Goal: Transaction & Acquisition: Purchase product/service

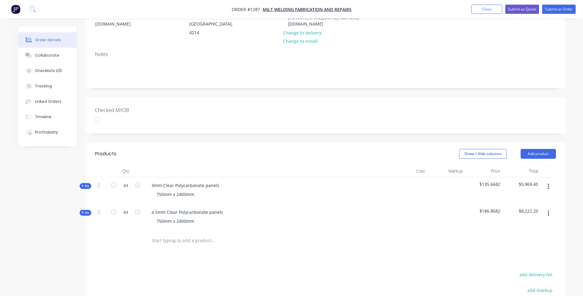
scroll to position [123, 0]
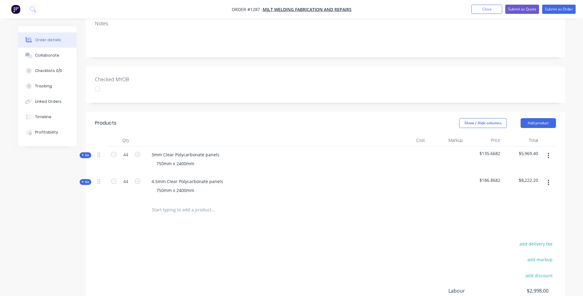
click at [82, 153] on icon at bounding box center [82, 154] width 3 height 3
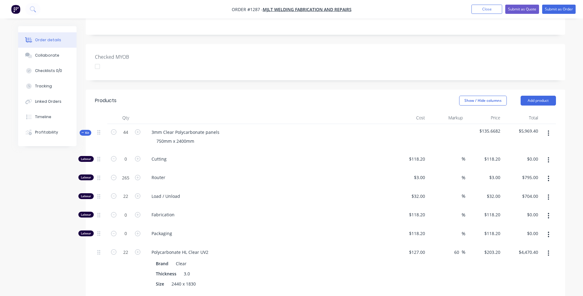
scroll to position [184, 0]
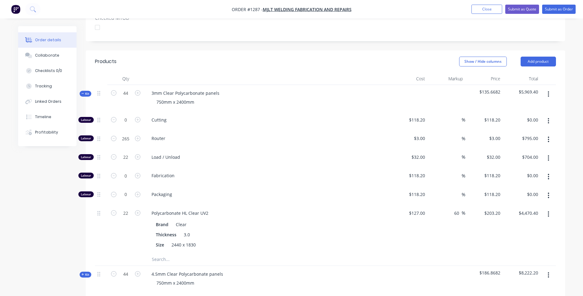
click at [548, 117] on icon "button" at bounding box center [549, 120] width 2 height 7
click at [511, 157] on div "Delete" at bounding box center [526, 161] width 47 height 9
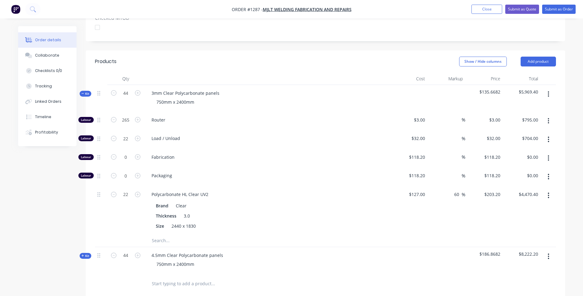
click at [549, 155] on icon "button" at bounding box center [548, 158] width 1 height 6
click at [511, 194] on div "Delete" at bounding box center [526, 198] width 47 height 9
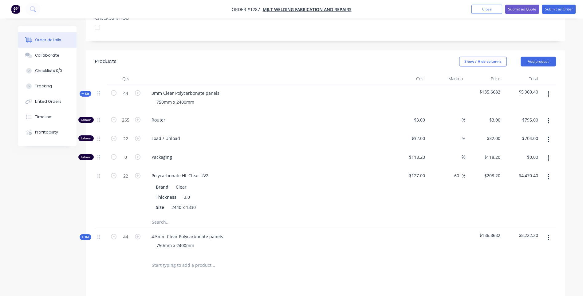
click at [549, 155] on icon "button" at bounding box center [548, 158] width 1 height 6
click at [509, 194] on div "Delete" at bounding box center [526, 198] width 47 height 9
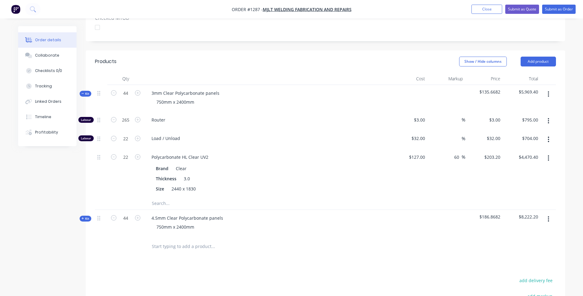
click at [82, 217] on icon at bounding box center [82, 218] width 3 height 3
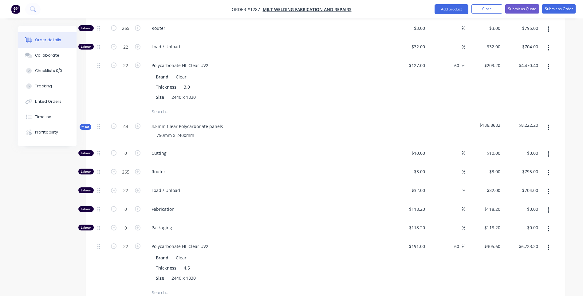
scroll to position [277, 0]
click at [547, 148] on button "button" at bounding box center [548, 153] width 14 height 11
click at [505, 190] on div "Delete" at bounding box center [526, 194] width 47 height 9
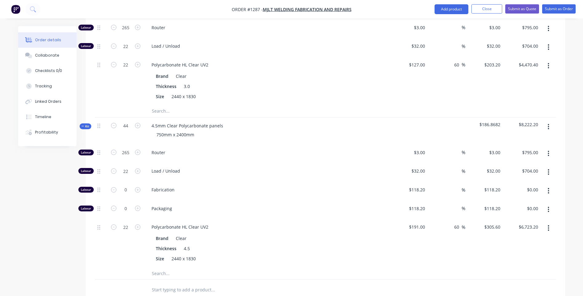
click at [548, 187] on icon "button" at bounding box center [549, 190] width 2 height 7
click at [514, 227] on div "Delete" at bounding box center [526, 231] width 47 height 9
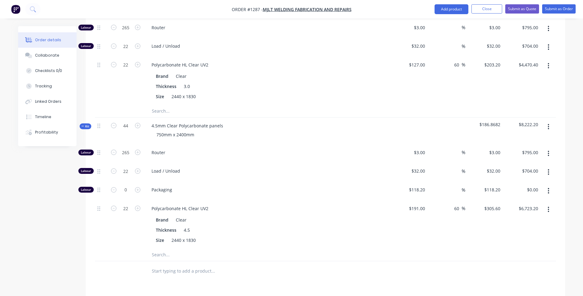
click at [549, 187] on icon "button" at bounding box center [549, 190] width 2 height 7
click at [512, 227] on div "Delete" at bounding box center [526, 231] width 47 height 9
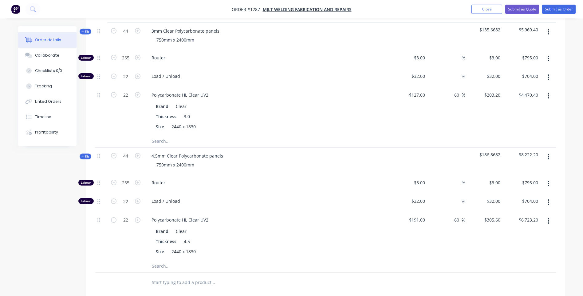
scroll to position [184, 0]
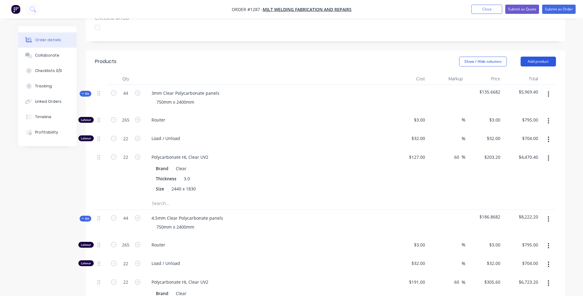
click at [532, 57] on button "Add product" at bounding box center [538, 62] width 35 height 10
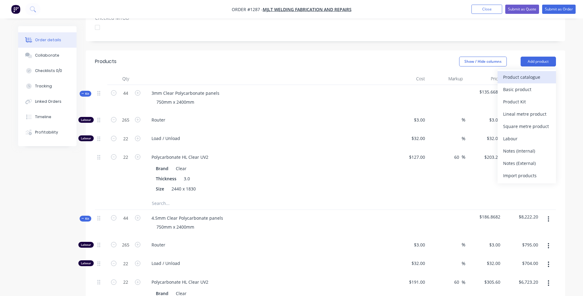
click at [523, 73] on div "Product catalogue" at bounding box center [526, 77] width 47 height 9
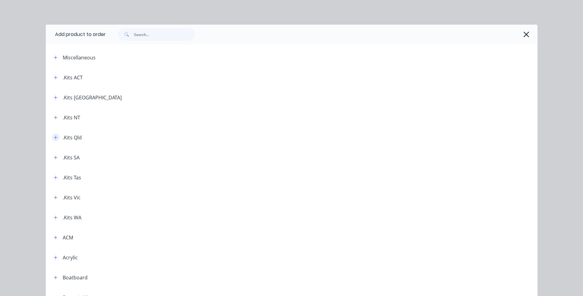
click at [54, 139] on icon "button" at bounding box center [56, 137] width 4 height 4
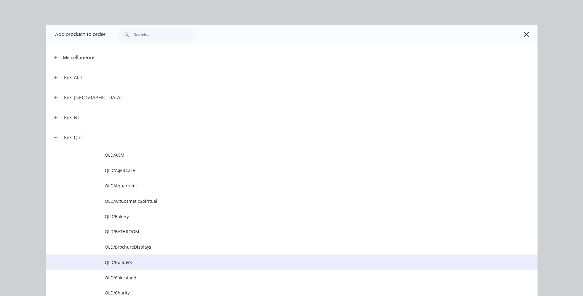
click at [121, 263] on span "QLD/Builders" at bounding box center [278, 262] width 346 height 6
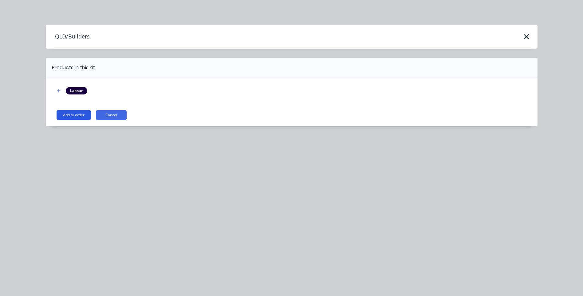
click at [80, 117] on button "Add to order" at bounding box center [74, 115] width 34 height 10
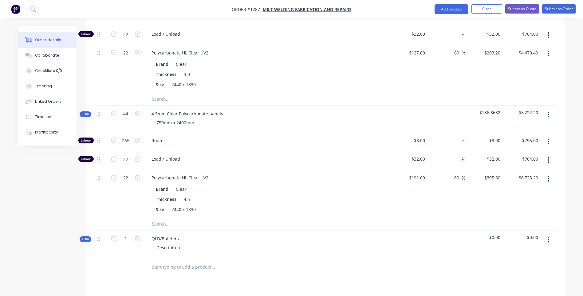
scroll to position [307, 0]
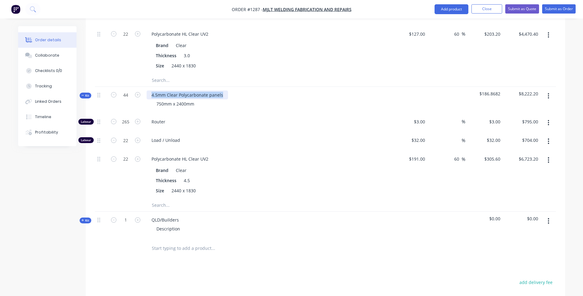
drag, startPoint x: 222, startPoint y: 79, endPoint x: 151, endPoint y: 81, distance: 71.7
click at [151, 90] on div "4.5mm Clear Polycarbonate panels" at bounding box center [187, 94] width 81 height 9
copy div "4.5mm Clear Polycarbonate panels"
drag, startPoint x: 178, startPoint y: 206, endPoint x: 150, endPoint y: 204, distance: 28.3
click at [150, 215] on div "QLD/Builders" at bounding box center [165, 219] width 37 height 9
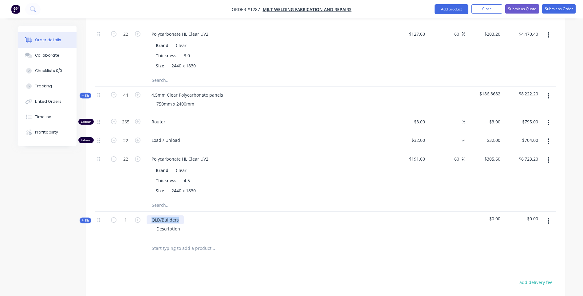
paste div
click at [159, 215] on div "4.5mm Clear Polycarbonate panels" at bounding box center [187, 219] width 81 height 9
click at [172, 215] on div "3mm Clear Polycarbonate panels" at bounding box center [186, 219] width 78 height 9
click at [173, 215] on div "3mm Clear Polycarbonate panels" at bounding box center [186, 219] width 78 height 9
click at [181, 215] on div "3mm Opal 433 Polycarbonate panels" at bounding box center [189, 219] width 85 height 9
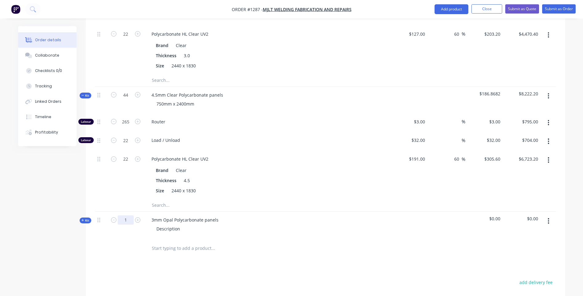
type input "44"
drag, startPoint x: 182, startPoint y: 213, endPoint x: 151, endPoint y: 213, distance: 30.7
click at [152, 224] on div "Description" at bounding box center [169, 228] width 34 height 9
click at [275, 224] on div "750mm x 2400mm 14 @ 10mm holes" at bounding box center [267, 231] width 241 height 15
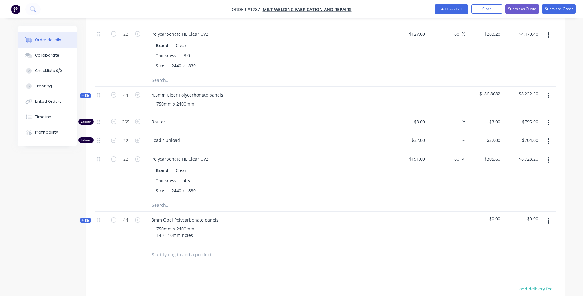
click at [81, 219] on icon at bounding box center [82, 220] width 3 height 3
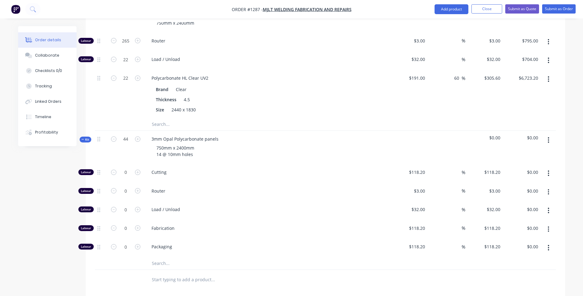
scroll to position [400, 0]
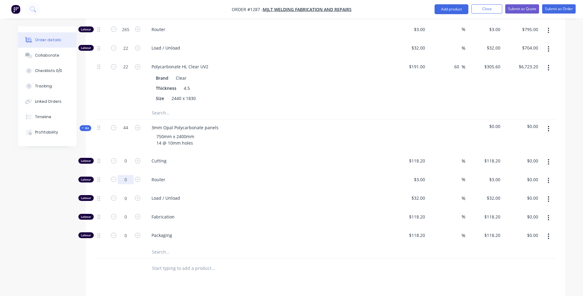
type input "3"
type input "265"
type input "$795.00"
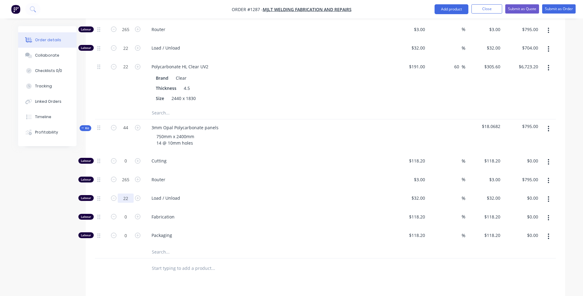
type input "22"
type input "$704.00"
click at [311, 154] on div "Cutting" at bounding box center [267, 161] width 246 height 19
click at [163, 246] on input "text" at bounding box center [213, 252] width 123 height 12
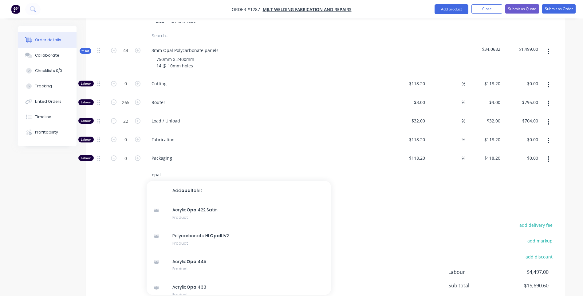
scroll to position [492, 0]
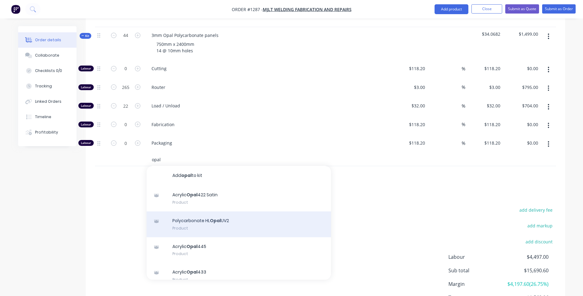
type input "opal"
click at [220, 211] on div "Polycarbonate HL Opal UV2 Product" at bounding box center [239, 224] width 184 height 26
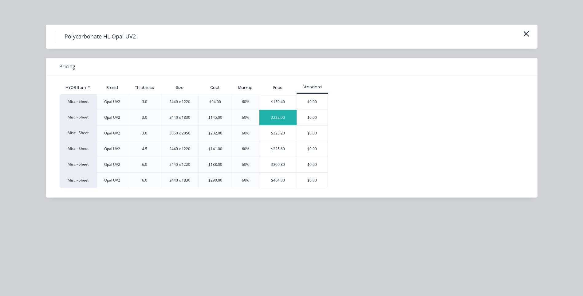
click at [281, 117] on div "$232.00" at bounding box center [277, 117] width 37 height 15
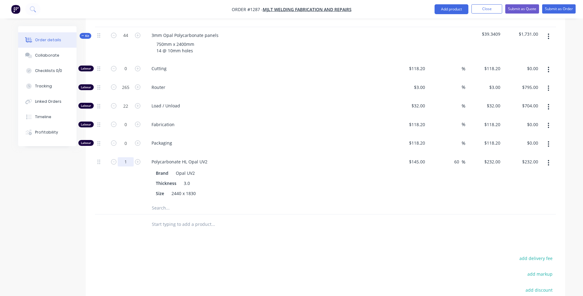
type input "22"
type input "$5,104.00"
click at [243, 98] on div "Load / Unload" at bounding box center [267, 106] width 246 height 19
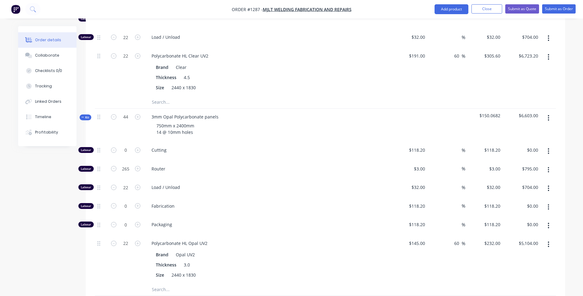
scroll to position [430, 0]
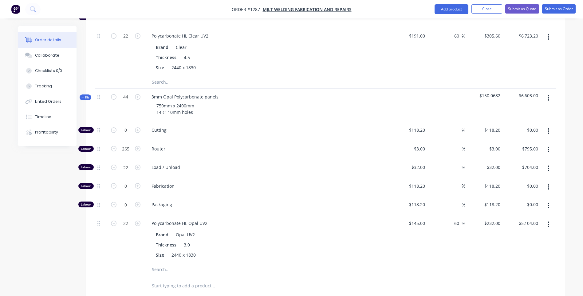
click at [549, 128] on icon "button" at bounding box center [549, 131] width 2 height 7
click at [520, 167] on div "Delete" at bounding box center [526, 171] width 47 height 9
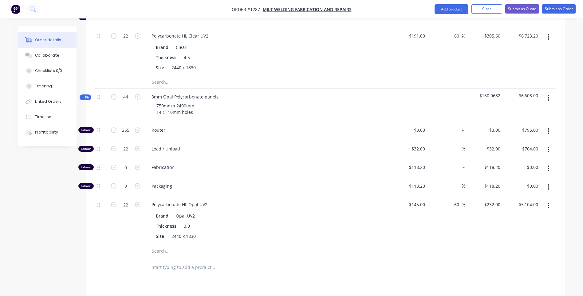
click at [549, 165] on icon "button" at bounding box center [549, 168] width 2 height 7
click at [511, 204] on div "Delete" at bounding box center [526, 208] width 47 height 9
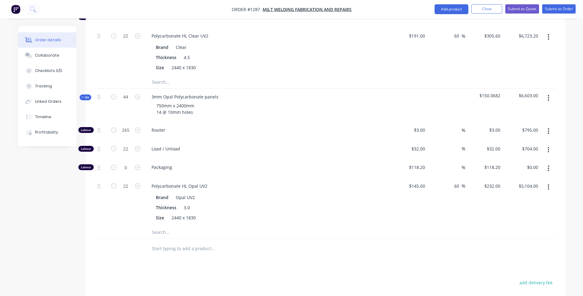
click at [548, 165] on icon "button" at bounding box center [549, 168] width 2 height 7
click at [513, 204] on div "Delete" at bounding box center [526, 208] width 47 height 9
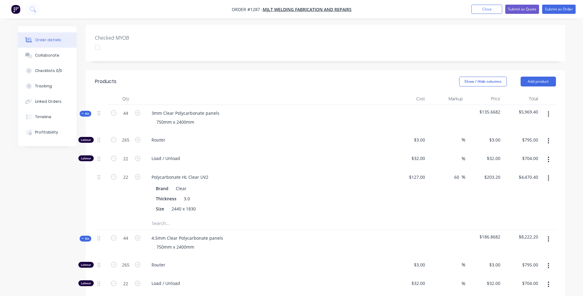
scroll to position [154, 0]
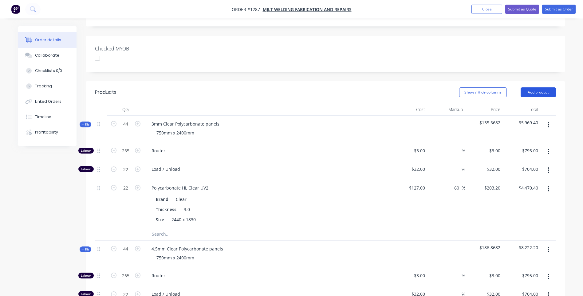
click at [542, 87] on button "Add product" at bounding box center [538, 92] width 35 height 10
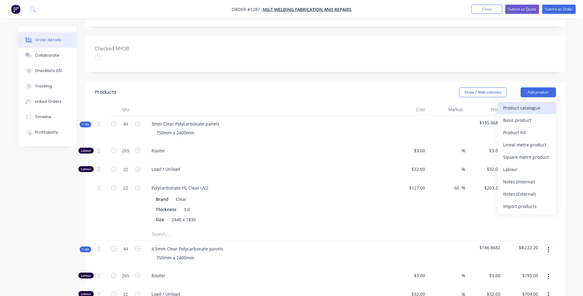
click at [516, 103] on div "Product catalogue" at bounding box center [526, 107] width 47 height 9
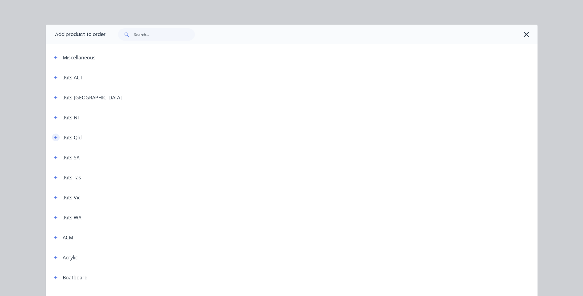
click at [54, 136] on icon "button" at bounding box center [56, 137] width 4 height 4
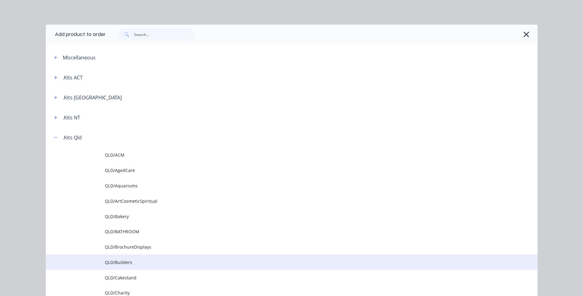
click at [125, 261] on span "QLD/Builders" at bounding box center [278, 262] width 346 height 6
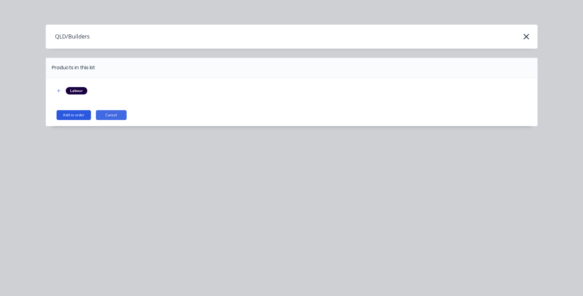
click at [78, 118] on button "Add to order" at bounding box center [74, 115] width 34 height 10
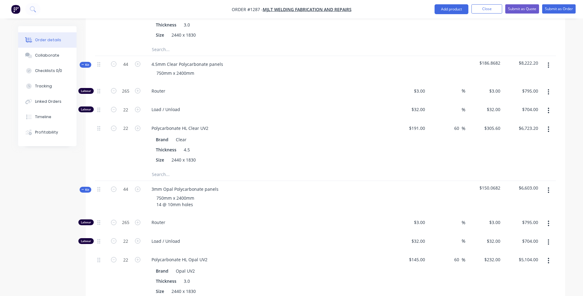
scroll to position [307, 0]
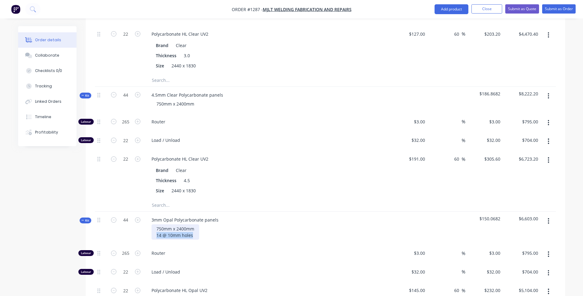
drag, startPoint x: 192, startPoint y: 220, endPoint x: 156, endPoint y: 219, distance: 36.0
click at [156, 224] on div "750mm x 2400mm 14 @ 10mm holes" at bounding box center [176, 231] width 48 height 15
copy div "14 @ 10mm holes"
click at [196, 99] on div "750mm x 2400mm" at bounding box center [176, 103] width 48 height 9
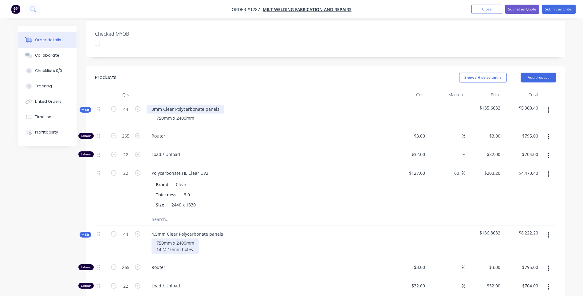
scroll to position [154, 0]
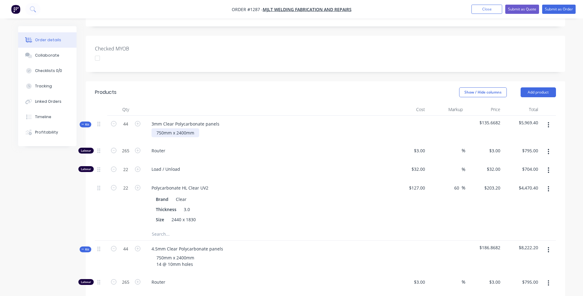
click at [196, 128] on div "750mm x 2400mm" at bounding box center [176, 132] width 48 height 9
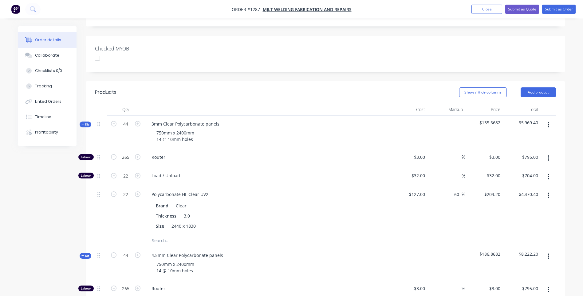
click at [288, 172] on span "Load / Unload" at bounding box center [270, 175] width 236 height 6
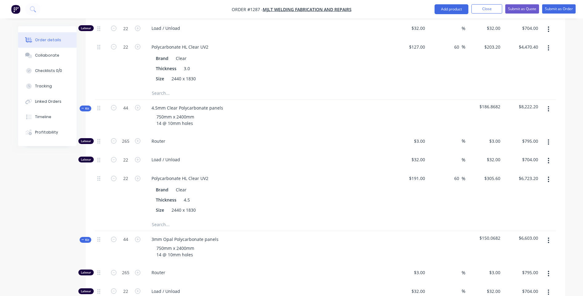
scroll to position [307, 0]
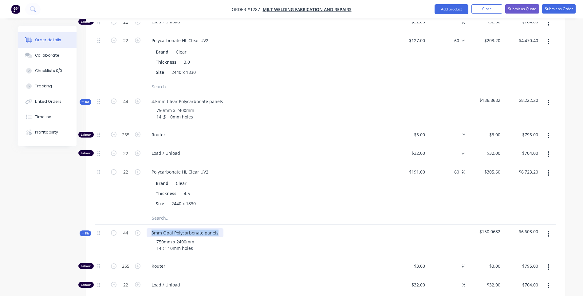
drag, startPoint x: 216, startPoint y: 216, endPoint x: 151, endPoint y: 219, distance: 65.2
click at [151, 228] on div "3mm Opal Polycarbonate panels" at bounding box center [185, 232] width 77 height 9
copy div "3mm Opal Polycarbonate panels"
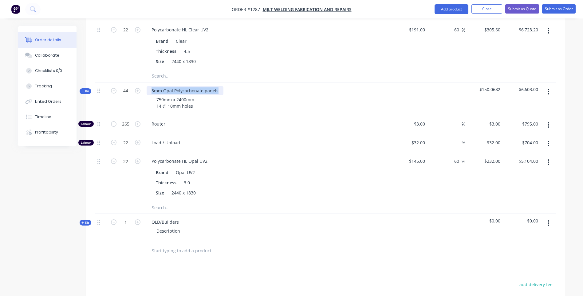
scroll to position [461, 0]
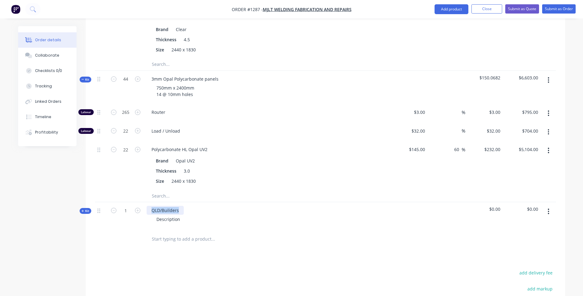
drag, startPoint x: 180, startPoint y: 194, endPoint x: 152, endPoint y: 193, distance: 28.3
click at [152, 206] on div "QLD/Builders" at bounding box center [165, 210] width 37 height 9
paste div
click at [153, 206] on div "3mm Opal Polycarbonate panels" at bounding box center [185, 210] width 77 height 9
drag, startPoint x: 193, startPoint y: 78, endPoint x: 155, endPoint y: 75, distance: 38.3
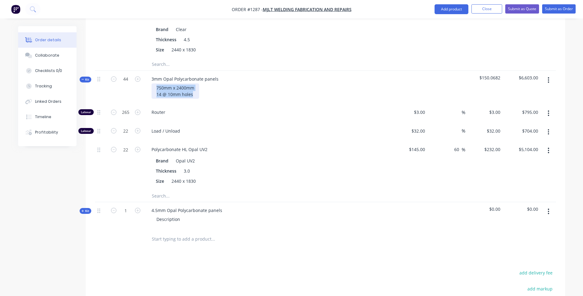
click at [155, 83] on div "750mm x 2400mm 14 @ 10mm holes" at bounding box center [176, 90] width 48 height 15
copy div "750mm x 2400mm 14 @ 10mm holes"
drag, startPoint x: 180, startPoint y: 204, endPoint x: 155, endPoint y: 206, distance: 25.0
click at [155, 215] on div "Description" at bounding box center [169, 219] width 34 height 9
paste div
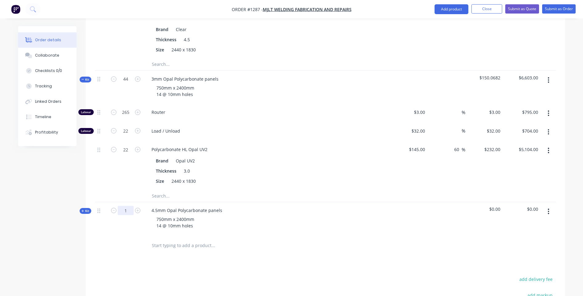
type input "44"
click at [81, 208] on div "Kit" at bounding box center [86, 211] width 12 height 6
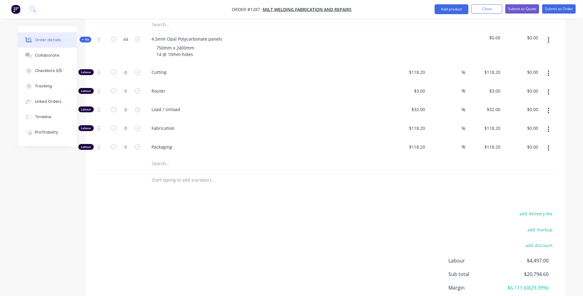
scroll to position [646, 0]
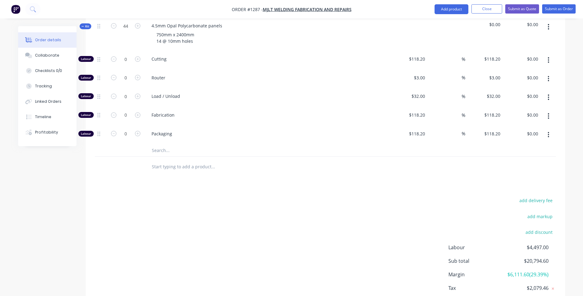
click at [160, 144] on input "text" at bounding box center [213, 150] width 123 height 12
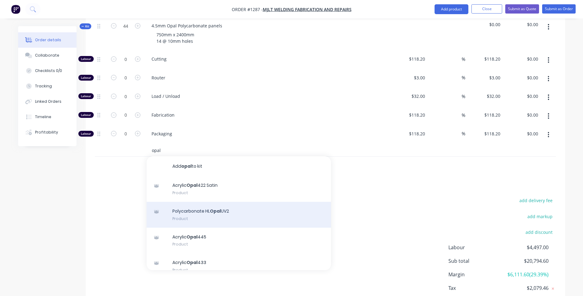
type input "opal"
click at [221, 202] on div "Polycarbonate HL Opal UV2 Product" at bounding box center [239, 215] width 184 height 26
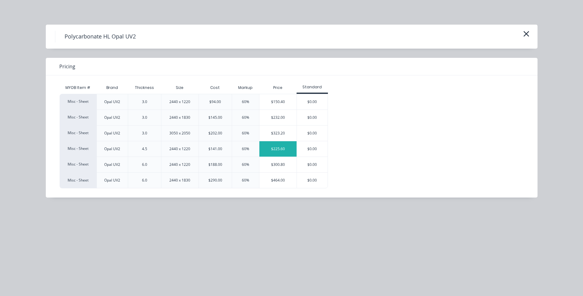
click at [282, 151] on div "$225.60" at bounding box center [277, 148] width 37 height 15
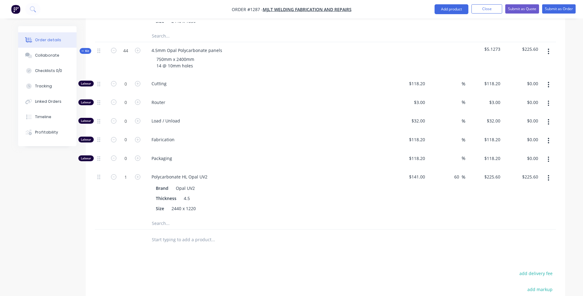
scroll to position [584, 0]
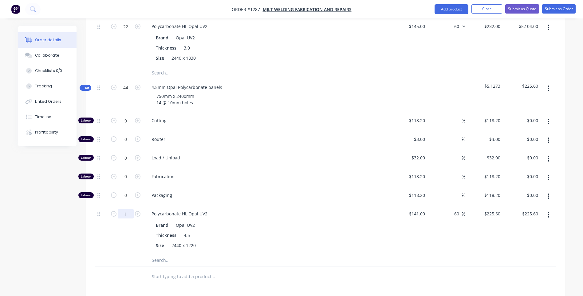
type input "44"
type input "$9,926.40"
click at [113, 225] on div "44" at bounding box center [125, 229] width 37 height 48
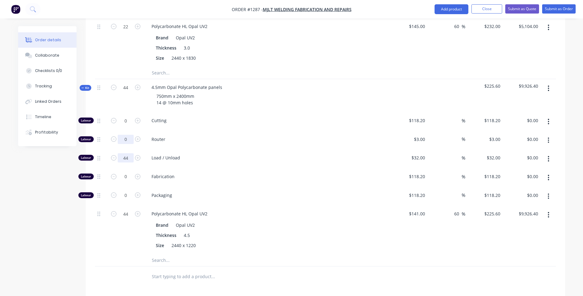
type input "44"
type input "$1,408.00"
type input "265"
type input "$795.00"
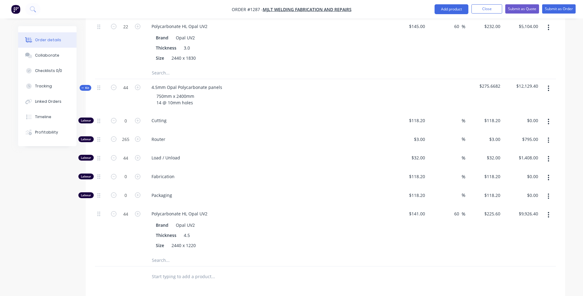
click at [265, 168] on div "Fabrication" at bounding box center [267, 177] width 246 height 19
click at [548, 119] on icon "button" at bounding box center [548, 122] width 1 height 6
click at [512, 158] on div "Delete" at bounding box center [526, 162] width 47 height 9
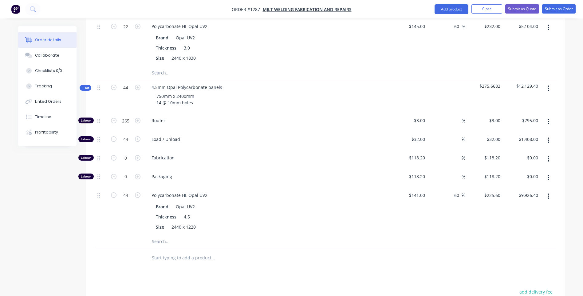
click at [549, 155] on icon "button" at bounding box center [549, 158] width 2 height 7
click at [508, 195] on div "Delete" at bounding box center [526, 199] width 47 height 9
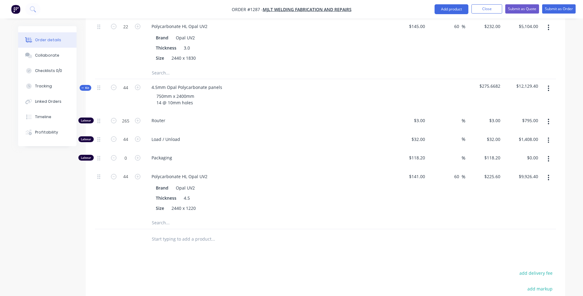
click at [548, 155] on icon "button" at bounding box center [549, 158] width 2 height 7
click at [514, 195] on div "Delete" at bounding box center [526, 199] width 47 height 9
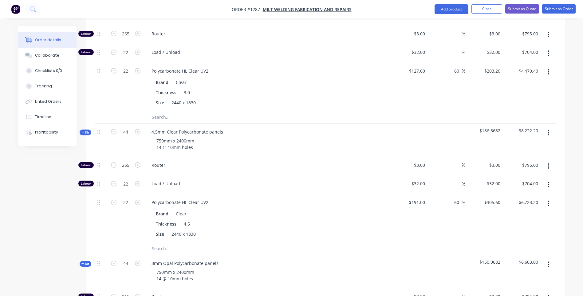
scroll to position [277, 0]
click at [518, 8] on button "Submit as Quote" at bounding box center [522, 8] width 34 height 9
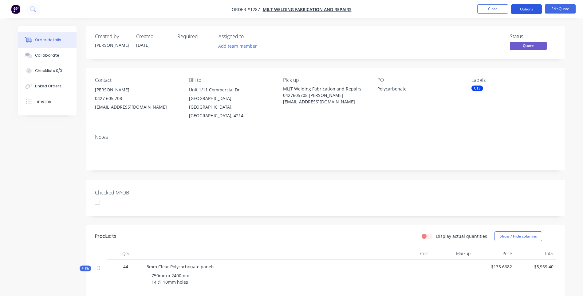
click at [521, 7] on button "Options" at bounding box center [526, 9] width 31 height 10
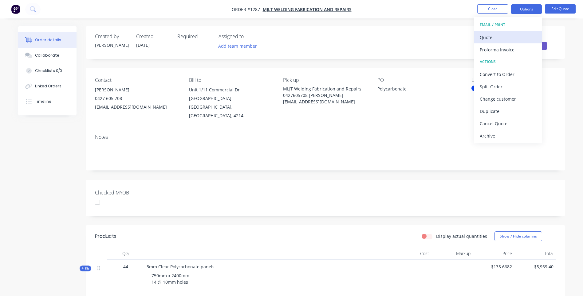
click at [490, 38] on div "Quote" at bounding box center [508, 37] width 57 height 9
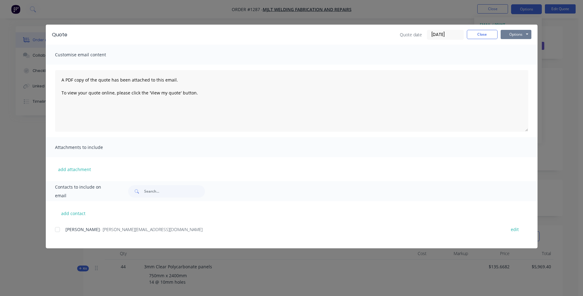
click at [507, 37] on button "Options" at bounding box center [516, 34] width 31 height 9
click at [517, 47] on button "Preview" at bounding box center [520, 45] width 39 height 10
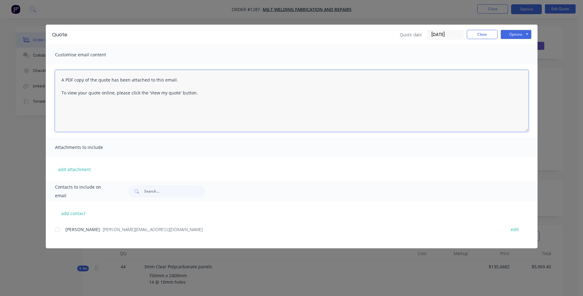
paste textarea "Hi, Please contact us if you have any questions. Regards, [PERSON_NAME] [EMAIL_…"
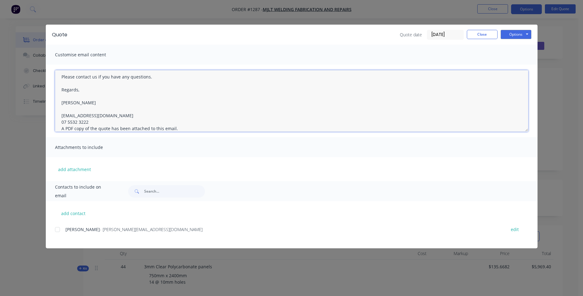
click at [89, 122] on textarea "Hi, Please contact us if you have any questions. Regards, [PERSON_NAME] [EMAIL_…" at bounding box center [291, 100] width 473 height 61
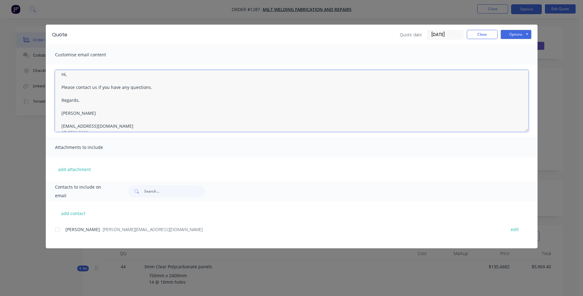
scroll to position [0, 0]
click at [74, 80] on textarea "Hi, Please contact us if you have any questions. Regards, [PERSON_NAME] [EMAIL_…" at bounding box center [291, 100] width 473 height 61
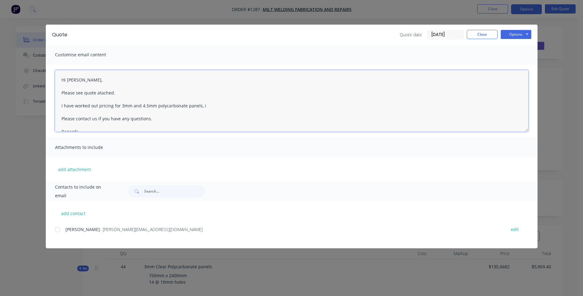
click at [99, 106] on textarea "Hi [PERSON_NAME], Please see quote atached. I have worked out pricing for 3mm a…" at bounding box center [291, 100] width 473 height 61
click at [62, 116] on textarea "Hi [PERSON_NAME], Please see quote attached. I have worked out separate pricing…" at bounding box center [291, 100] width 473 height 61
click at [61, 114] on textarea "Hi [PERSON_NAME], Please see quote attached. I have worked out separate pricing…" at bounding box center [291, 100] width 473 height 61
click at [58, 230] on div at bounding box center [57, 229] width 12 height 12
click at [60, 80] on textarea "A PDF copy of the quote has been attached to this email. To view your quote onl…" at bounding box center [291, 100] width 473 height 61
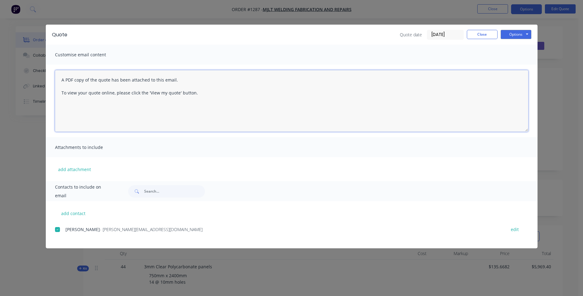
paste textarea "Hi, Please contact us if you have any questions. Regards, [PERSON_NAME] [EMAIL_…"
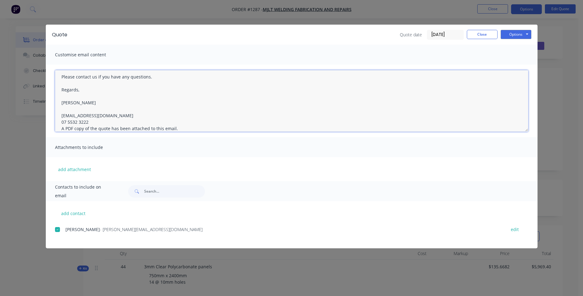
click at [90, 122] on textarea "Hi, Please contact us if you have any questions. Regards, [PERSON_NAME] [EMAIL_…" at bounding box center [291, 100] width 473 height 61
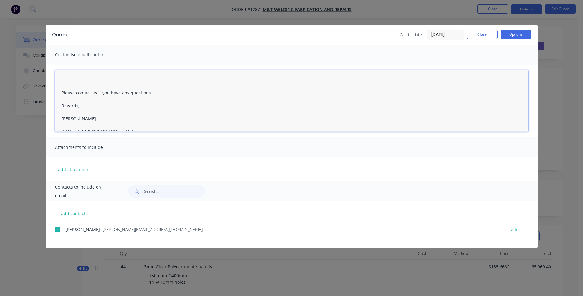
click at [71, 82] on textarea "Hi, Please contact us if you have any questions. Regards, [PERSON_NAME] [EMAIL_…" at bounding box center [291, 100] width 473 height 61
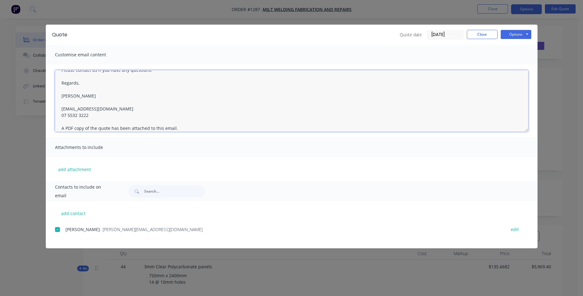
scroll to position [81, 0]
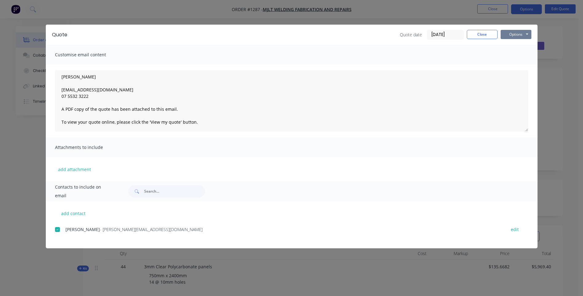
click at [517, 37] on button "Options" at bounding box center [516, 34] width 31 height 9
click at [517, 66] on button "Email" at bounding box center [520, 66] width 39 height 10
type textarea "A PDF copy of the quote has been attached to this email. To view your quote onl…"
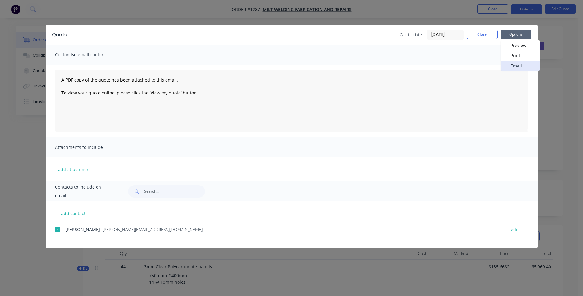
scroll to position [0, 0]
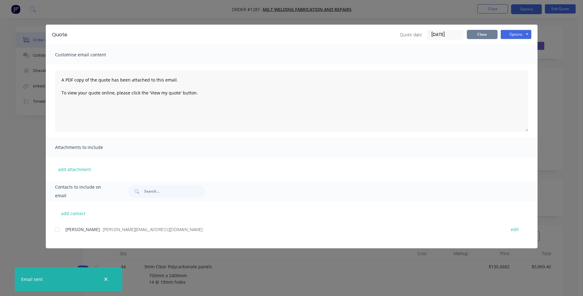
click at [487, 38] on button "Close" at bounding box center [482, 34] width 31 height 9
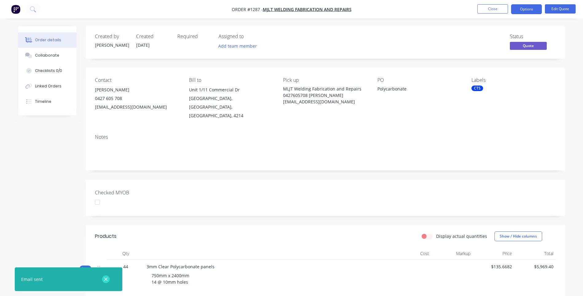
click at [106, 279] on icon "button" at bounding box center [105, 278] width 3 height 3
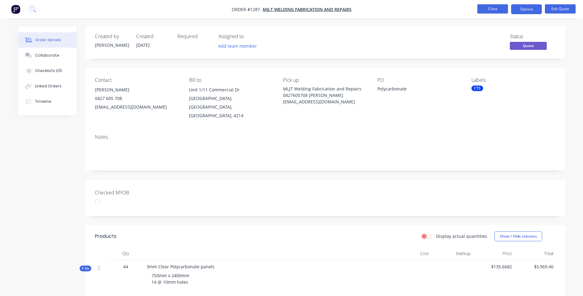
click at [498, 8] on button "Close" at bounding box center [492, 8] width 31 height 9
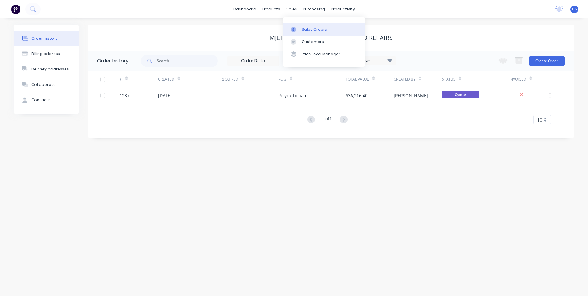
click at [310, 30] on div "Sales Orders" at bounding box center [314, 30] width 25 height 6
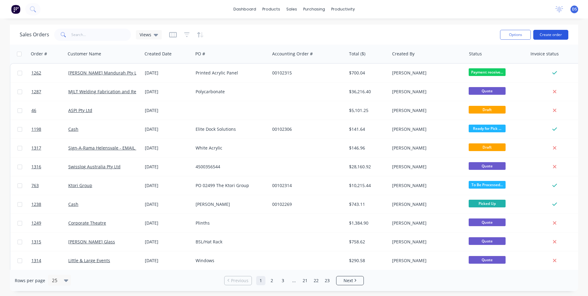
click at [550, 35] on button "Create order" at bounding box center [550, 35] width 35 height 10
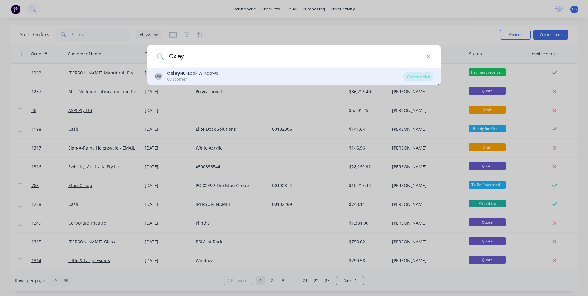
type input "Oxley"
click at [186, 73] on div "Oxley Nu-Look Windows" at bounding box center [192, 73] width 51 height 6
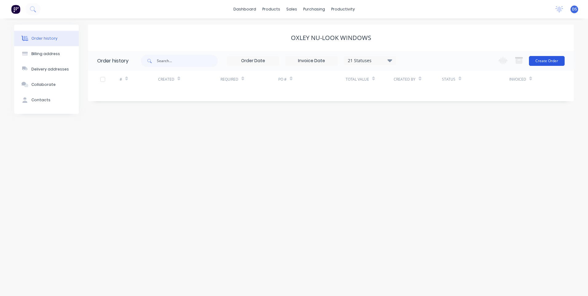
click at [551, 61] on button "Create Order" at bounding box center [547, 61] width 36 height 10
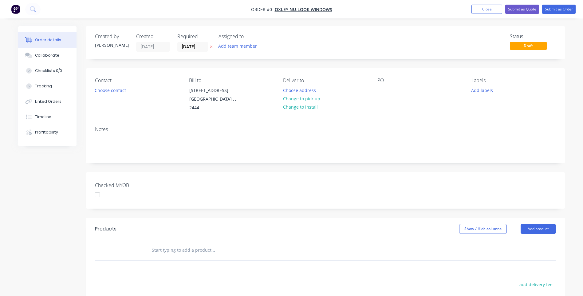
click at [66, 172] on div "Created by [PERSON_NAME] Created [DATE] Required [DATE] Assigned to Add team me…" at bounding box center [291, 221] width 547 height 391
click at [117, 91] on button "Choose contact" at bounding box center [110, 90] width 38 height 8
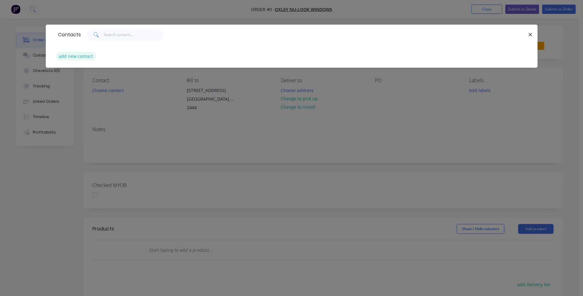
click at [81, 57] on button "add new contact" at bounding box center [76, 56] width 41 height 8
select select "AU"
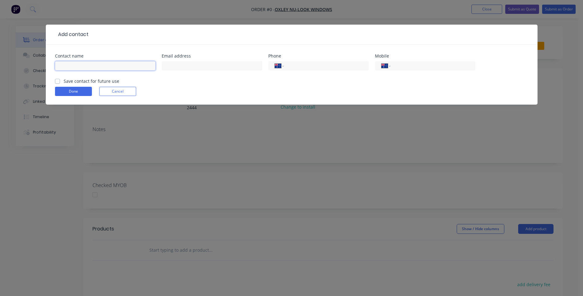
paste input "Oxley Nu-Look Windows 0265811763 [EMAIL_ADDRESS][DOMAIN_NAME]"
drag, startPoint x: 152, startPoint y: 66, endPoint x: 109, endPoint y: 68, distance: 43.1
click at [109, 68] on input "Oxley Nu-Look Windows 0265811763 [EMAIL_ADDRESS][DOMAIN_NAME]" at bounding box center [105, 65] width 101 height 9
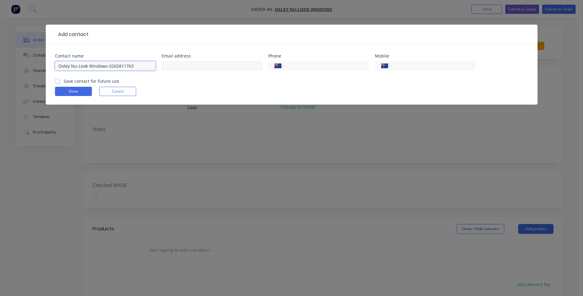
type input "Oxley Nu-Look Windows 0265811763"
paste input "[EMAIL_ADDRESS][DOMAIN_NAME]"
type input "[EMAIL_ADDRESS][DOMAIN_NAME]"
drag, startPoint x: 133, startPoint y: 66, endPoint x: 109, endPoint y: 64, distance: 25.0
click at [109, 64] on input "Oxley Nu-Look Windows 0265811763" at bounding box center [105, 65] width 101 height 9
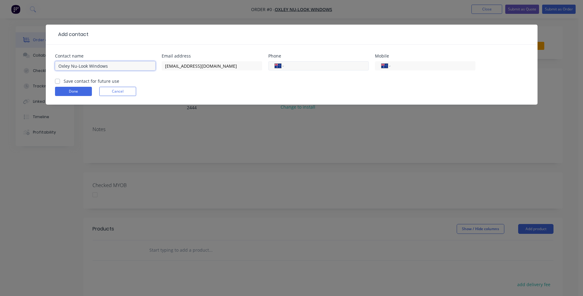
type input "Oxley Nu-Look Windows"
paste input "[PHONE_NUMBER]"
type input "[PHONE_NUMBER]"
click at [64, 81] on label "Save contact for future use" at bounding box center [92, 81] width 56 height 6
click at [58, 81] on input "Save contact for future use" at bounding box center [57, 81] width 5 height 6
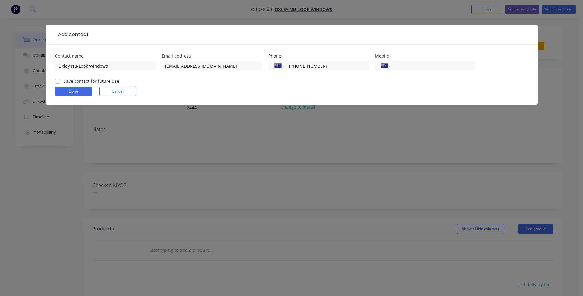
checkbox input "true"
click at [71, 91] on button "Done" at bounding box center [73, 91] width 37 height 9
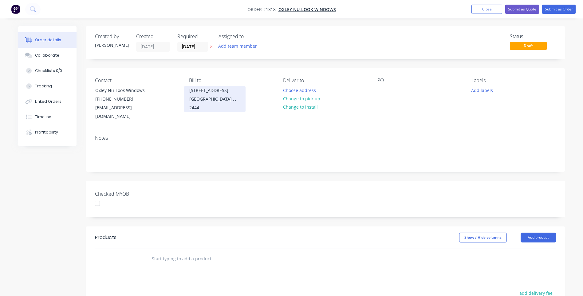
click at [194, 99] on div "[GEOGRAPHIC_DATA] , , 2444" at bounding box center [214, 103] width 51 height 17
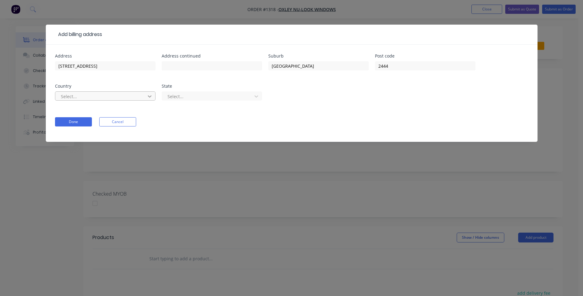
click at [149, 96] on icon at bounding box center [150, 96] width 6 height 6
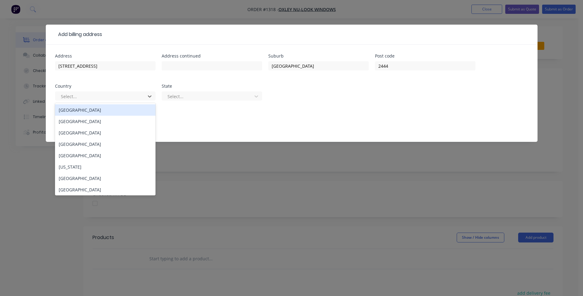
click at [131, 110] on div "[GEOGRAPHIC_DATA]" at bounding box center [105, 109] width 101 height 11
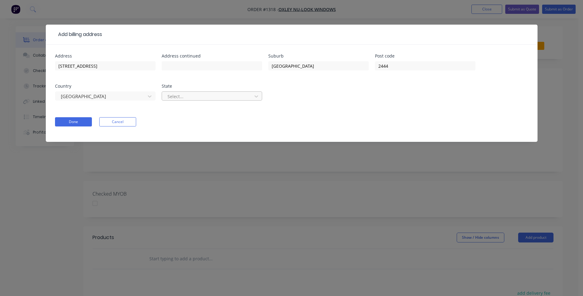
click at [188, 97] on div at bounding box center [208, 97] width 82 height 8
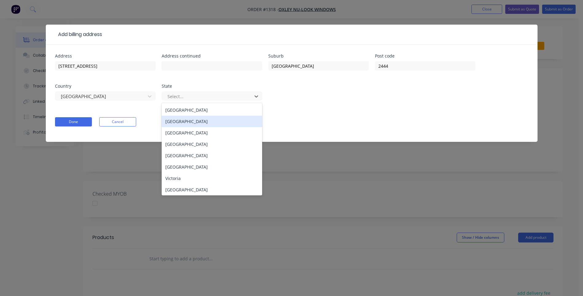
click at [187, 126] on div "[GEOGRAPHIC_DATA]" at bounding box center [212, 121] width 101 height 11
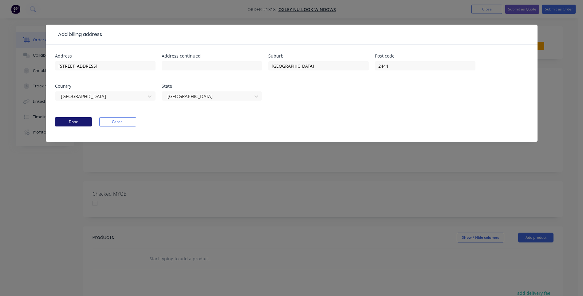
click at [73, 122] on button "Done" at bounding box center [73, 121] width 37 height 9
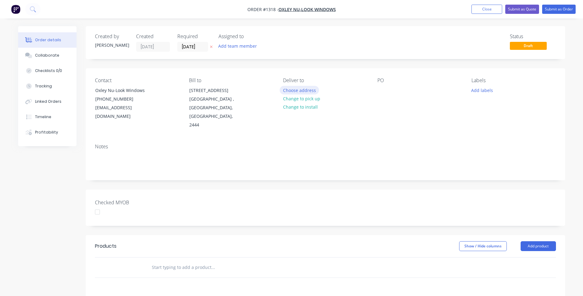
click at [298, 92] on button "Choose address" at bounding box center [299, 90] width 39 height 8
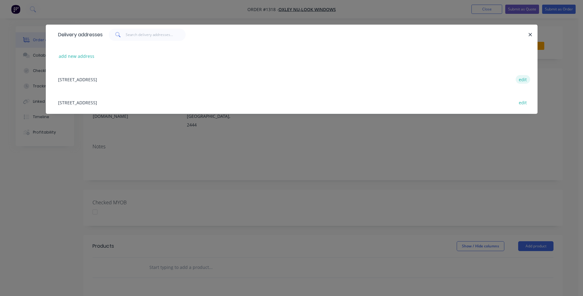
click at [523, 79] on button "edit" at bounding box center [523, 79] width 14 height 8
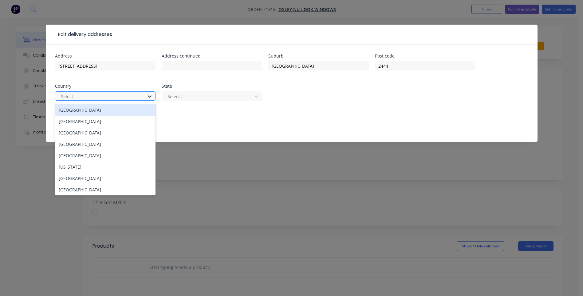
click at [149, 98] on icon at bounding box center [150, 96] width 6 height 6
click at [106, 113] on div "[GEOGRAPHIC_DATA]" at bounding box center [105, 109] width 101 height 11
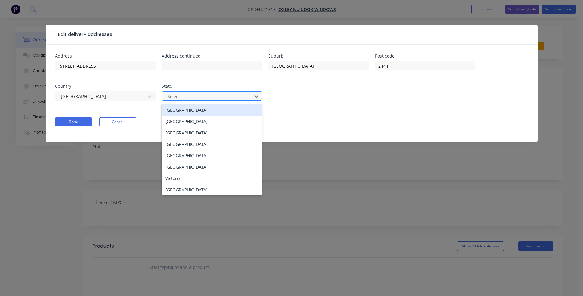
click at [193, 96] on div at bounding box center [208, 97] width 82 height 8
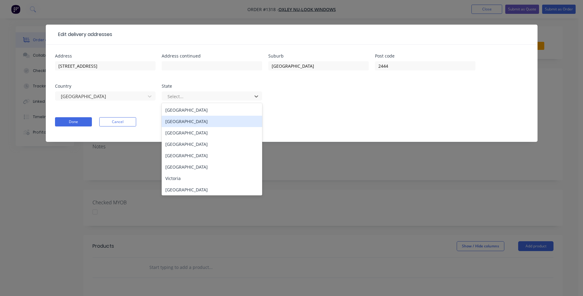
click at [184, 121] on div "[GEOGRAPHIC_DATA]" at bounding box center [212, 121] width 101 height 11
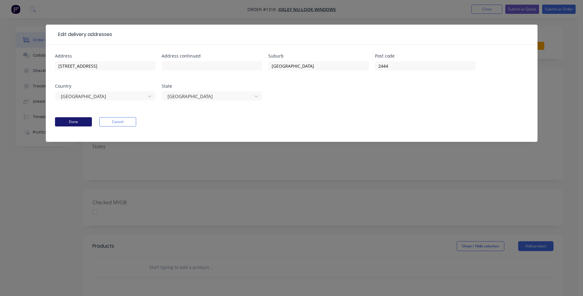
click at [80, 121] on button "Done" at bounding box center [73, 121] width 37 height 9
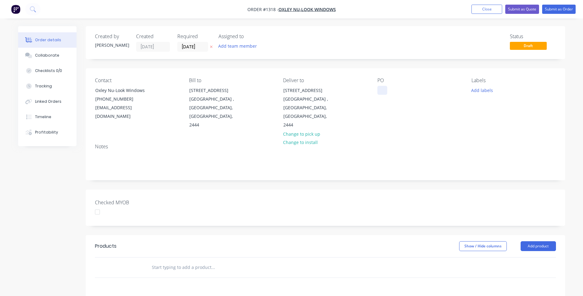
click at [382, 86] on div at bounding box center [383, 90] width 10 height 9
click at [475, 92] on button "Add labels" at bounding box center [482, 90] width 28 height 8
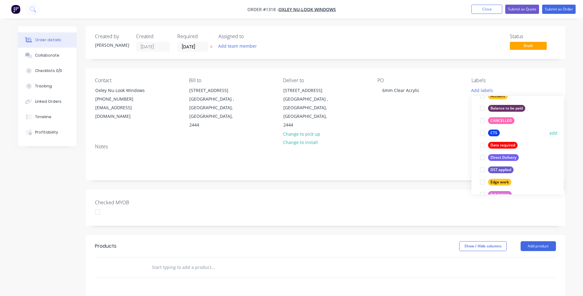
click at [492, 133] on div "CTS" at bounding box center [494, 132] width 12 height 7
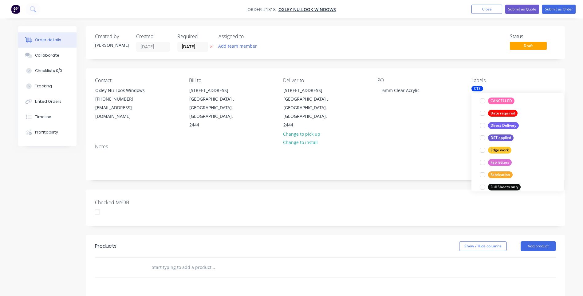
scroll to position [105, 0]
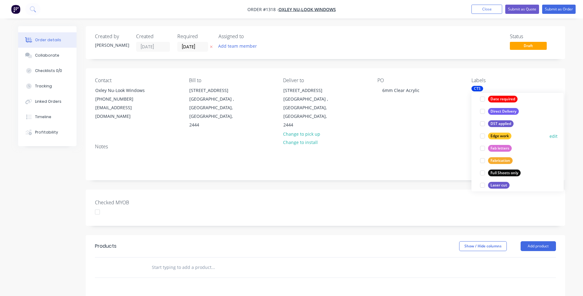
click at [483, 137] on div at bounding box center [483, 136] width 12 height 12
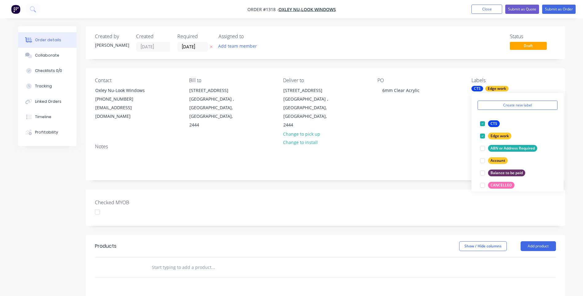
click at [448, 129] on div "Contact Oxley Nu-Look Windows [PHONE_NUMBER] [EMAIL_ADDRESS][DOMAIN_NAME] Bill …" at bounding box center [326, 103] width 480 height 70
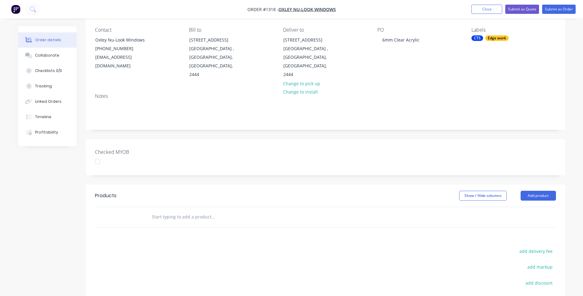
scroll to position [61, 0]
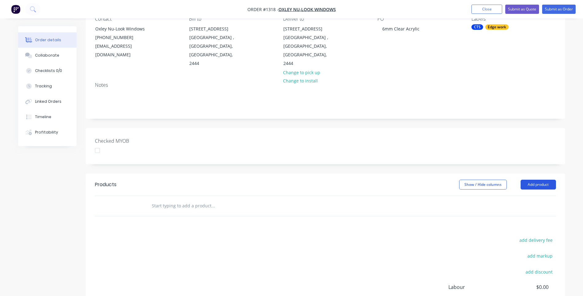
click at [537, 180] on button "Add product" at bounding box center [538, 185] width 35 height 10
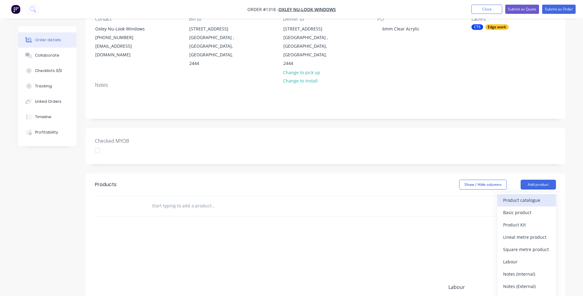
click at [522, 196] on div "Product catalogue" at bounding box center [526, 200] width 47 height 9
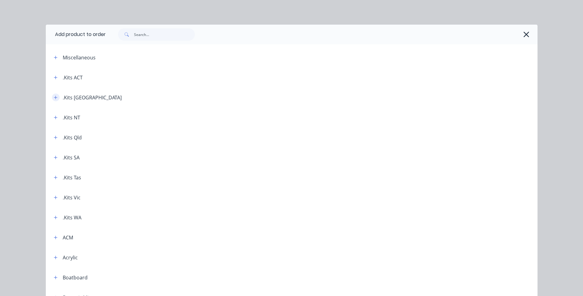
click at [54, 97] on icon "button" at bounding box center [56, 97] width 4 height 4
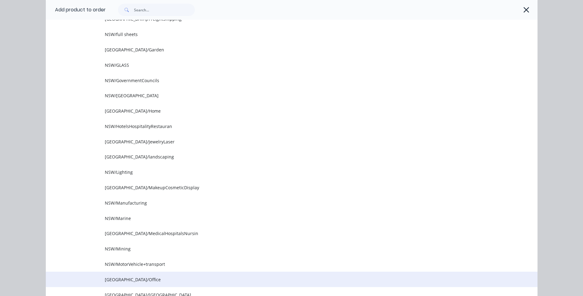
scroll to position [369, 0]
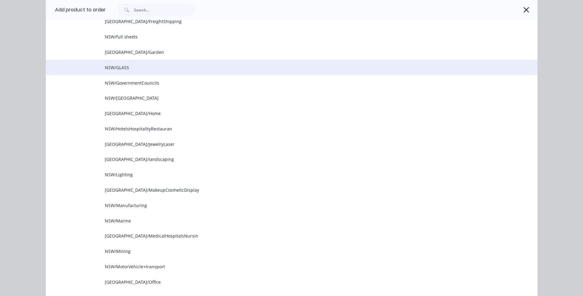
click at [123, 70] on span "NSW/GLASS" at bounding box center [278, 67] width 346 height 6
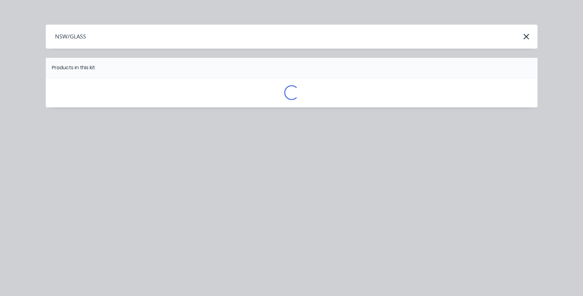
scroll to position [0, 0]
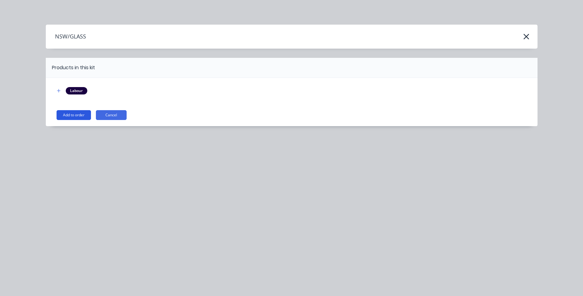
click at [75, 117] on button "Add to order" at bounding box center [74, 115] width 34 height 10
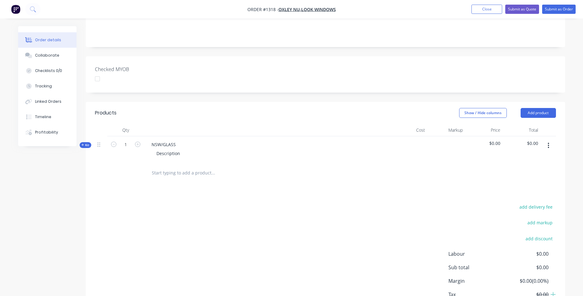
scroll to position [154, 0]
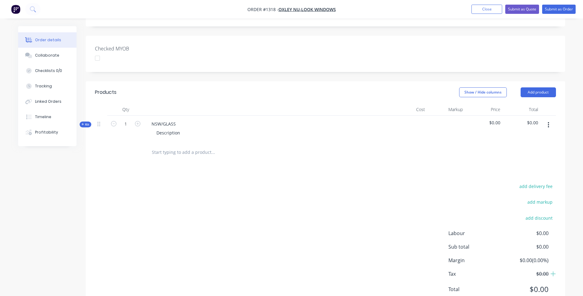
click at [83, 123] on icon at bounding box center [82, 124] width 2 height 2
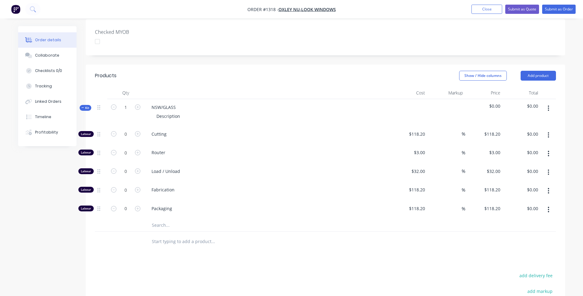
scroll to position [184, 0]
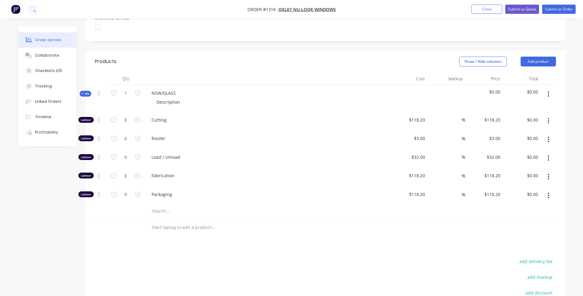
click at [79, 232] on div "Created by [PERSON_NAME] Created [DATE] Required [DATE] Assigned to Add team me…" at bounding box center [291, 118] width 547 height 552
drag, startPoint x: 180, startPoint y: 94, endPoint x: 152, endPoint y: 93, distance: 28.3
click at [152, 97] on div "Description" at bounding box center [169, 101] width 34 height 9
paste div
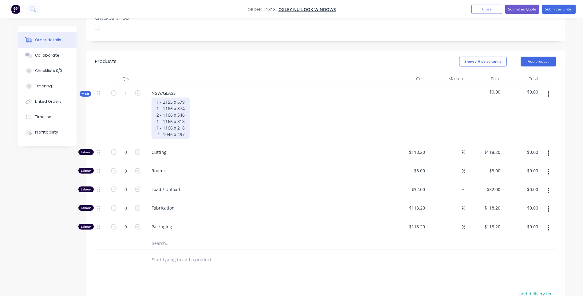
click at [161, 97] on div "1 - 2155 x 679 1 - 1166 x 874 2 - 1166 x 546 1 - 1166 x 318 1 - 1166 x 218 2 - …" at bounding box center [171, 117] width 38 height 41
click at [162, 100] on div "1 @ 2155 x 679 1 - 1166 x 874 2 - 1166 x 546 1 - 1166 x 318 1 - 1166 x 218 2 - …" at bounding box center [172, 117] width 41 height 41
click at [161, 105] on div "1 @ 2155 x 679 1 @ 1166 x 874 2 - 1166 x 546 1 - 1166 x 318 1 - 1166 x 218 2 - …" at bounding box center [172, 117] width 41 height 41
click at [161, 113] on div "1 @ 2155 x 679 1 @ 1166 x 874 2 @ 1166 x 546 1 - 1166 x 318 1 - 1166 x 218 2 - …" at bounding box center [172, 117] width 41 height 41
click at [161, 119] on div "1 @ 2155 x 679 1 @ 1166 x 874 2 @ 1166 x 546 1 @ 1166 x 318 1 - 1166 x 218 2 - …" at bounding box center [172, 117] width 41 height 41
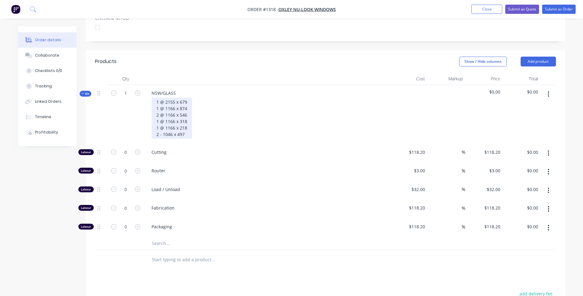
click at [161, 125] on div "1 @ 2155 x 679 1 @ 1166 x 874 2 @ 1166 x 546 1 @ 1166 x 318 1 @ 1166 x 218 2 - …" at bounding box center [172, 117] width 41 height 41
click at [175, 97] on div "1 @ 2155 x 679 1 @ 1166 x 874 2 @ 1166 x 546 1 @ 1166 x 318 1 @ 1166 x 218 2 @ …" at bounding box center [172, 117] width 41 height 41
click at [196, 97] on div "1 @ 2155mm x 679 1 @ 1166 x 874 2 @ 1166 x 546 1 @ 1166 x 318 1 @ 1166 x 218 2 …" at bounding box center [176, 117] width 49 height 41
click at [175, 99] on div "1 @ 2155mm x 679mm 1 @ 1166 x 874 2 @ 1166 x 546 1 @ 1166 x 318 1 @ 1166 x 218 …" at bounding box center [180, 117] width 57 height 41
click at [196, 100] on div "1 @ 2155mm x 679mm 1 @ 1166mm x 874 2 @ 1166 x 546 1 @ 1166 x 318 1 @ 1166 x 21…" at bounding box center [180, 117] width 57 height 41
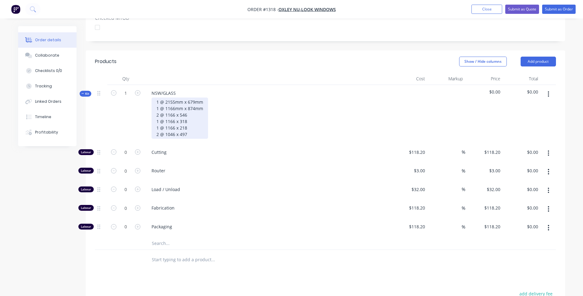
click at [174, 107] on div "1 @ 2155mm x 679mm 1 @ 1166mm x 874mm 2 @ 1166 x 546 1 @ 1166 x 318 1 @ 1166 x …" at bounding box center [180, 117] width 57 height 41
click at [195, 105] on div "1 @ 2155mm x 679mm 1 @ 1166mm x 874mm 2 @ 1166mm x 546 1 @ 1166 x 318 1 @ 1166 …" at bounding box center [180, 117] width 57 height 41
click at [175, 111] on div "1 @ 2155mm x 679mm 1 @ 1166mm x 874mm 2 @ 1166mm x 546mm 1 @ 1166 x 318 1 @ 116…" at bounding box center [180, 117] width 57 height 41
click at [196, 113] on div "1 @ 2155mm x 679mm 1 @ 1166mm x 874mm 2 @ 1166mm x 546mm 1 @ 1166mm x 318 1 @ 1…" at bounding box center [180, 117] width 57 height 41
click at [174, 120] on div "1 @ 2155mm x 679mm 1 @ 1166mm x 874mm 2 @ 1166mm x 546mm 1 @ 1166mm x 318mm 1 @…" at bounding box center [180, 117] width 57 height 41
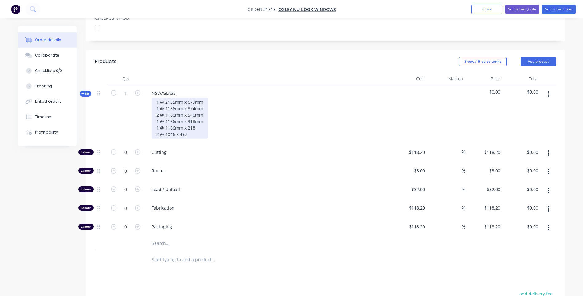
click at [195, 119] on div "1 @ 2155mm x 679mm 1 @ 1166mm x 874mm 2 @ 1166mm x 546mm 1 @ 1166mm x 318mm 1 @…" at bounding box center [180, 117] width 57 height 41
click at [174, 125] on div "1 @ 2155mm x 679mm 1 @ 1166mm x 874mm 2 @ 1166mm x 546mm 1 @ 1166mm x 318mm 1 @…" at bounding box center [180, 117] width 57 height 41
click at [194, 125] on div "1 @ 2155mm x 679mm 1 @ 1166mm x 874mm 2 @ 1166mm x 546mm 1 @ 1166mm x 318mm 1 @…" at bounding box center [180, 117] width 57 height 41
click at [139, 149] on icon "button" at bounding box center [138, 152] width 6 height 6
type input "1"
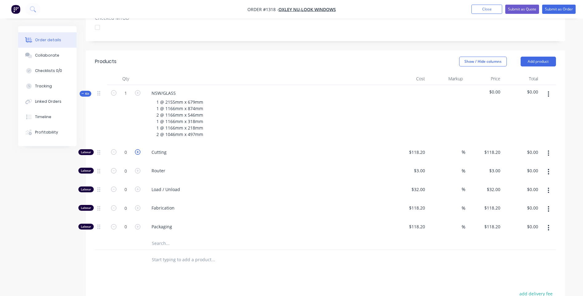
type input "$118.20"
click at [139, 149] on icon "button" at bounding box center [138, 152] width 6 height 6
type input "2"
type input "$236.40"
click at [419, 148] on input "118.2" at bounding box center [418, 152] width 19 height 9
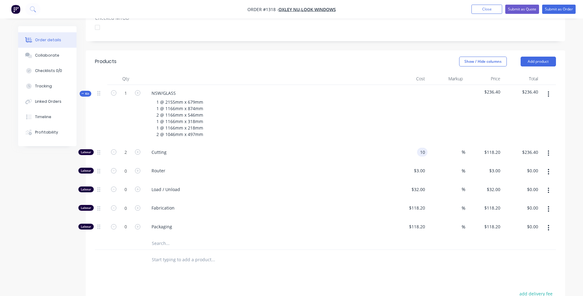
type input "$10.00"
type input "$20.00"
click at [368, 181] on div "Load / Unload" at bounding box center [267, 190] width 246 height 19
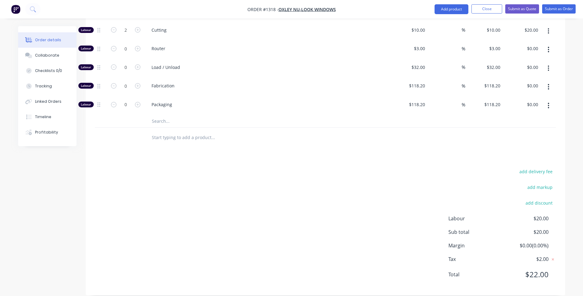
click at [162, 115] on input "text" at bounding box center [213, 121] width 123 height 12
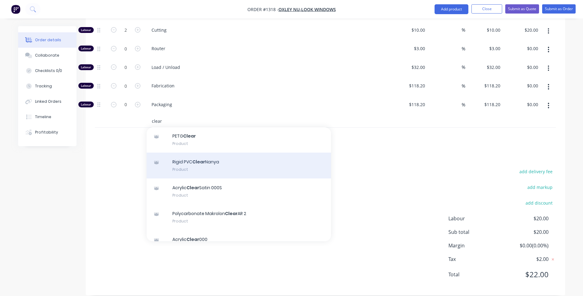
scroll to position [61, 0]
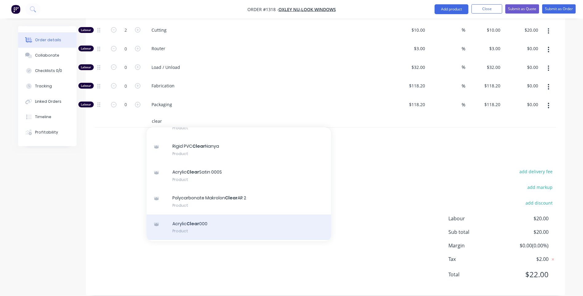
type input "clear"
click at [198, 215] on div "Acrylic Clear 000 Product" at bounding box center [239, 227] width 184 height 26
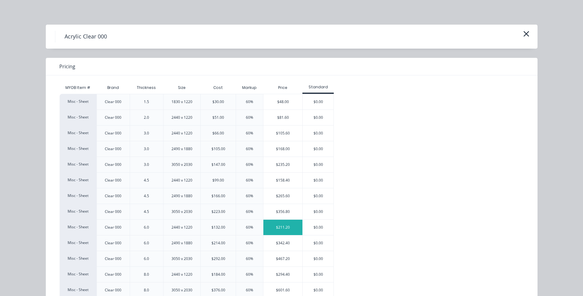
click at [283, 228] on div "$211.20" at bounding box center [282, 227] width 39 height 15
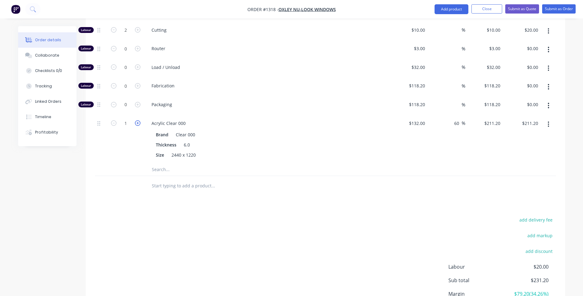
click at [138, 120] on icon "button" at bounding box center [138, 123] width 6 height 6
type input "2"
type input "$422.40"
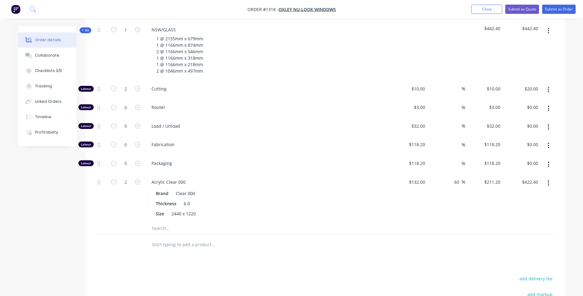
scroll to position [263, 0]
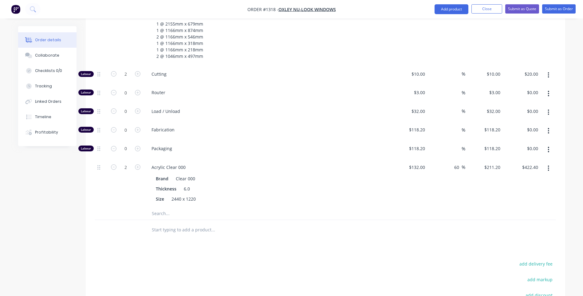
click at [159, 207] on input "text" at bounding box center [213, 213] width 123 height 12
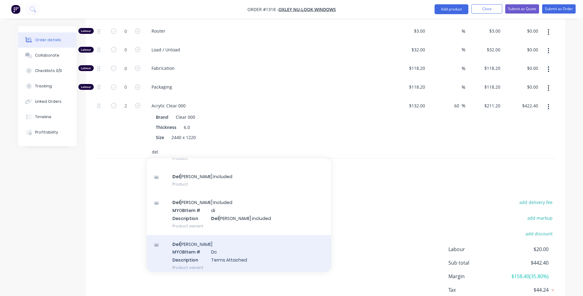
scroll to position [41, 0]
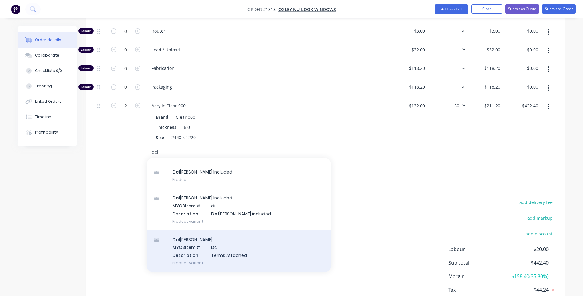
type input "del"
click at [222, 243] on div "Del [PERSON_NAME] MYOB Item # Dc Description Terms Attached Product variant" at bounding box center [239, 251] width 184 height 42
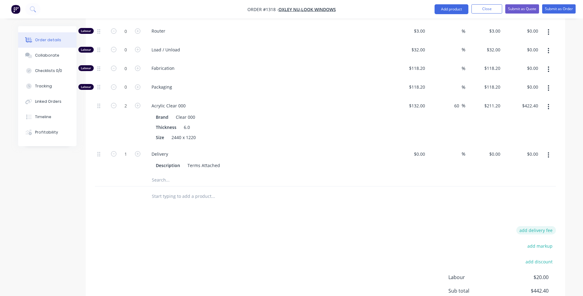
click at [545, 226] on button "add delivery fee" at bounding box center [536, 230] width 40 height 8
type input "196"
click at [336, 175] on div at bounding box center [254, 180] width 221 height 12
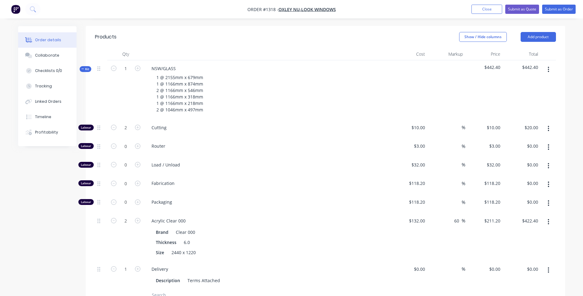
scroll to position [195, 0]
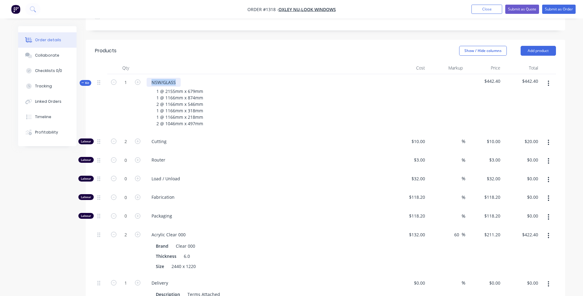
drag, startPoint x: 179, startPoint y: 72, endPoint x: 146, endPoint y: 72, distance: 32.6
click at [146, 74] on div "NSW/GLASS 1 @ 2155mm x 679mm 1 @ 1166mm x 874mm 2 @ 1166mm x 546mm 1 @ 1166mm x…" at bounding box center [267, 103] width 246 height 59
click at [273, 152] on div "Router" at bounding box center [267, 161] width 246 height 19
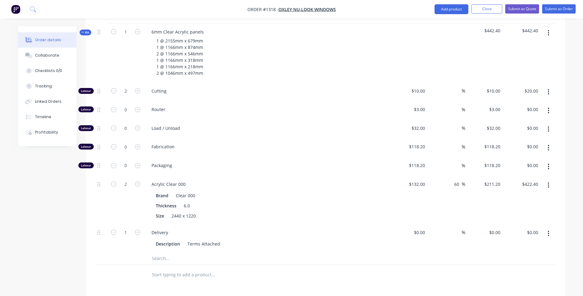
scroll to position [257, 0]
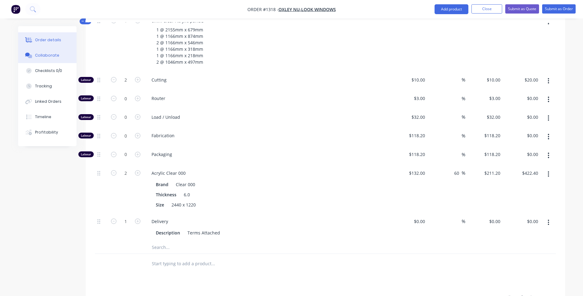
click at [48, 58] on button "Collaborate" at bounding box center [47, 55] width 58 height 15
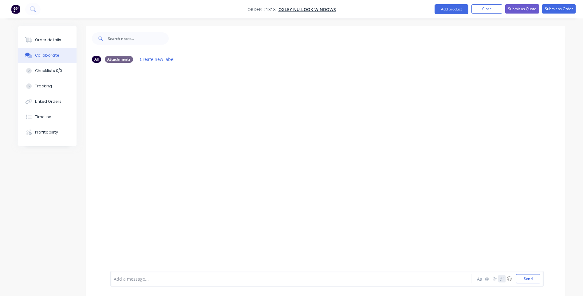
click at [504, 279] on button "button" at bounding box center [501, 278] width 7 height 7
click at [532, 280] on button "Send" at bounding box center [528, 278] width 24 height 9
click at [531, 278] on button "Send" at bounding box center [528, 278] width 24 height 9
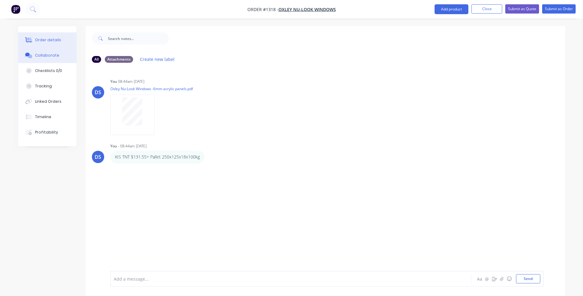
click at [54, 40] on div "Order details" at bounding box center [48, 40] width 26 height 6
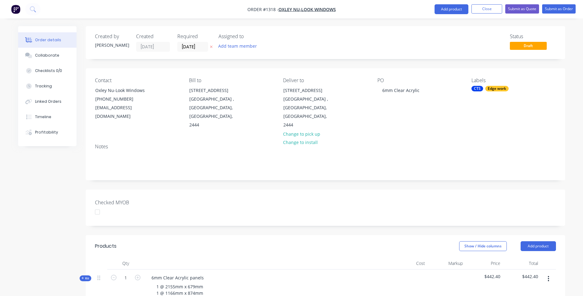
click at [492, 89] on div "Edge work" at bounding box center [496, 89] width 23 height 6
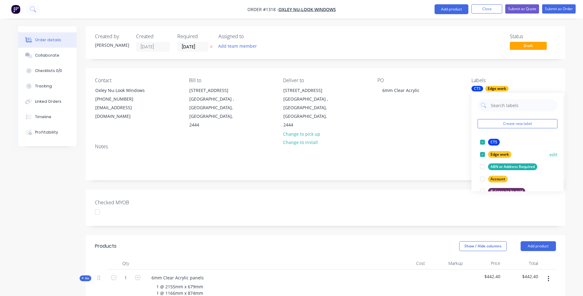
click at [482, 155] on div at bounding box center [483, 154] width 12 height 12
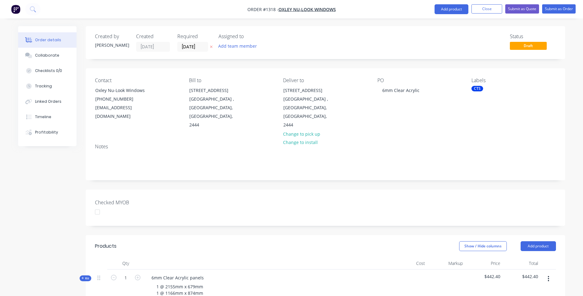
click at [455, 144] on div "Notes" at bounding box center [325, 147] width 461 height 6
click at [212, 48] on icon at bounding box center [211, 47] width 3 height 4
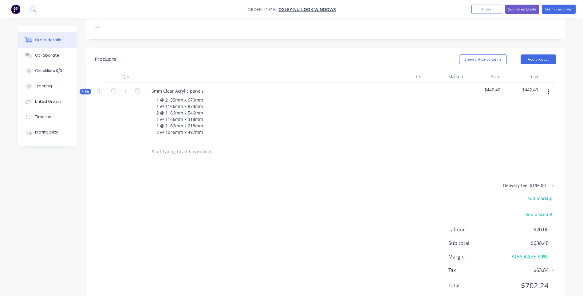
scroll to position [198, 0]
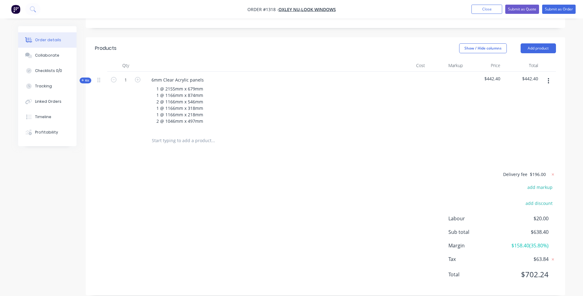
click at [83, 79] on icon at bounding box center [82, 80] width 2 height 2
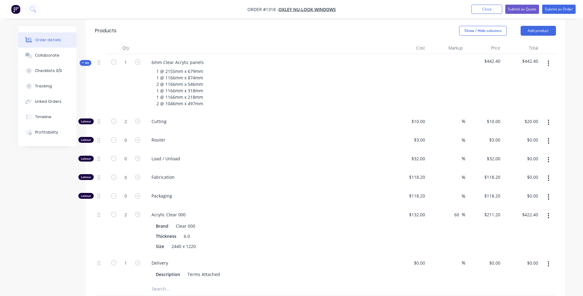
scroll to position [154, 0]
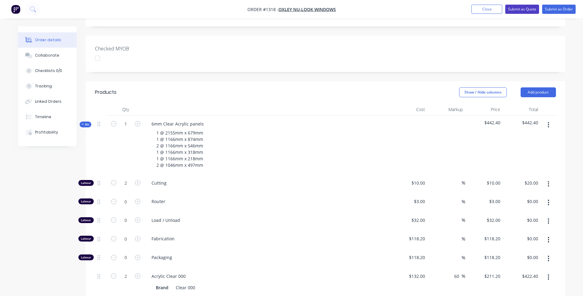
click at [525, 12] on button "Submit as Quote" at bounding box center [522, 9] width 34 height 9
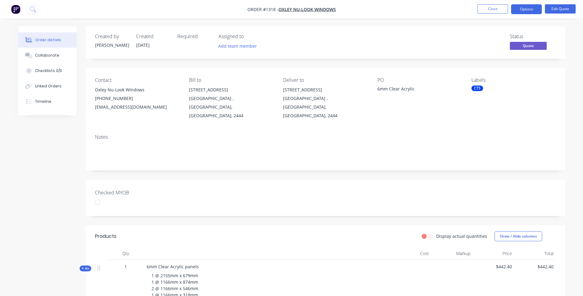
click at [525, 12] on button "Options" at bounding box center [526, 9] width 31 height 10
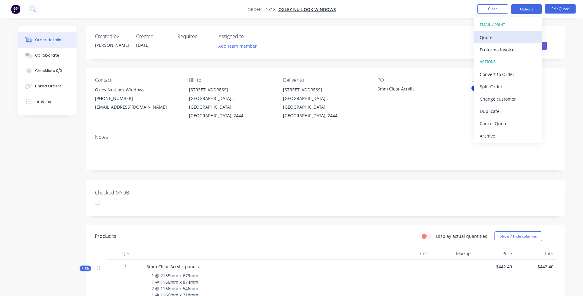
click at [502, 41] on div "Quote" at bounding box center [508, 37] width 57 height 9
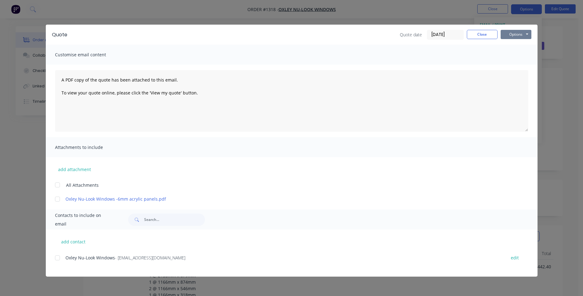
click at [520, 32] on button "Options" at bounding box center [516, 34] width 31 height 9
click at [520, 47] on button "Preview" at bounding box center [520, 45] width 39 height 10
click at [179, 242] on div "add contact Oxley Nu-Look Windows - [EMAIL_ADDRESS][DOMAIN_NAME] edit" at bounding box center [292, 252] width 492 height 47
click at [58, 258] on div at bounding box center [57, 257] width 12 height 12
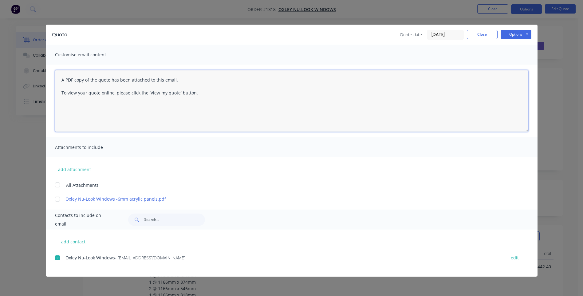
paste textarea "Hi, Please contact us if you have any questions. Regards, [PERSON_NAME] [EMAIL_…"
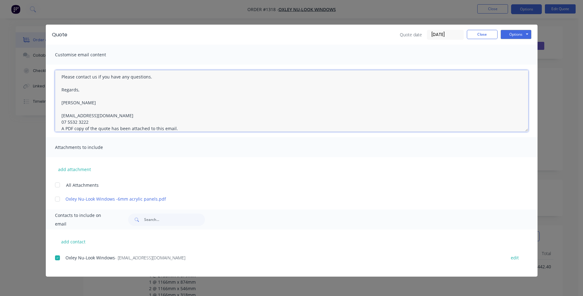
click at [90, 122] on textarea "Hi, Please contact us if you have any questions. Regards, [PERSON_NAME] [EMAIL_…" at bounding box center [291, 100] width 473 height 61
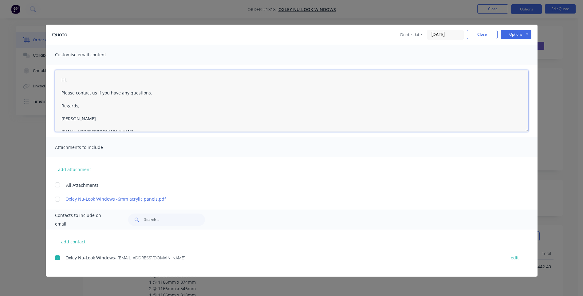
click at [68, 79] on textarea "Hi, Please contact us if you have any questions. Regards, [PERSON_NAME] [EMAIL_…" at bounding box center [291, 100] width 473 height 61
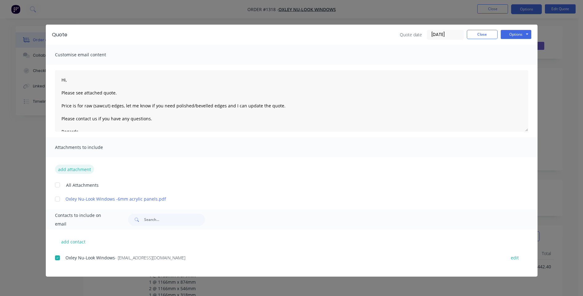
click at [71, 170] on button "add attachment" at bounding box center [74, 168] width 39 height 9
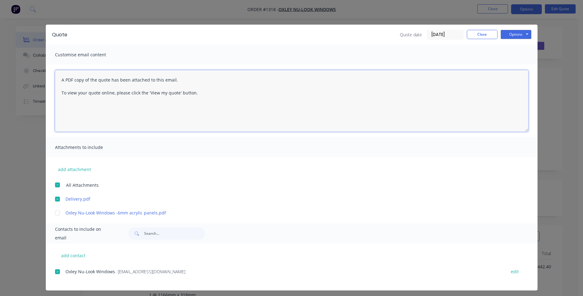
paste textarea "Hi, Please contact us if you have any questions. Regards, [PERSON_NAME] [EMAIL_…"
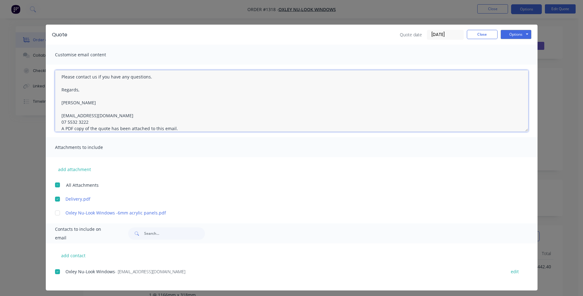
click at [87, 121] on textarea "Hi, Please contact us if you have any questions. Regards, [PERSON_NAME] [EMAIL_…" at bounding box center [291, 100] width 473 height 61
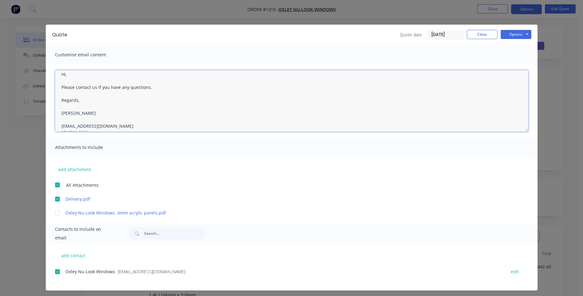
scroll to position [0, 0]
click at [67, 80] on textarea "Hi, Please contact us if you have any questions. Regards, [PERSON_NAME] [EMAIL_…" at bounding box center [291, 100] width 473 height 61
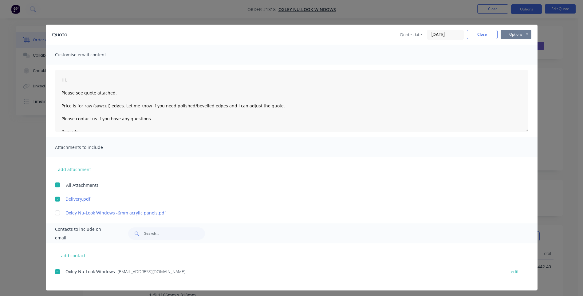
click at [509, 35] on button "Options" at bounding box center [516, 34] width 31 height 9
click at [510, 67] on button "Email" at bounding box center [520, 66] width 39 height 10
type textarea "A PDF copy of the quote has been attached to this email. To view your quote onl…"
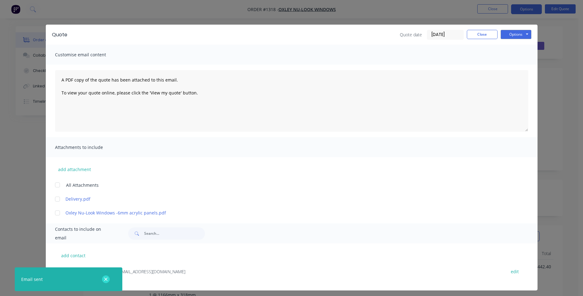
click at [104, 282] on icon "button" at bounding box center [106, 279] width 4 height 6
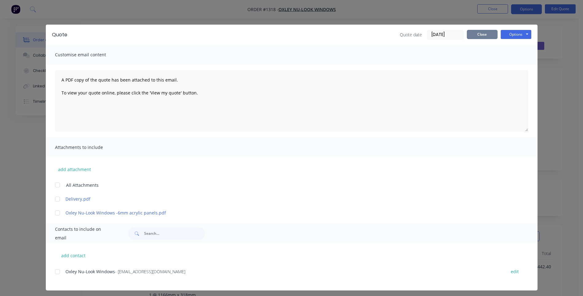
click at [473, 36] on button "Close" at bounding box center [482, 34] width 31 height 9
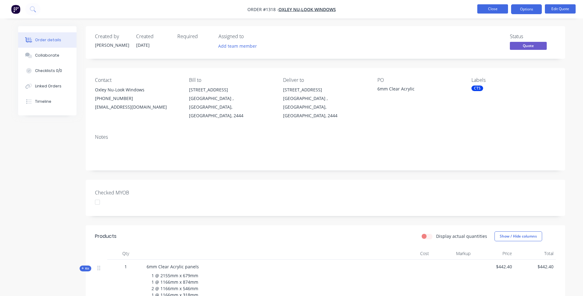
click at [494, 10] on button "Close" at bounding box center [492, 8] width 31 height 9
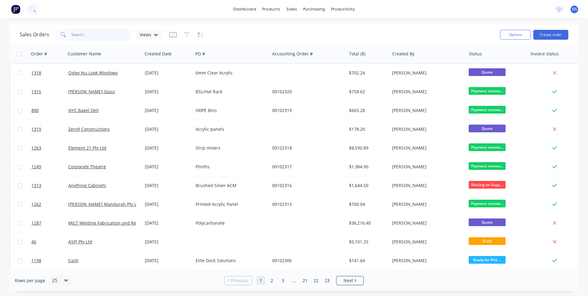
click at [89, 34] on input "text" at bounding box center [101, 35] width 60 height 12
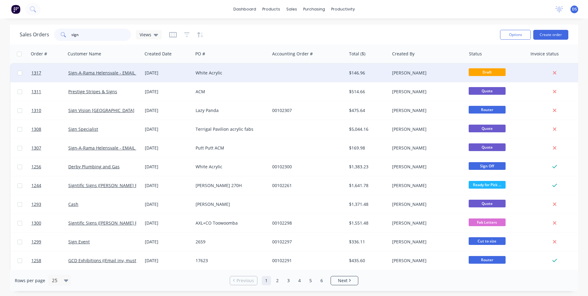
type input "sign"
click at [203, 72] on div "White Acrylic" at bounding box center [230, 73] width 68 height 6
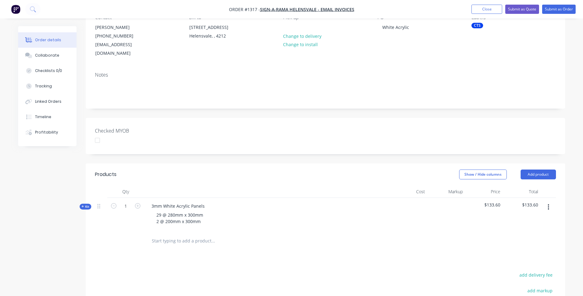
scroll to position [92, 0]
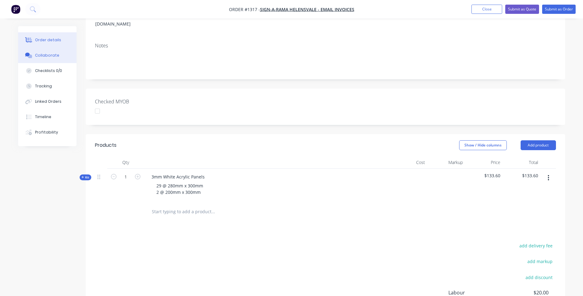
click at [47, 57] on div "Collaborate" at bounding box center [47, 56] width 24 height 6
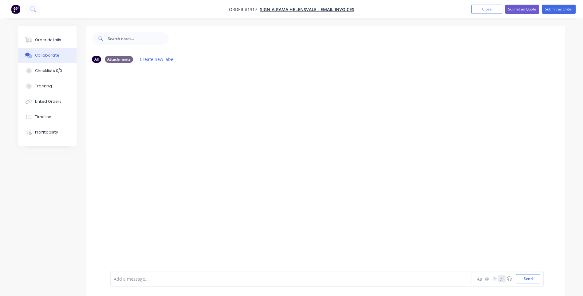
click at [504, 280] on button "button" at bounding box center [501, 278] width 7 height 7
click at [523, 280] on button "Send" at bounding box center [528, 278] width 24 height 9
click at [47, 42] on div "Order details" at bounding box center [48, 40] width 26 height 6
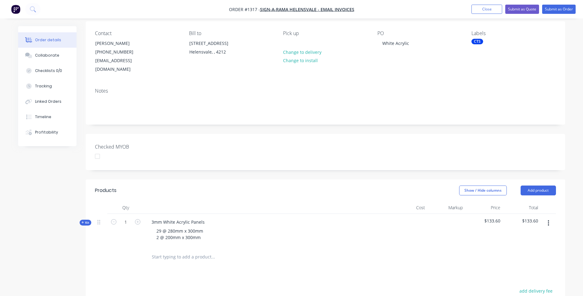
scroll to position [123, 0]
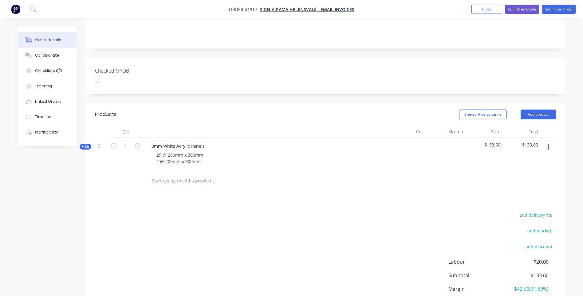
click at [83, 145] on icon at bounding box center [82, 146] width 2 height 2
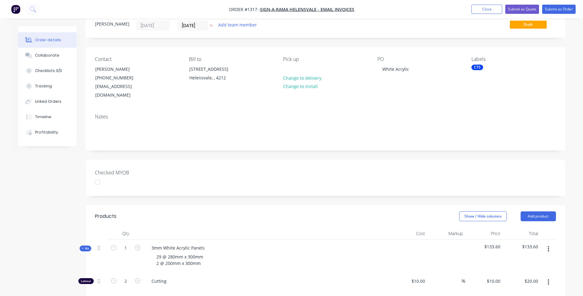
scroll to position [0, 0]
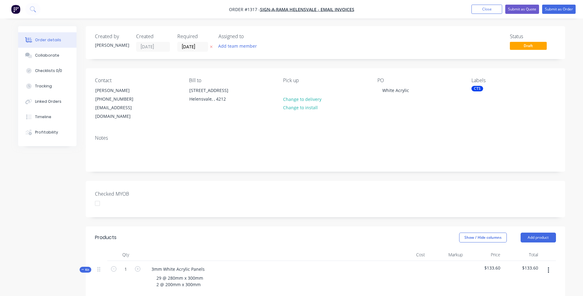
click at [213, 48] on button at bounding box center [211, 46] width 6 height 7
click at [517, 9] on button "Submit as Quote" at bounding box center [522, 9] width 34 height 9
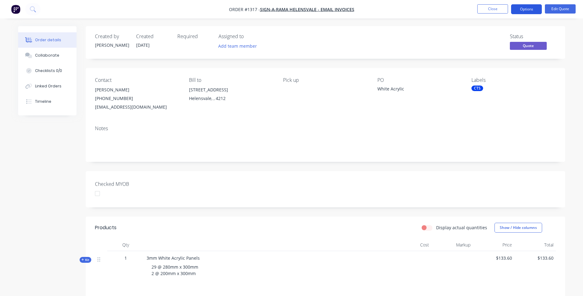
click at [521, 9] on button "Options" at bounding box center [526, 9] width 31 height 10
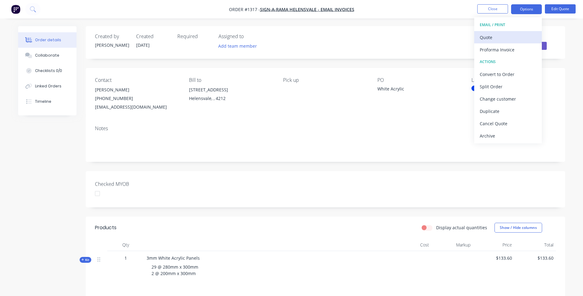
click at [491, 39] on div "Quote" at bounding box center [508, 37] width 57 height 9
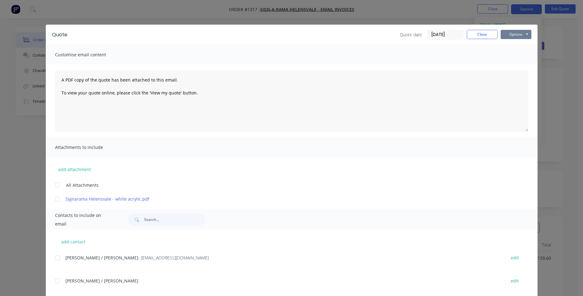
click at [505, 35] on button "Options" at bounding box center [516, 34] width 31 height 9
click at [519, 46] on button "Preview" at bounding box center [520, 45] width 39 height 10
click at [481, 36] on button "Close" at bounding box center [482, 34] width 31 height 9
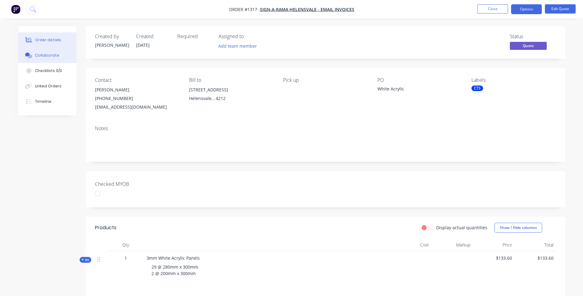
click at [53, 57] on div "Collaborate" at bounding box center [47, 56] width 24 height 6
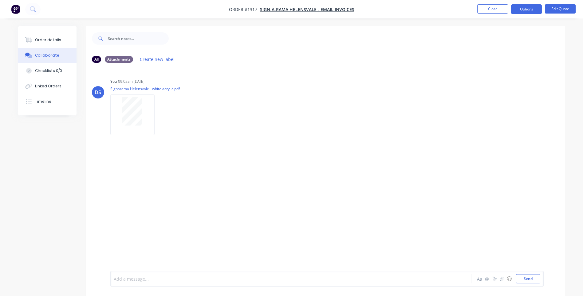
click at [146, 281] on div at bounding box center [274, 278] width 320 height 6
click at [528, 278] on button "Send" at bounding box center [528, 278] width 24 height 9
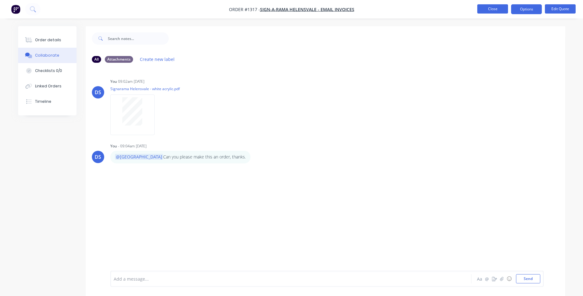
click at [494, 10] on button "Close" at bounding box center [492, 8] width 31 height 9
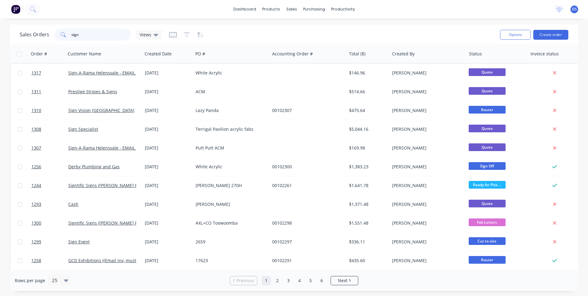
drag, startPoint x: 88, startPoint y: 32, endPoint x: 54, endPoint y: 35, distance: 34.0
click at [54, 35] on div "sign" at bounding box center [92, 35] width 77 height 12
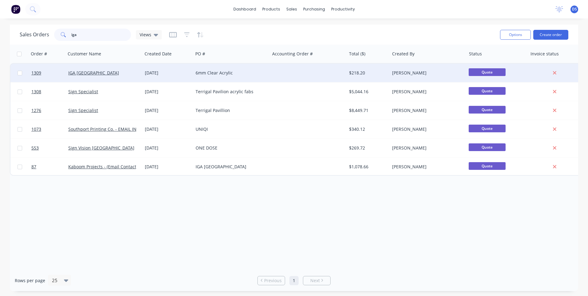
type input "iga"
click at [201, 77] on div "6mm Clear Acrylic" at bounding box center [231, 73] width 77 height 18
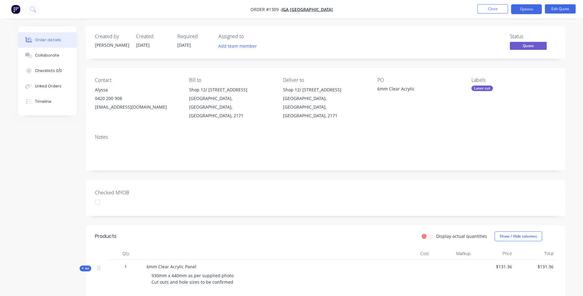
click at [82, 267] on icon at bounding box center [82, 268] width 3 height 3
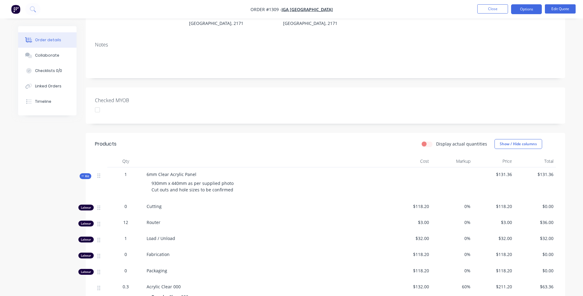
scroll to position [123, 0]
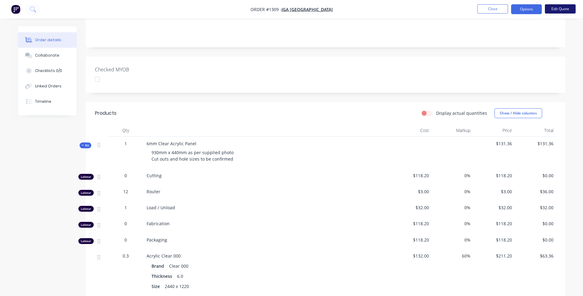
click at [554, 12] on button "Edit Quote" at bounding box center [560, 8] width 31 height 9
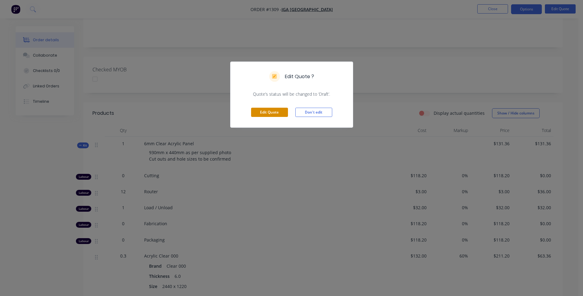
click at [279, 115] on button "Edit Quote" at bounding box center [269, 112] width 37 height 9
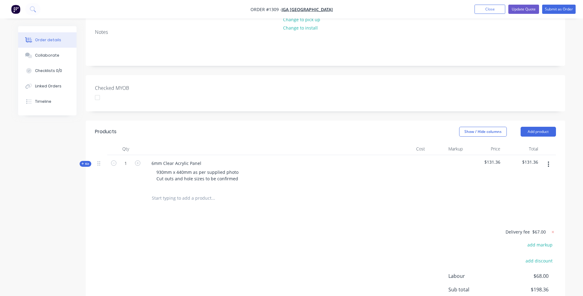
click at [83, 162] on icon at bounding box center [82, 163] width 3 height 3
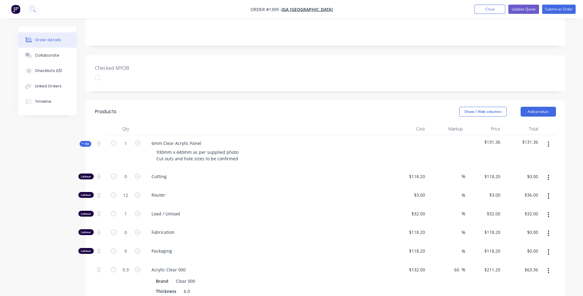
scroll to position [154, 0]
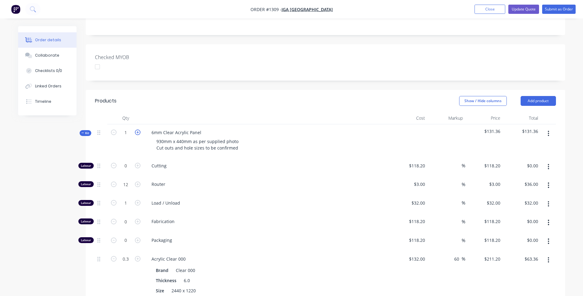
click at [139, 129] on icon "button" at bounding box center [138, 132] width 6 height 6
type input "2"
type input "24"
type input "$72.00"
type input "2"
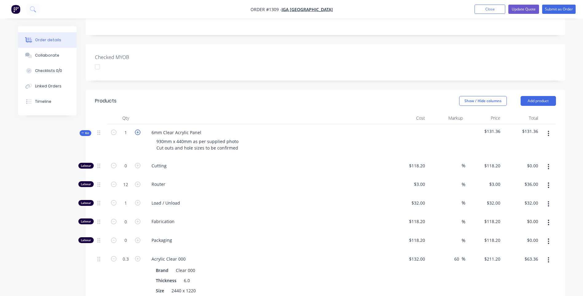
type input "$64.00"
type input "0.6"
type input "$126.72"
type input "2"
click at [132, 168] on input "24" at bounding box center [126, 165] width 16 height 9
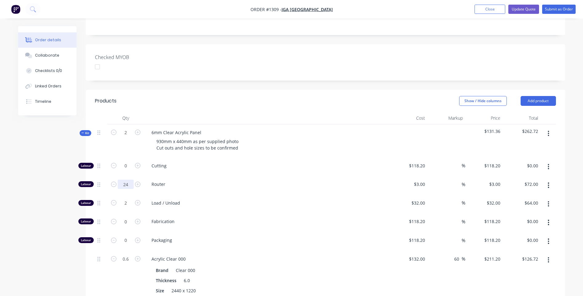
click at [132, 168] on input "24" at bounding box center [126, 165] width 16 height 9
type input "12"
type input "$36.00"
click at [130, 170] on input "0.6" at bounding box center [126, 165] width 16 height 9
type input "0.5"
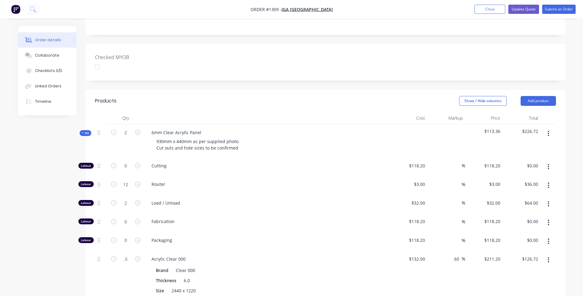
type input "$105.60"
click at [233, 218] on span "Fabrication" at bounding box center [270, 221] width 236 height 6
click at [175, 137] on div "930mm x 440mm as per supplied photo Cut outs and hole sizes to be confirmed" at bounding box center [198, 144] width 92 height 15
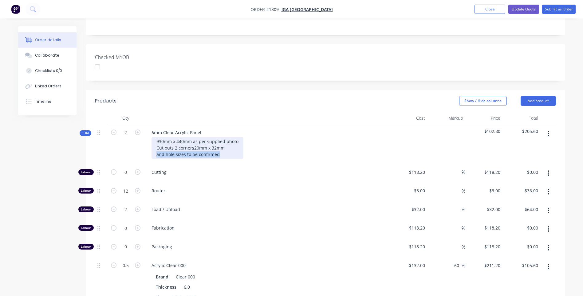
drag, startPoint x: 216, startPoint y: 137, endPoint x: 156, endPoint y: 138, distance: 60.3
click at [156, 138] on div "930mm x 440mm as per supplied photo Cut outs 2 corners20mm x 32mm and hole size…" at bounding box center [198, 148] width 92 height 22
click at [262, 201] on div "Load / Unload" at bounding box center [267, 210] width 246 height 19
click at [194, 137] on div "930mm x 440mm as per supplied photo Cut outs 2 corners20mm x 32mm 2 @ 30mm holes" at bounding box center [198, 148] width 92 height 22
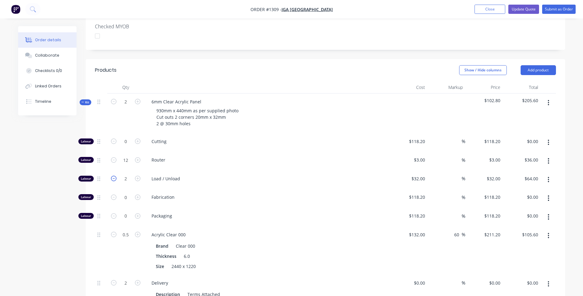
click at [114, 176] on icon "button" at bounding box center [114, 179] width 6 height 6
type input "1"
type input "$32.00"
click at [113, 275] on div "2" at bounding box center [125, 289] width 37 height 28
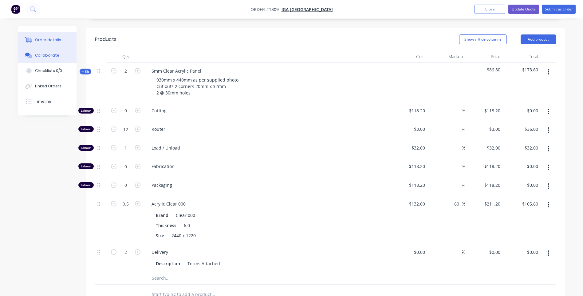
click at [41, 55] on div "Collaborate" at bounding box center [47, 56] width 24 height 6
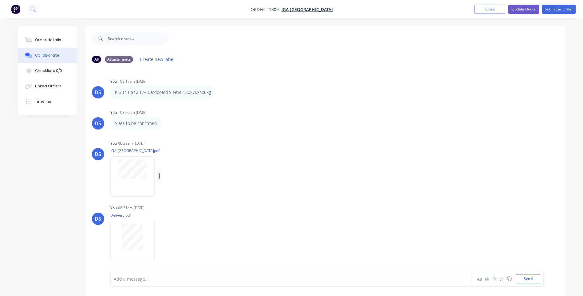
click at [160, 178] on icon "button" at bounding box center [160, 176] width 2 height 7
click at [181, 207] on button "Delete" at bounding box center [199, 207] width 69 height 14
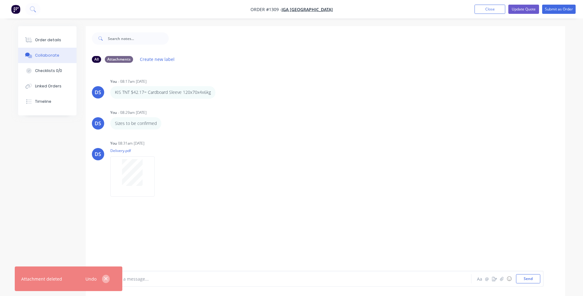
click at [106, 277] on icon "button" at bounding box center [106, 279] width 4 height 6
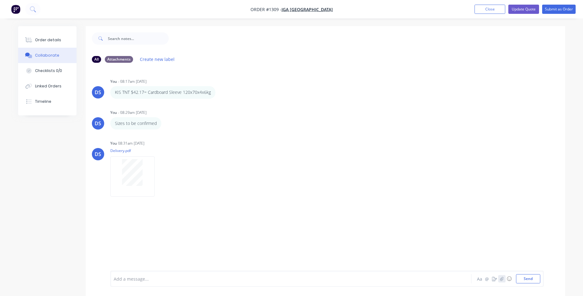
click at [501, 276] on icon "button" at bounding box center [502, 278] width 4 height 4
click at [532, 281] on button "Send" at bounding box center [528, 278] width 24 height 9
click at [51, 39] on div "Order details" at bounding box center [48, 40] width 26 height 6
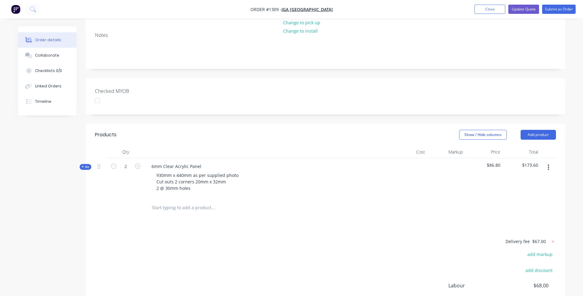
scroll to position [123, 0]
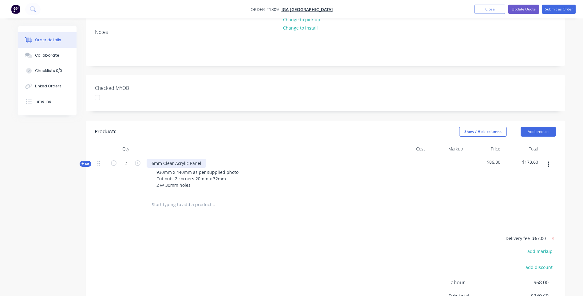
click at [155, 159] on div "6mm Clear Acrylic Panel" at bounding box center [177, 163] width 60 height 9
click at [258, 198] on div "Products Show / Hide columns Add product Qty Cost Markup Price Total Kit 2 4.5m…" at bounding box center [326, 240] width 480 height 239
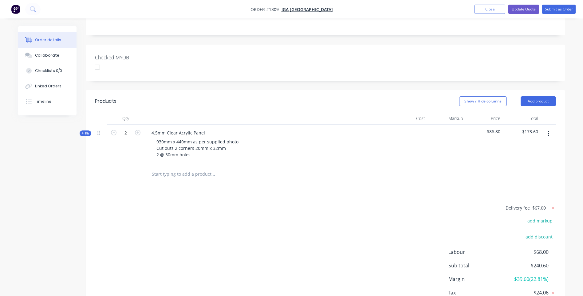
scroll to position [154, 0]
click at [82, 132] on icon at bounding box center [82, 133] width 2 height 2
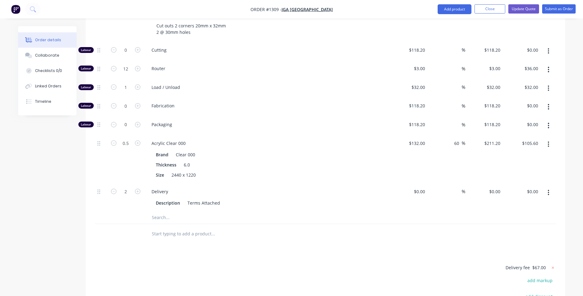
scroll to position [277, 0]
click at [164, 210] on input "text" at bounding box center [213, 216] width 123 height 12
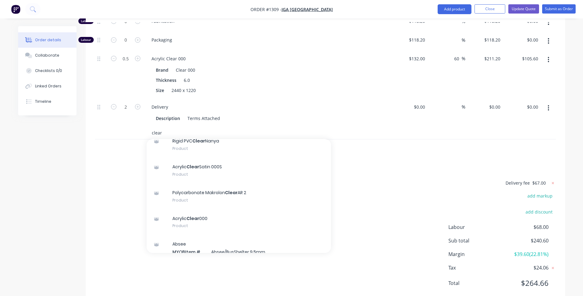
scroll to position [92, 0]
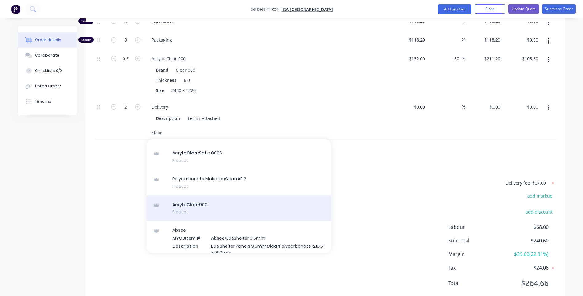
type input "clear"
click at [206, 195] on div "Acrylic Clear 000 Product" at bounding box center [239, 208] width 184 height 26
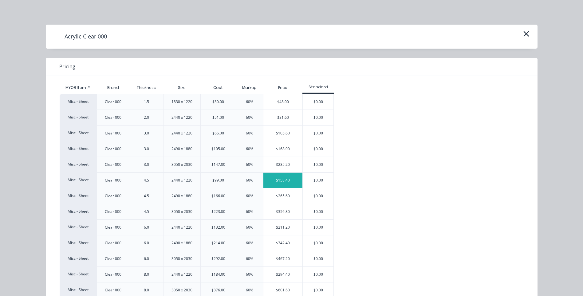
click at [280, 184] on div "$158.40" at bounding box center [282, 179] width 39 height 15
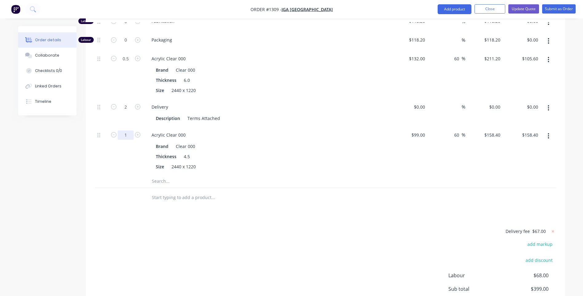
type input "0.5"
type input "$79.20"
click at [135, 188] on div at bounding box center [125, 198] width 37 height 20
click at [548, 57] on icon "button" at bounding box center [548, 60] width 1 height 6
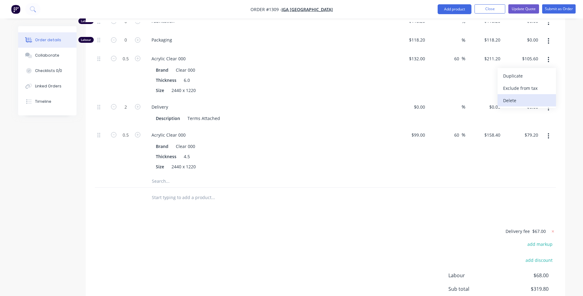
click at [509, 96] on div "Delete" at bounding box center [526, 100] width 47 height 9
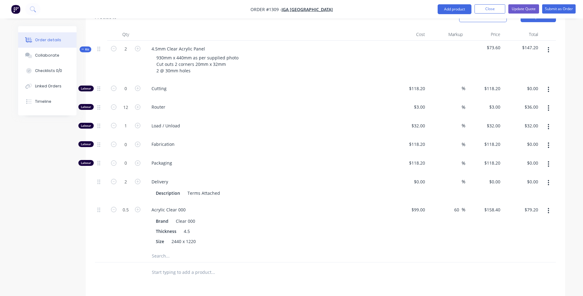
scroll to position [207, 0]
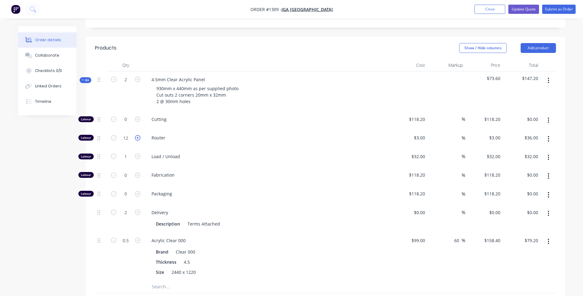
click at [139, 135] on icon "button" at bounding box center [138, 138] width 6 height 6
type input "13"
type input "$39.00"
click at [139, 135] on icon "button" at bounding box center [138, 138] width 6 height 6
type input "14"
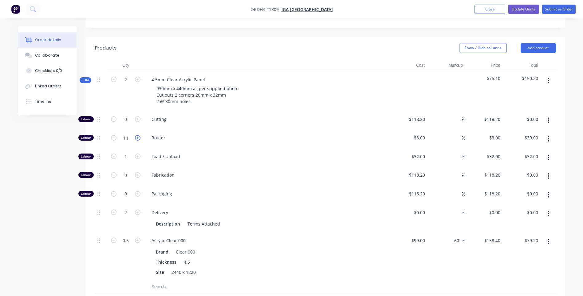
type input "$42.00"
click at [139, 135] on icon "button" at bounding box center [138, 138] width 6 height 6
type input "15"
type input "$45.00"
drag, startPoint x: 227, startPoint y: 122, endPoint x: 239, endPoint y: 113, distance: 15.4
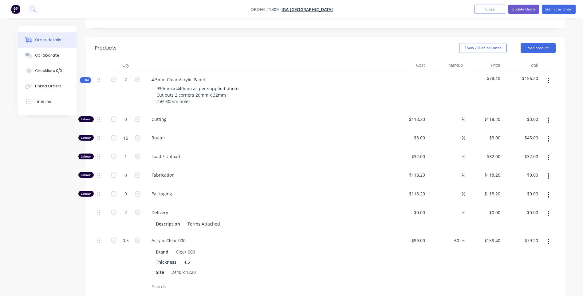
click at [233, 134] on span "Router" at bounding box center [270, 137] width 236 height 6
click at [522, 10] on button "Update Quote" at bounding box center [523, 9] width 31 height 9
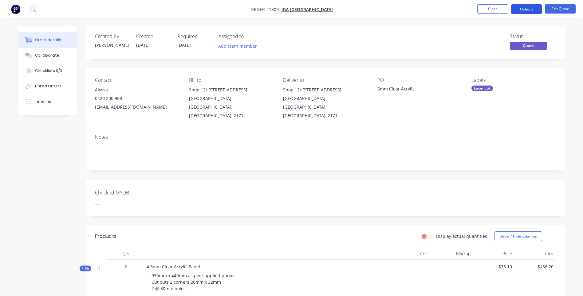
click at [522, 12] on button "Options" at bounding box center [526, 9] width 31 height 10
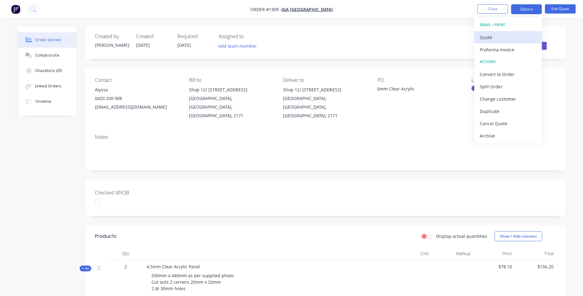
click at [488, 38] on div "Quote" at bounding box center [508, 37] width 57 height 9
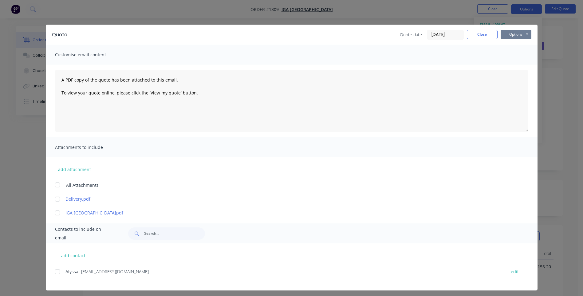
click at [504, 36] on button "Options" at bounding box center [516, 34] width 31 height 9
click at [510, 46] on button "Preview" at bounding box center [520, 45] width 39 height 10
click at [73, 215] on link "IGA [GEOGRAPHIC_DATA]pdf" at bounding box center [282, 212] width 434 height 6
click at [484, 38] on button "Close" at bounding box center [482, 34] width 31 height 9
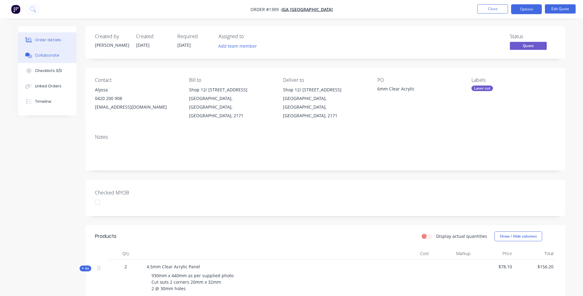
click at [47, 55] on div "Collaborate" at bounding box center [47, 56] width 24 height 6
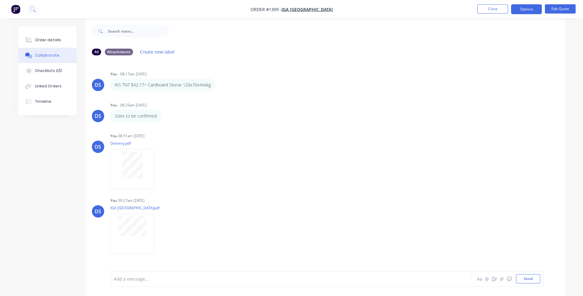
scroll to position [9, 0]
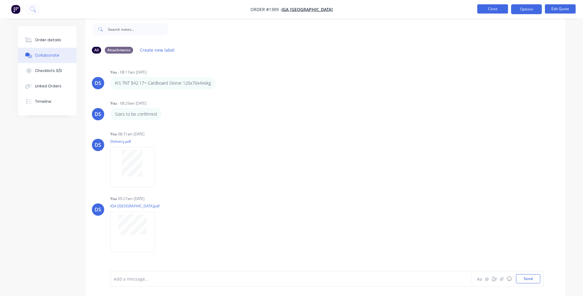
click at [489, 11] on button "Close" at bounding box center [492, 8] width 31 height 9
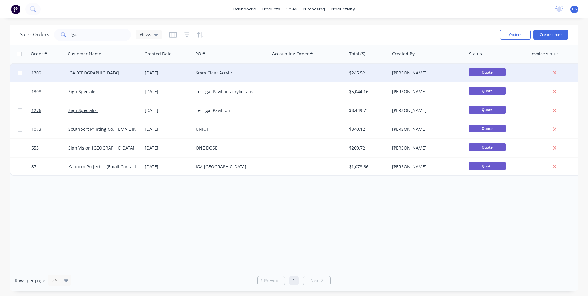
click at [218, 73] on div "6mm Clear Acrylic" at bounding box center [230, 73] width 68 height 6
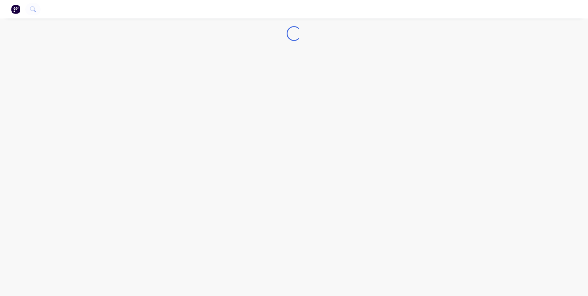
click at [218, 73] on div "Loading..." at bounding box center [294, 148] width 588 height 296
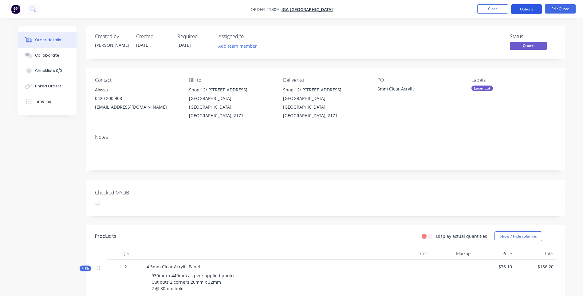
click at [518, 10] on button "Options" at bounding box center [526, 9] width 31 height 10
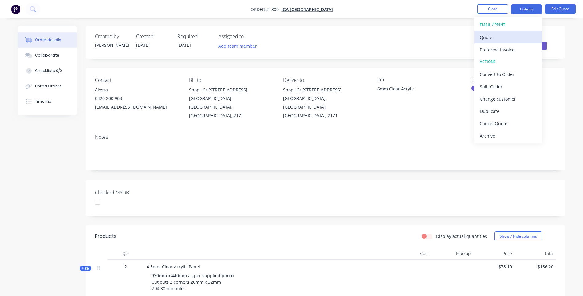
click at [494, 38] on div "Quote" at bounding box center [508, 37] width 57 height 9
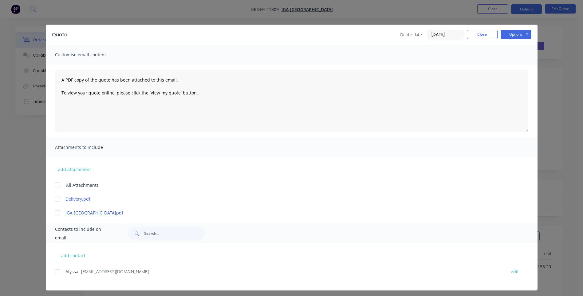
click at [78, 214] on link "IGA [GEOGRAPHIC_DATA]pdf" at bounding box center [282, 212] width 434 height 6
click at [76, 170] on button "add attachment" at bounding box center [74, 168] width 39 height 9
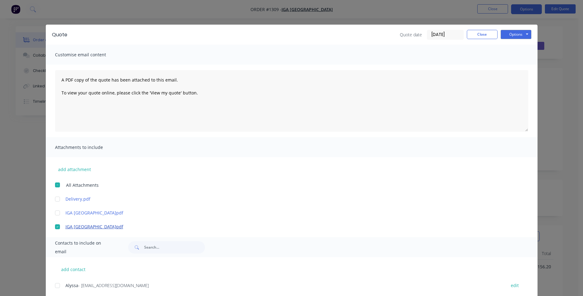
click at [89, 228] on link "IGA [GEOGRAPHIC_DATA]pdf" at bounding box center [282, 226] width 434 height 6
click at [55, 226] on div at bounding box center [57, 226] width 12 height 12
click at [76, 214] on link "IGA [GEOGRAPHIC_DATA]pdf" at bounding box center [282, 212] width 434 height 6
click at [87, 212] on link "IGA [GEOGRAPHIC_DATA]pdf" at bounding box center [282, 212] width 434 height 6
click at [76, 227] on link "IGA [GEOGRAPHIC_DATA]pdf" at bounding box center [282, 226] width 434 height 6
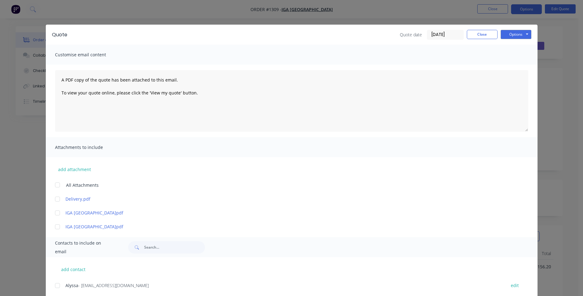
drag, startPoint x: 79, startPoint y: 210, endPoint x: 248, endPoint y: 241, distance: 171.7
click at [248, 241] on div at bounding box center [325, 247] width 406 height 12
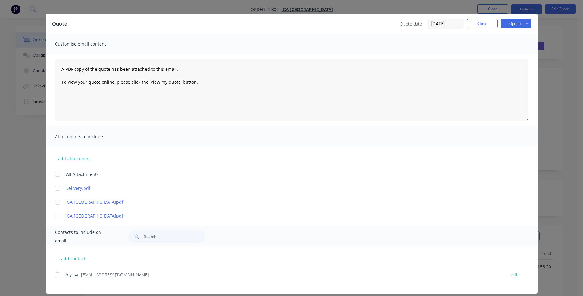
scroll to position [17, 0]
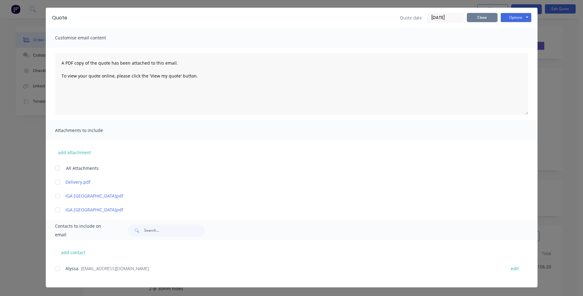
click at [480, 16] on button "Close" at bounding box center [482, 17] width 31 height 9
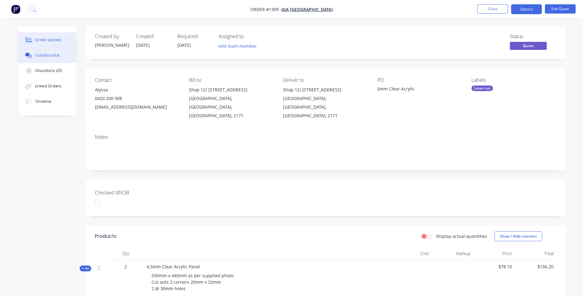
click at [47, 57] on div "Collaborate" at bounding box center [47, 56] width 24 height 6
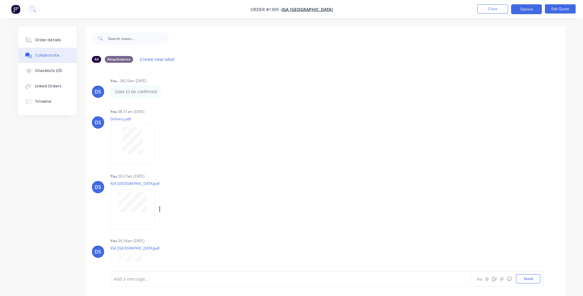
scroll to position [58, 0]
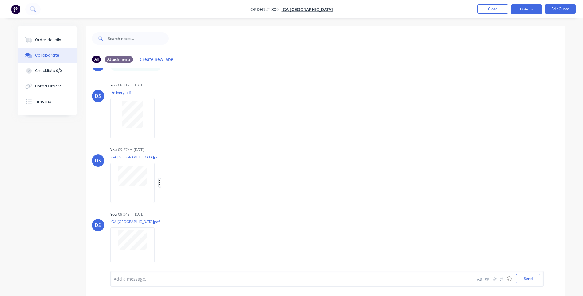
click at [159, 184] on icon "button" at bounding box center [160, 182] width 2 height 7
click at [0, 0] on button "Delete" at bounding box center [0, 0] width 0 height 0
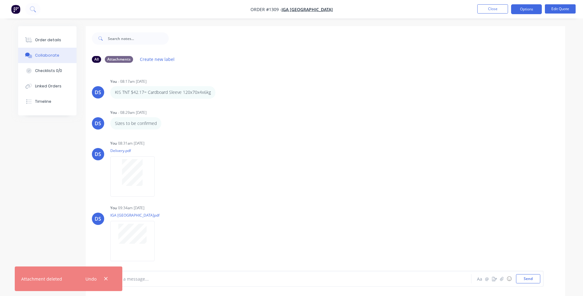
click at [107, 276] on icon "button" at bounding box center [106, 279] width 4 height 6
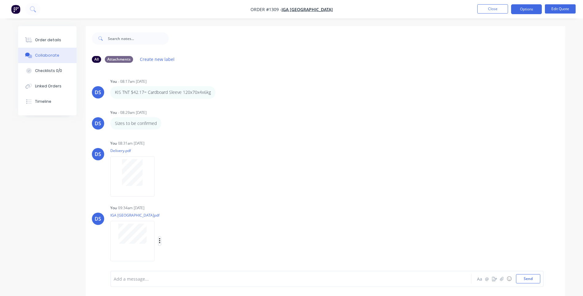
click at [160, 240] on icon "button" at bounding box center [159, 241] width 1 height 6
click at [177, 263] on button "Delete" at bounding box center [199, 262] width 69 height 14
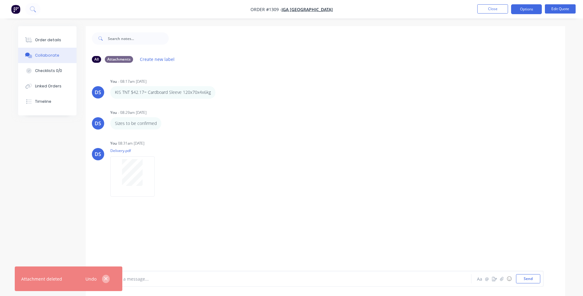
click at [103, 278] on button "button" at bounding box center [106, 279] width 8 height 8
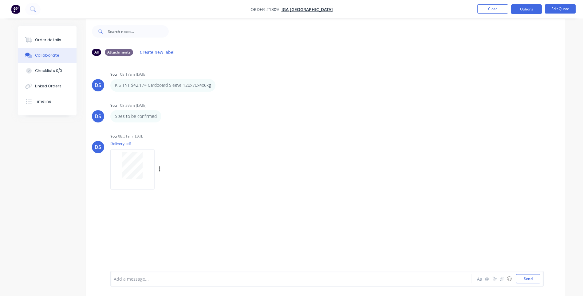
scroll to position [9, 0]
click at [502, 279] on icon "button" at bounding box center [501, 278] width 3 height 4
click at [129, 262] on div at bounding box center [128, 256] width 22 height 22
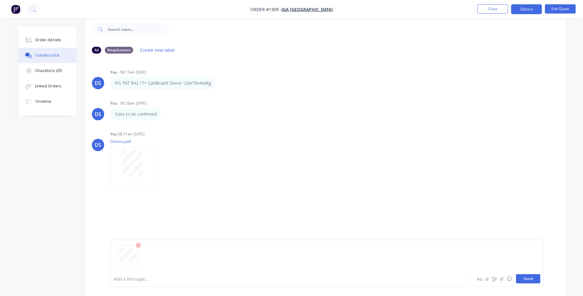
click at [530, 280] on button "Send" at bounding box center [528, 278] width 24 height 9
click at [159, 233] on icon "button" at bounding box center [160, 231] width 2 height 7
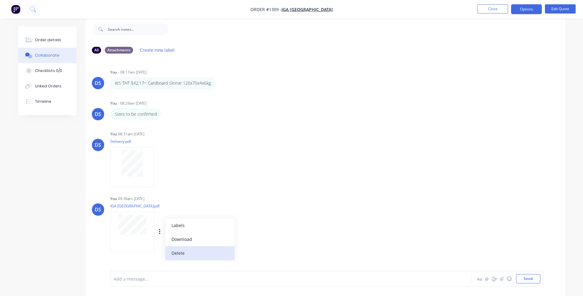
click at [182, 255] on button "Delete" at bounding box center [199, 253] width 69 height 14
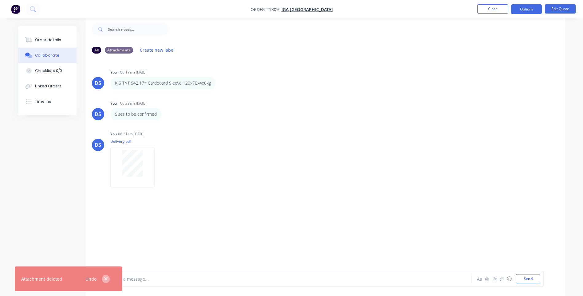
click at [107, 277] on icon "button" at bounding box center [106, 279] width 4 height 6
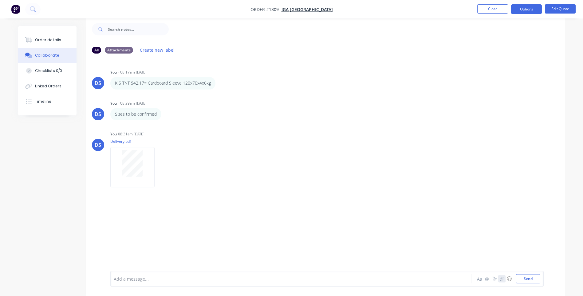
click at [502, 280] on icon "button" at bounding box center [502, 278] width 4 height 4
click at [503, 278] on icon "button" at bounding box center [502, 278] width 4 height 4
click at [534, 280] on button "Send" at bounding box center [528, 278] width 24 height 9
click at [518, 11] on button "Options" at bounding box center [526, 9] width 31 height 10
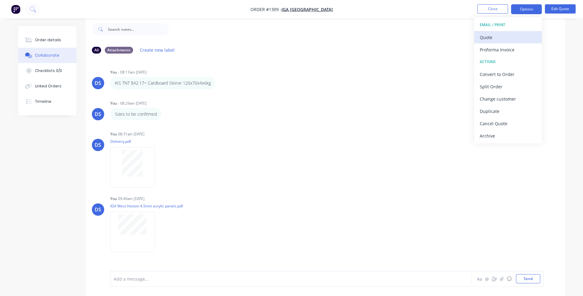
click at [493, 39] on div "Quote" at bounding box center [508, 37] width 57 height 9
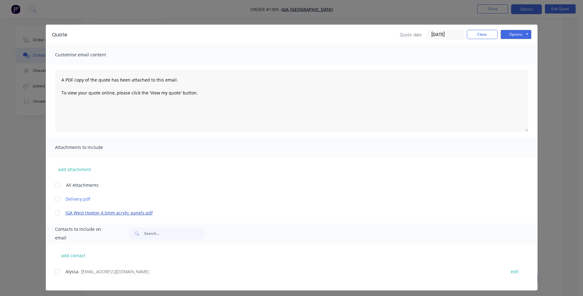
click at [130, 215] on link "IGA West Hoxton 4.5mm acrylic panels.pdf" at bounding box center [282, 212] width 434 height 6
click at [54, 273] on div at bounding box center [57, 271] width 12 height 12
click at [56, 214] on div at bounding box center [57, 213] width 12 height 12
click at [55, 198] on div at bounding box center [57, 199] width 12 height 12
click at [217, 259] on div "add contact Alyssa - [EMAIL_ADDRESS][DOMAIN_NAME] edit" at bounding box center [292, 266] width 492 height 47
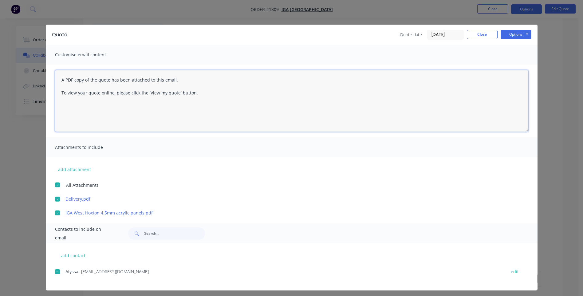
paste textarea "Hi, Please contact us if you have any questions. Regards, [PERSON_NAME] [EMAIL_…"
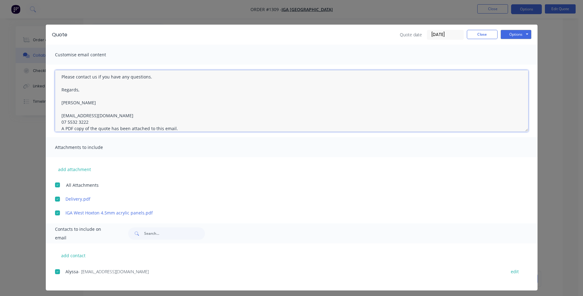
click at [93, 122] on textarea "Hi, Please contact us if you have any questions. Regards, [PERSON_NAME] [EMAIL_…" at bounding box center [291, 100] width 473 height 61
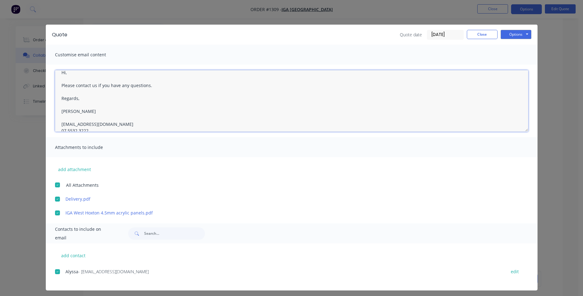
scroll to position [0, 0]
click at [68, 82] on textarea "Hi, Please contact us if you have any questions. Regards, [PERSON_NAME] [EMAIL_…" at bounding box center [291, 100] width 473 height 61
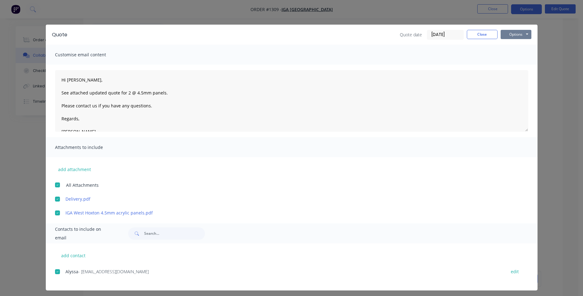
click at [510, 37] on button "Options" at bounding box center [516, 34] width 31 height 9
click at [518, 64] on button "Email" at bounding box center [520, 66] width 39 height 10
type textarea "A PDF copy of the quote has been attached to this email. To view your quote onl…"
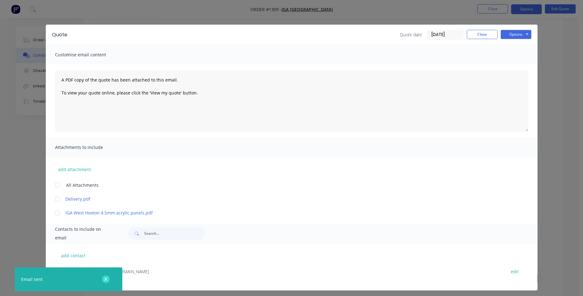
click at [105, 279] on icon "button" at bounding box center [106, 279] width 4 height 6
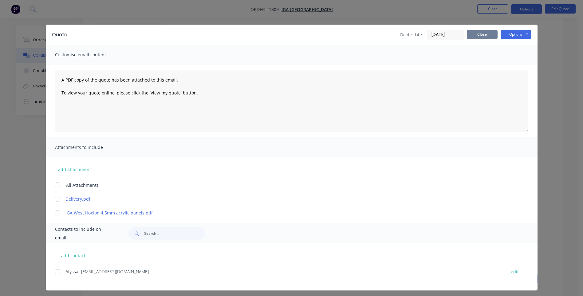
click at [475, 36] on button "Close" at bounding box center [482, 34] width 31 height 9
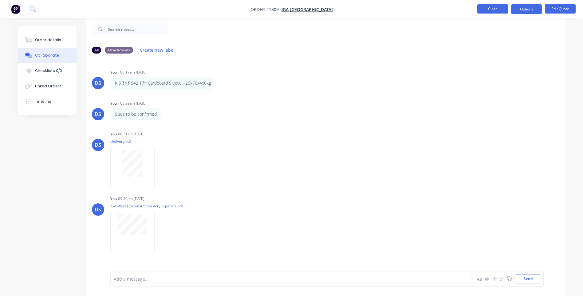
click at [493, 9] on button "Close" at bounding box center [492, 8] width 31 height 9
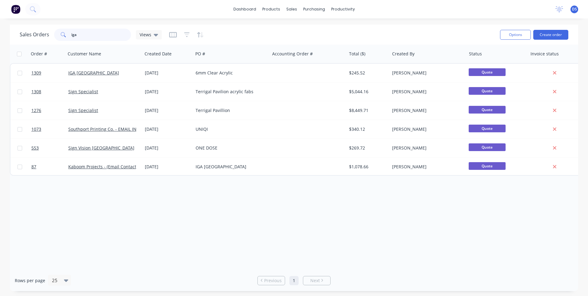
drag, startPoint x: 94, startPoint y: 34, endPoint x: 48, endPoint y: 33, distance: 45.8
click at [48, 34] on div "Sales Orders iga Views" at bounding box center [91, 35] width 142 height 12
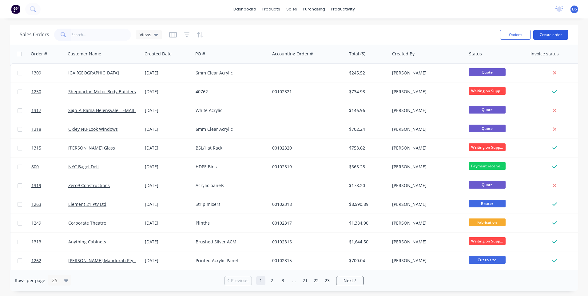
click at [542, 37] on button "Create order" at bounding box center [550, 35] width 35 height 10
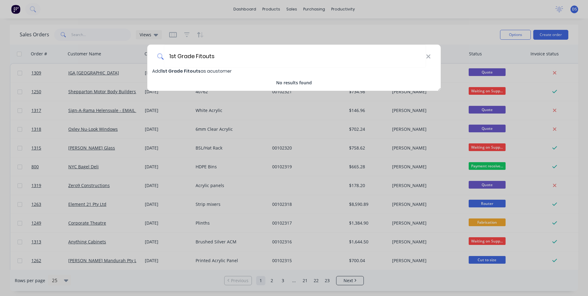
type input "1st Grade Fitouts"
click at [177, 70] on span "1st Grade Fitouts" at bounding box center [180, 71] width 39 height 6
select select "AU"
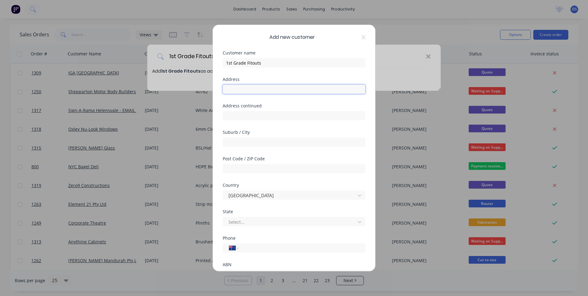
paste input "[STREET_ADDRESS][PERSON_NAME]"
type input "[STREET_ADDRESS][PERSON_NAME]"
click at [252, 169] on input "text" at bounding box center [294, 168] width 143 height 9
type input "4131"
click at [264, 223] on div at bounding box center [290, 222] width 124 height 8
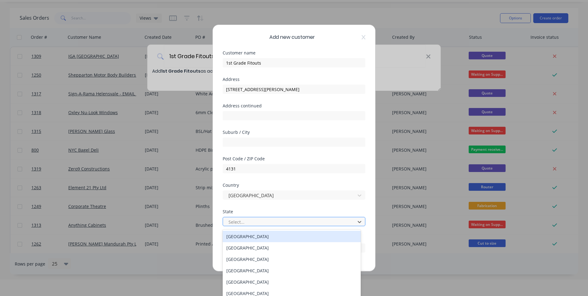
scroll to position [18, 0]
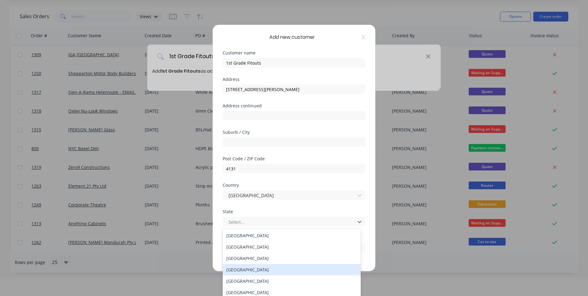
drag, startPoint x: 251, startPoint y: 271, endPoint x: 251, endPoint y: 267, distance: 3.8
click at [251, 271] on div "[GEOGRAPHIC_DATA]" at bounding box center [292, 269] width 138 height 11
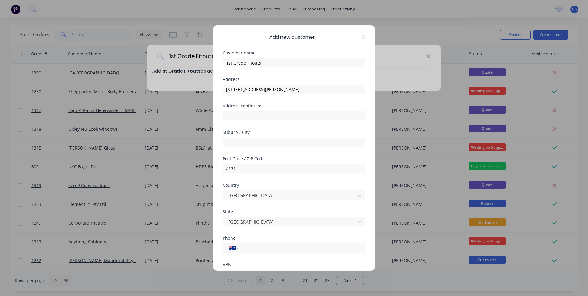
scroll to position [0, 0]
drag, startPoint x: 303, startPoint y: 90, endPoint x: 283, endPoint y: 89, distance: 20.6
click at [283, 89] on input "[STREET_ADDRESS][PERSON_NAME]" at bounding box center [294, 89] width 143 height 9
drag, startPoint x: 282, startPoint y: 89, endPoint x: 255, endPoint y: 89, distance: 27.1
click at [255, 89] on input "[STREET_ADDRESS][PERSON_NAME]" at bounding box center [294, 89] width 143 height 9
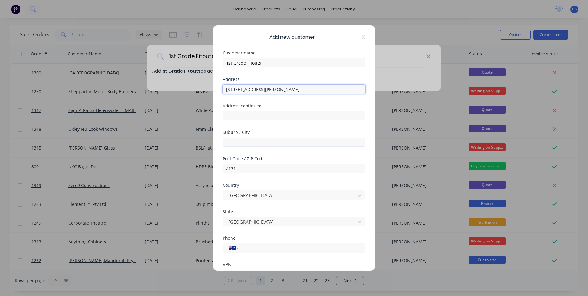
type input "[STREET_ADDRESS][PERSON_NAME],"
paste input "Meadowbrook"
type input "Meadowbrook"
click at [253, 89] on input "[STREET_ADDRESS][PERSON_NAME]," at bounding box center [294, 89] width 143 height 9
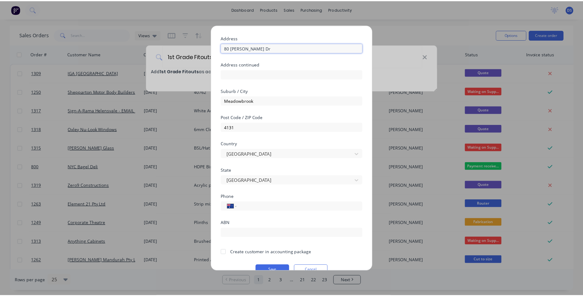
scroll to position [54, 0]
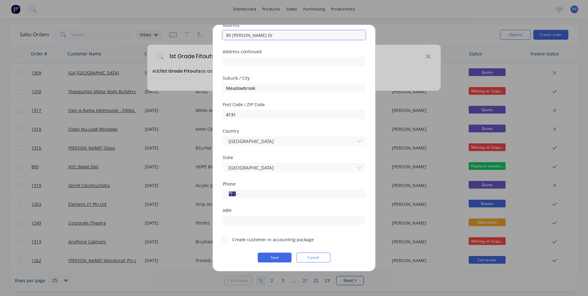
type input "80 [PERSON_NAME] Dr"
paste input "0448 522 258"
type input "0448 522 258"
click at [225, 238] on div at bounding box center [225, 239] width 12 height 12
click at [267, 257] on button "Save" at bounding box center [275, 257] width 34 height 10
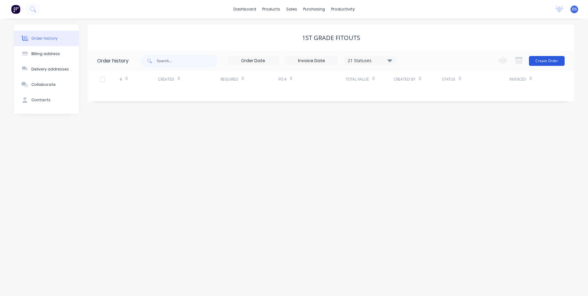
click at [552, 59] on button "Create Order" at bounding box center [547, 61] width 36 height 10
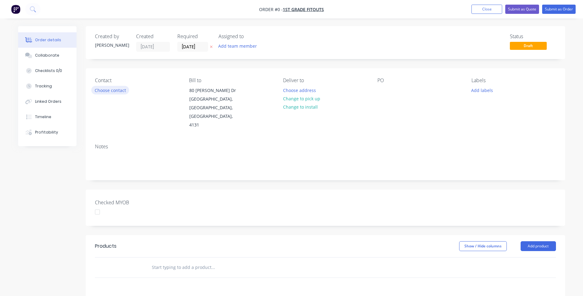
click at [114, 93] on button "Choose contact" at bounding box center [110, 90] width 38 height 8
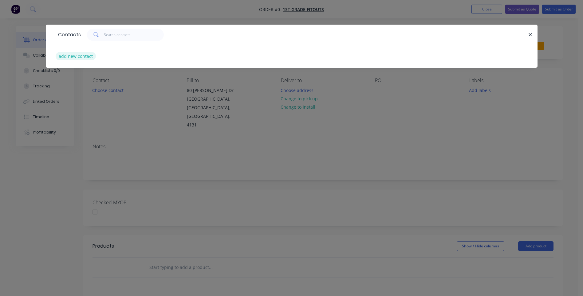
click at [76, 56] on button "add new contact" at bounding box center [76, 56] width 41 height 8
select select "AU"
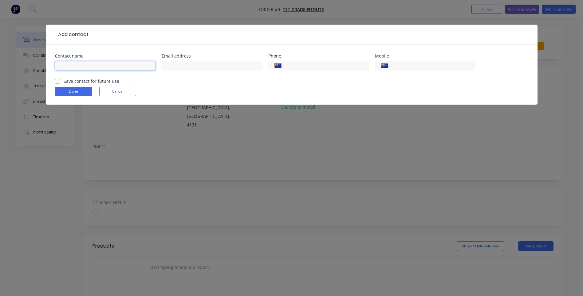
paste input "[PERSON_NAME] [PERSON_NAME][EMAIL_ADDRESS][DOMAIN_NAME] [PHONE_NUMBER]"
drag, startPoint x: 152, startPoint y: 66, endPoint x: 124, endPoint y: 67, distance: 28.6
click at [124, 67] on input "[PERSON_NAME] [PERSON_NAME][EMAIL_ADDRESS][DOMAIN_NAME] [PHONE_NUMBER]" at bounding box center [105, 65] width 101 height 9
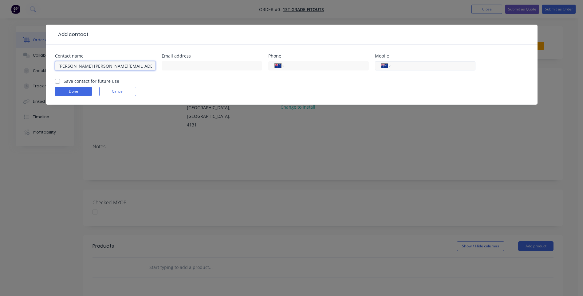
type input "[PERSON_NAME] [PERSON_NAME][EMAIL_ADDRESS][DOMAIN_NAME]"
paste input "0448 522 258"
type input "0448 522 258"
drag, startPoint x: 135, startPoint y: 66, endPoint x: 84, endPoint y: 67, distance: 51.0
click at [84, 67] on input "[PERSON_NAME] [PERSON_NAME][EMAIL_ADDRESS][DOMAIN_NAME]" at bounding box center [105, 65] width 101 height 9
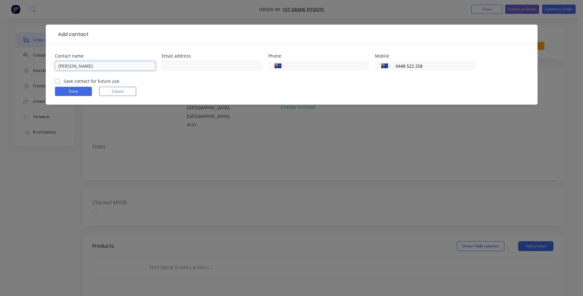
type input "[PERSON_NAME]"
paste input "[PERSON_NAME][EMAIL_ADDRESS][DOMAIN_NAME]"
type input "[PERSON_NAME][EMAIL_ADDRESS][DOMAIN_NAME]"
click at [88, 65] on input "[PERSON_NAME]" at bounding box center [105, 65] width 101 height 9
type input "[PERSON_NAME]"
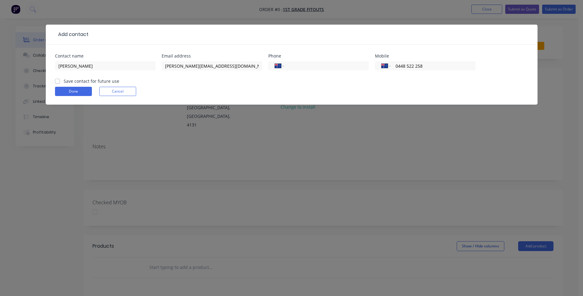
click at [64, 81] on label "Save contact for future use" at bounding box center [92, 81] width 56 height 6
click at [57, 81] on input "Save contact for future use" at bounding box center [57, 81] width 5 height 6
checkbox input "true"
click at [69, 94] on button "Done" at bounding box center [73, 91] width 37 height 9
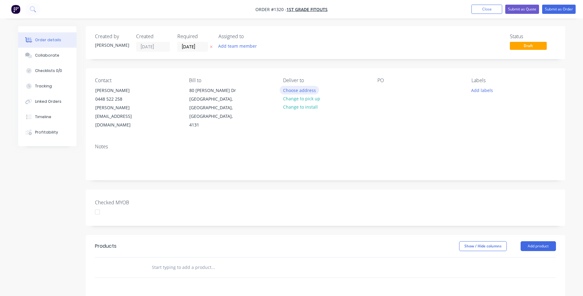
click at [299, 90] on button "Choose address" at bounding box center [299, 90] width 39 height 8
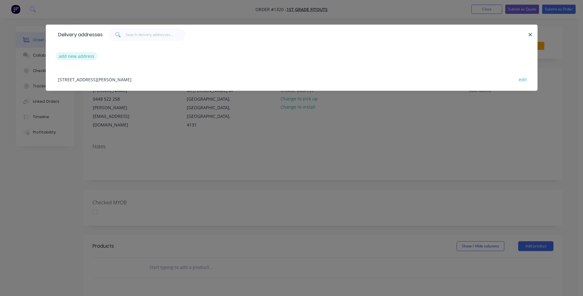
click at [85, 58] on button "add new address" at bounding box center [77, 56] width 42 height 8
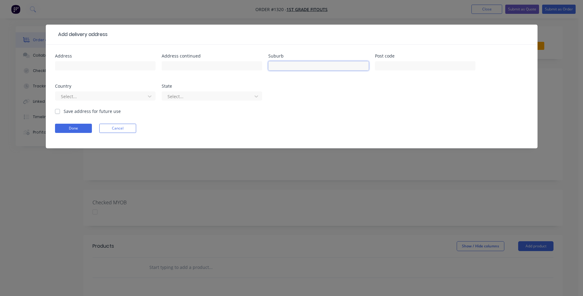
click at [295, 68] on input "text" at bounding box center [318, 65] width 101 height 9
type input "Caboolture"
click at [390, 65] on input "text" at bounding box center [425, 65] width 101 height 9
type input "4510"
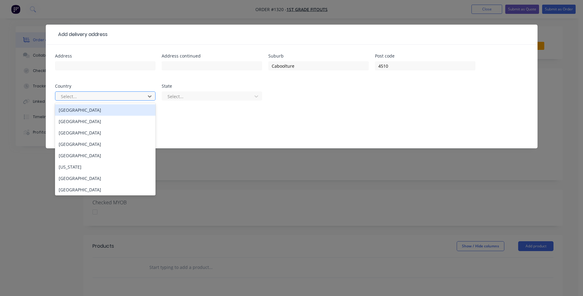
click at [81, 112] on div "[GEOGRAPHIC_DATA]" at bounding box center [105, 109] width 101 height 11
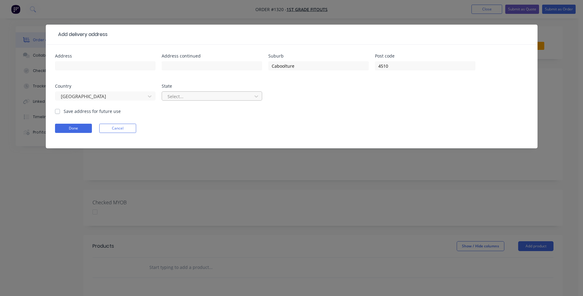
click at [228, 97] on div at bounding box center [208, 97] width 82 height 8
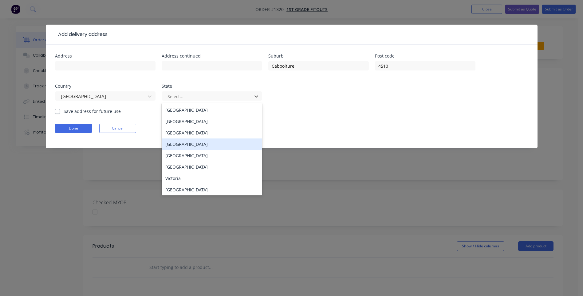
click at [186, 146] on div "[GEOGRAPHIC_DATA]" at bounding box center [212, 143] width 101 height 11
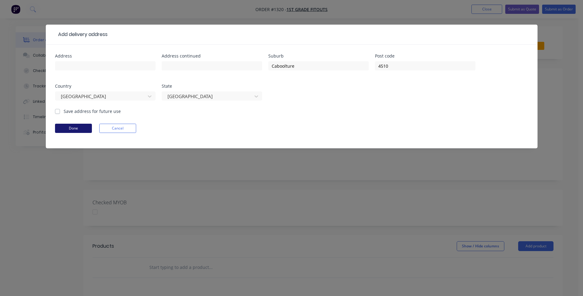
click at [71, 128] on button "Done" at bounding box center [73, 128] width 37 height 9
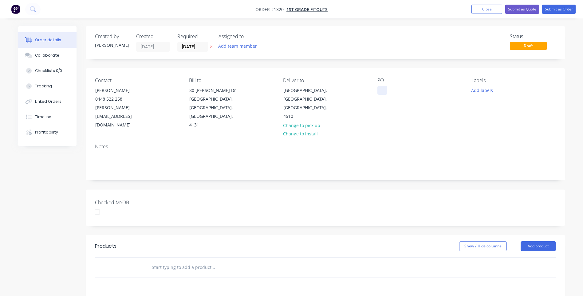
click at [381, 92] on div at bounding box center [383, 90] width 10 height 9
click at [484, 93] on button "Add labels" at bounding box center [482, 90] width 28 height 8
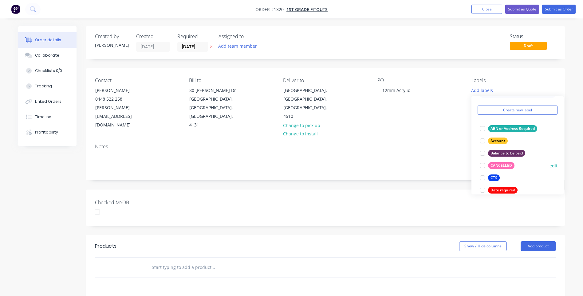
scroll to position [31, 0]
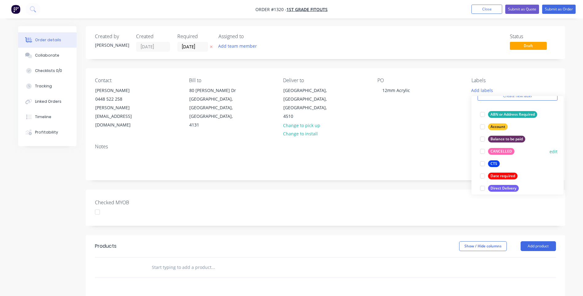
click at [498, 165] on div "CTS" at bounding box center [494, 163] width 12 height 7
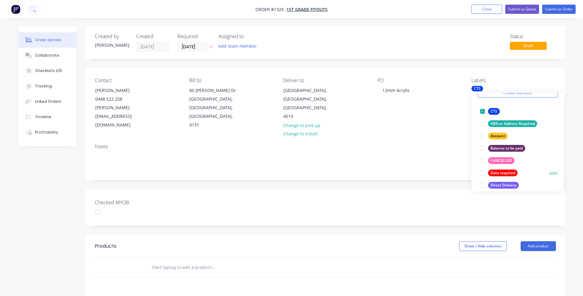
scroll to position [61, 0]
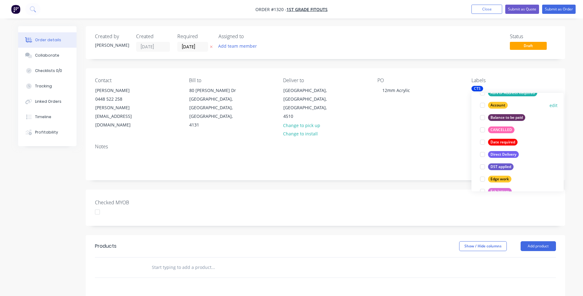
click at [499, 178] on div "Edge work" at bounding box center [499, 179] width 23 height 7
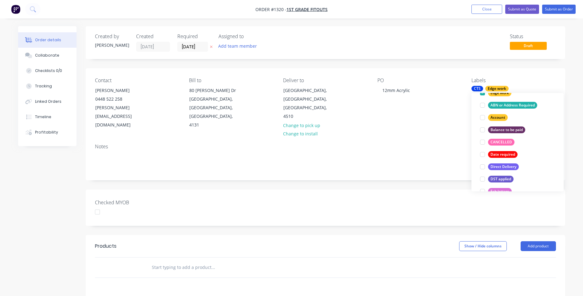
scroll to position [0, 0]
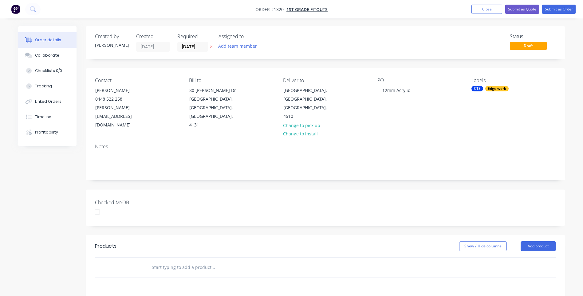
click at [453, 139] on div "Notes" at bounding box center [326, 159] width 480 height 41
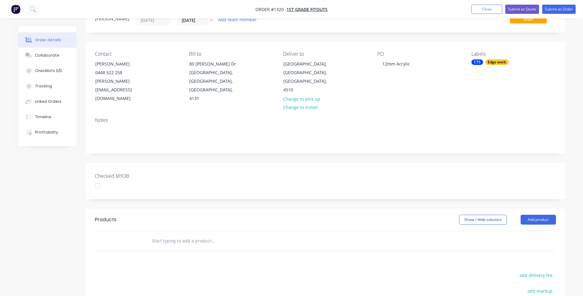
scroll to position [61, 0]
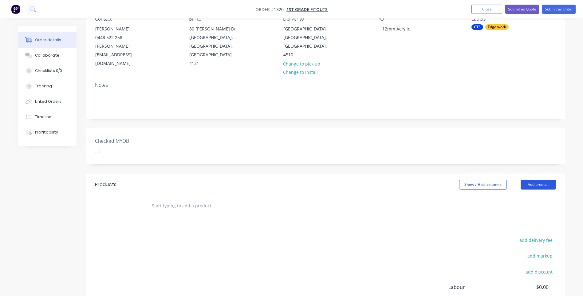
click at [535, 180] on button "Add product" at bounding box center [538, 185] width 35 height 10
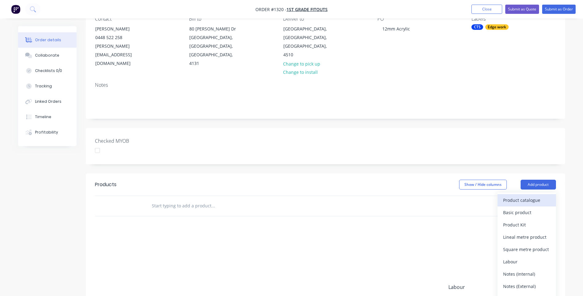
click at [532, 196] on div "Product catalogue" at bounding box center [526, 200] width 47 height 9
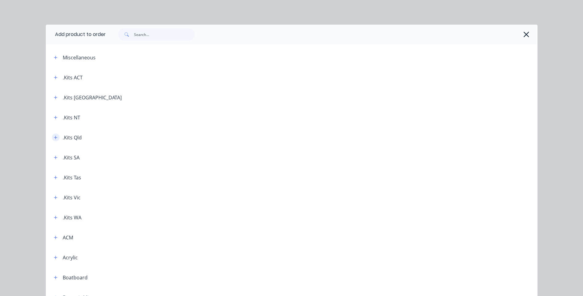
click at [55, 136] on icon "button" at bounding box center [56, 137] width 4 height 4
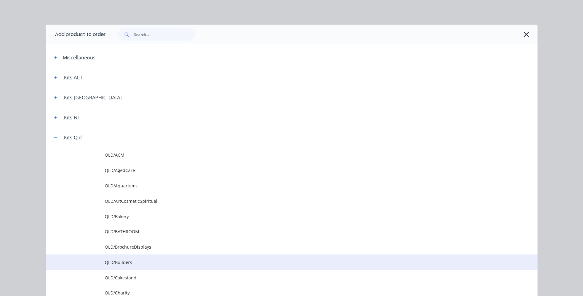
click at [121, 263] on span "QLD/Builders" at bounding box center [278, 262] width 346 height 6
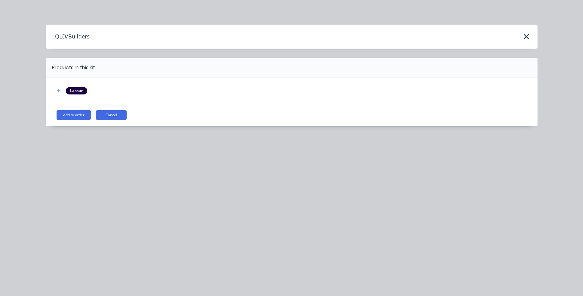
click at [75, 116] on button "Add to order" at bounding box center [74, 115] width 34 height 10
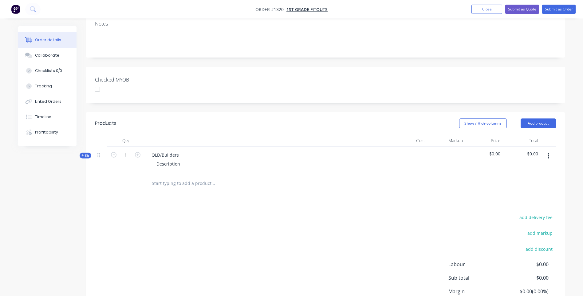
scroll to position [123, 0]
click at [82, 153] on icon at bounding box center [82, 154] width 3 height 3
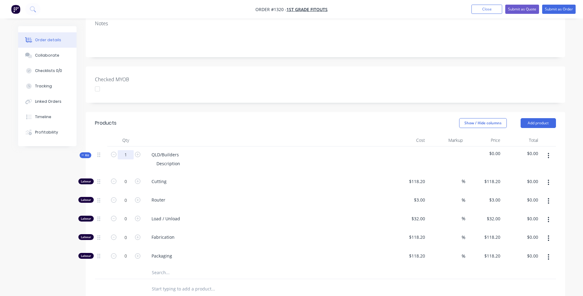
click at [129, 150] on input "1" at bounding box center [126, 154] width 16 height 9
type input "10"
drag, startPoint x: 182, startPoint y: 146, endPoint x: 150, endPoint y: 143, distance: 32.4
click at [150, 150] on div "QLD/Builders" at bounding box center [165, 154] width 37 height 9
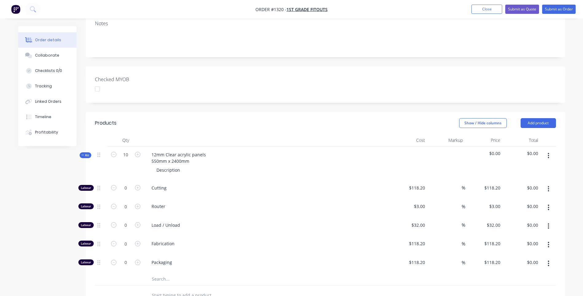
click at [55, 231] on div "Created by [PERSON_NAME] Created [DATE] Required [DATE] Assigned to Add team me…" at bounding box center [291, 182] width 547 height 559
click at [194, 153] on div "12mm Clear acrylic panels 550mm x 2400mm" at bounding box center [179, 157] width 64 height 15
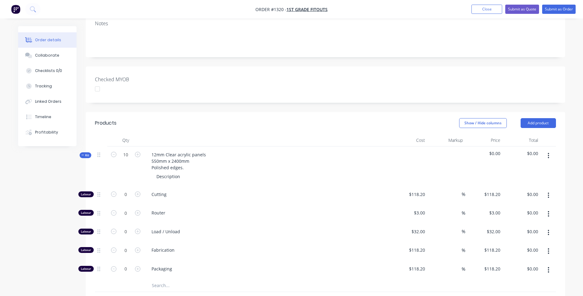
click at [293, 204] on div "Router" at bounding box center [267, 213] width 246 height 19
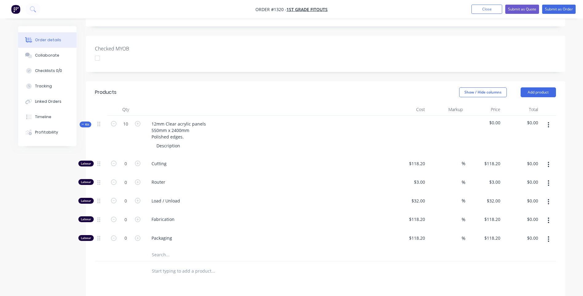
drag, startPoint x: 160, startPoint y: 246, endPoint x: 162, endPoint y: 235, distance: 11.3
click at [162, 235] on div "Labour 0 Cutting $118.20 $118.20 % $118.20 $118.20 $0.00 $0.00 Labour 0 Router …" at bounding box center [325, 208] width 461 height 106
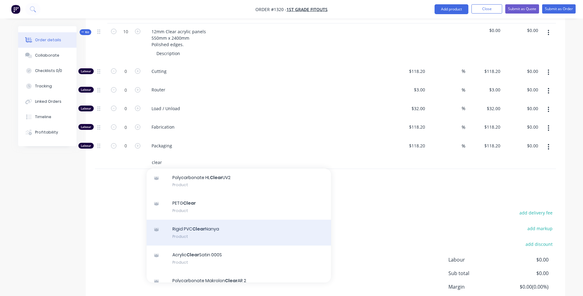
scroll to position [61, 0]
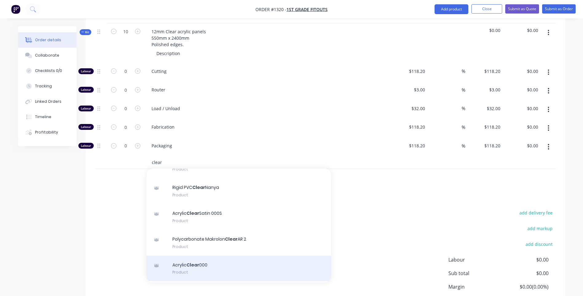
type input "clear"
click at [201, 259] on div "Acrylic Clear 000 Product" at bounding box center [239, 268] width 184 height 26
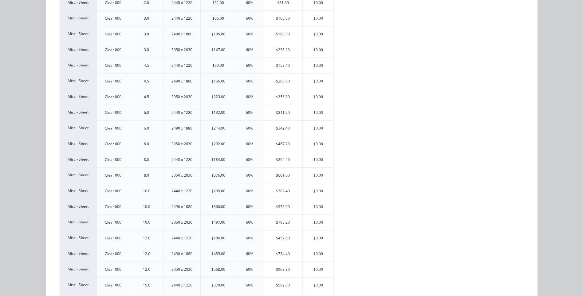
scroll to position [123, 0]
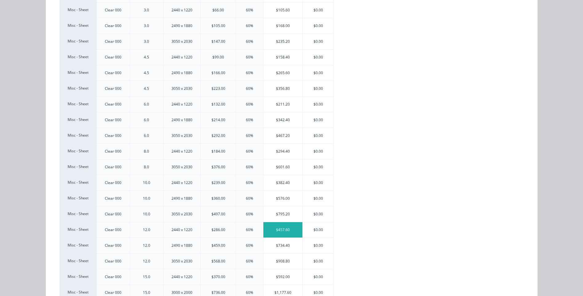
click at [280, 229] on div "$457.60" at bounding box center [282, 229] width 39 height 15
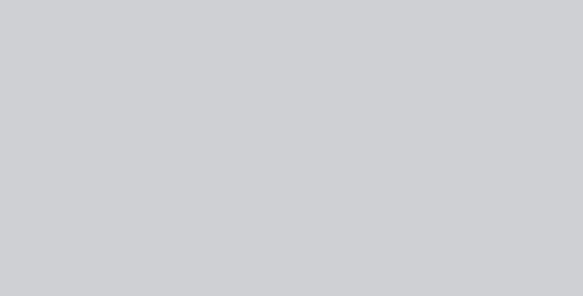
scroll to position [0, 0]
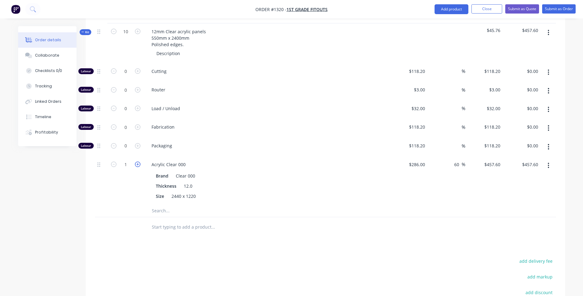
click at [138, 161] on icon "button" at bounding box center [138, 164] width 6 height 6
type input "2"
type input "$915.20"
click at [138, 161] on icon "button" at bounding box center [138, 164] width 6 height 6
type input "3"
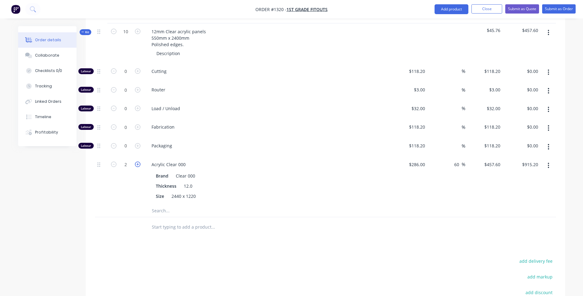
type input "$1,372.80"
click at [138, 161] on icon "button" at bounding box center [138, 164] width 6 height 6
type input "4"
type input "$1,830.40"
click at [138, 161] on icon "button" at bounding box center [138, 164] width 6 height 6
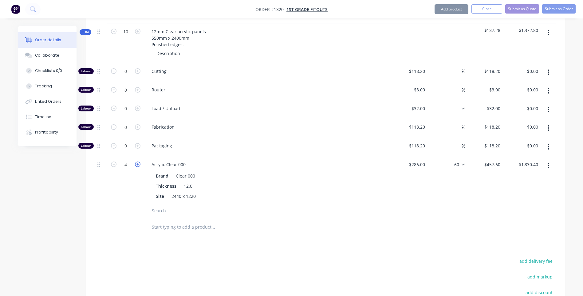
type input "5"
type input "$2,288.00"
click at [130, 67] on input "0" at bounding box center [126, 71] width 16 height 9
type input "10"
click at [249, 160] on div "Acrylic Clear 000" at bounding box center [267, 164] width 241 height 9
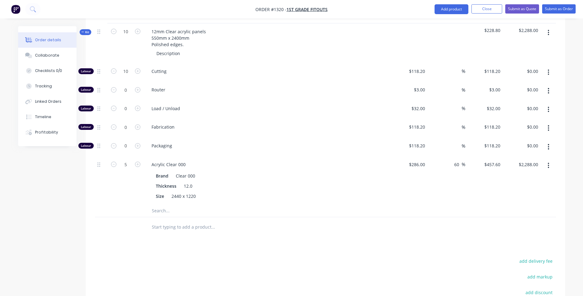
type input "$1,182.00"
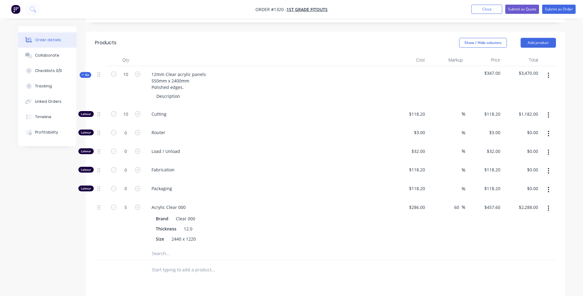
scroll to position [154, 0]
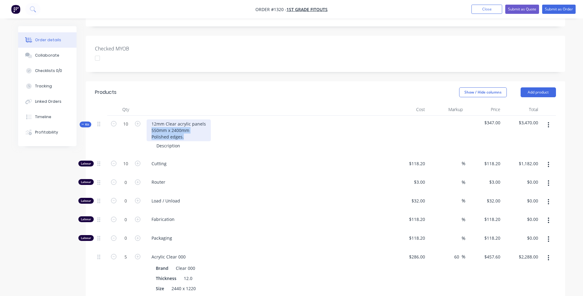
drag, startPoint x: 184, startPoint y: 128, endPoint x: 151, endPoint y: 125, distance: 32.7
click at [151, 125] on div "12mm Clear acrylic panels 550mm x 2400mm Polished edges." at bounding box center [179, 130] width 64 height 22
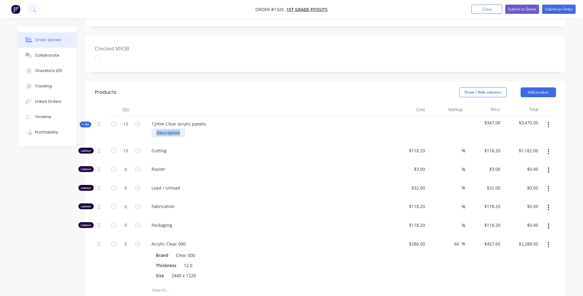
drag, startPoint x: 180, startPoint y: 133, endPoint x: 155, endPoint y: 130, distance: 24.7
click at [155, 130] on div "12mm Clear acrylic panels Description" at bounding box center [267, 129] width 246 height 27
paste div
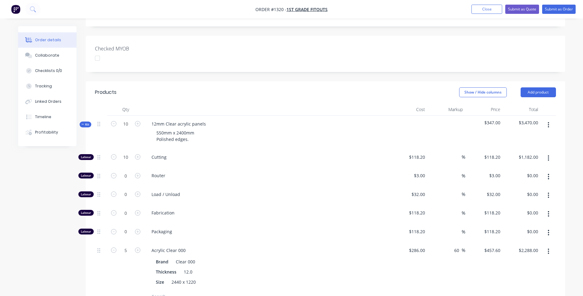
click at [221, 172] on span "Router" at bounding box center [270, 175] width 236 height 6
click at [113, 154] on icon "button" at bounding box center [114, 157] width 6 height 6
type input "9"
type input "$1,063.80"
click at [113, 154] on icon "button" at bounding box center [114, 157] width 6 height 6
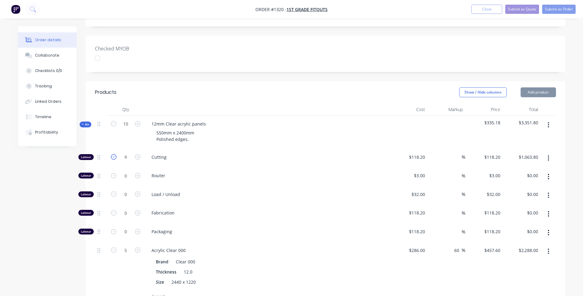
type input "8"
type input "$945.60"
click at [113, 154] on icon "button" at bounding box center [114, 157] width 6 height 6
type input "7"
type input "$827.40"
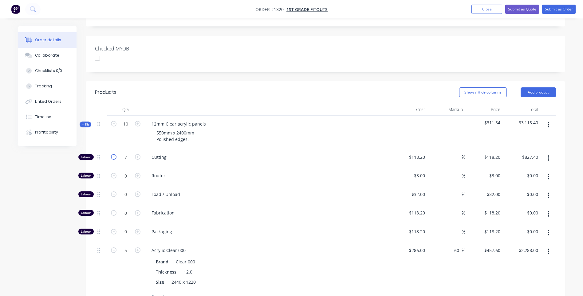
click at [113, 154] on icon "button" at bounding box center [114, 157] width 6 height 6
type input "6"
type input "$709.20"
click at [113, 154] on icon "button" at bounding box center [114, 157] width 6 height 6
type input "5"
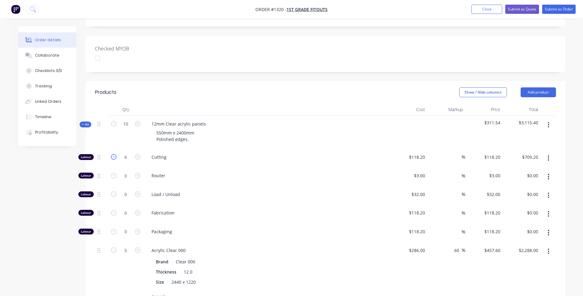
type input "$591.00"
click at [113, 154] on icon "button" at bounding box center [114, 157] width 6 height 6
type input "4"
type input "$472.80"
click at [113, 154] on icon "button" at bounding box center [114, 157] width 6 height 6
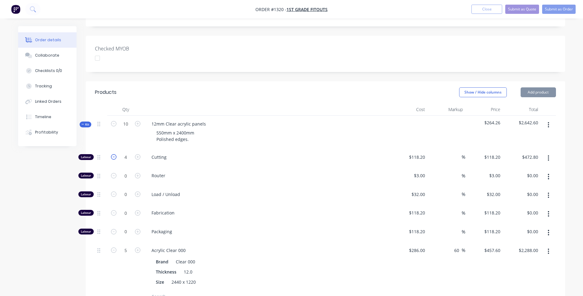
type input "3"
type input "$354.60"
click at [113, 154] on icon "button" at bounding box center [114, 157] width 6 height 6
type input "2"
type input "$236.40"
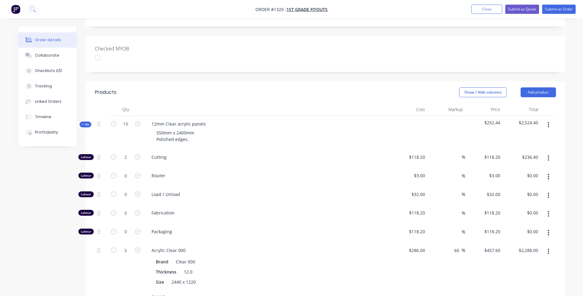
click at [291, 172] on span "Router" at bounding box center [270, 175] width 236 height 6
click at [550, 171] on button "button" at bounding box center [548, 176] width 14 height 11
click at [518, 213] on div "Delete" at bounding box center [526, 217] width 47 height 9
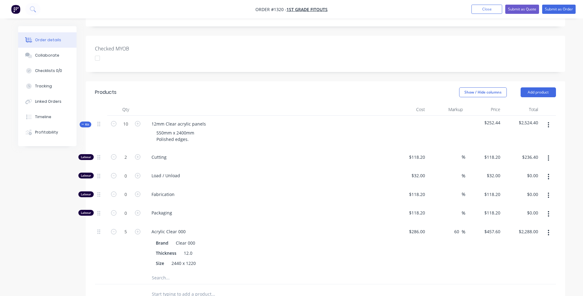
click at [548, 174] on icon "button" at bounding box center [548, 177] width 1 height 6
click at [516, 213] on div "Delete" at bounding box center [526, 217] width 47 height 9
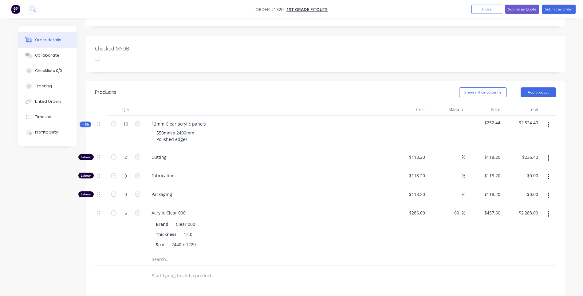
click at [550, 171] on button "button" at bounding box center [548, 176] width 14 height 11
click at [517, 213] on div "Delete" at bounding box center [526, 217] width 47 height 9
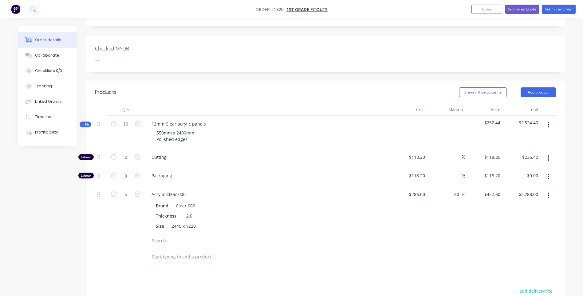
click at [548, 173] on icon "button" at bounding box center [549, 176] width 2 height 7
drag, startPoint x: 514, startPoint y: 211, endPoint x: 439, endPoint y: 206, distance: 75.2
click at [509, 213] on div "Delete" at bounding box center [526, 217] width 47 height 9
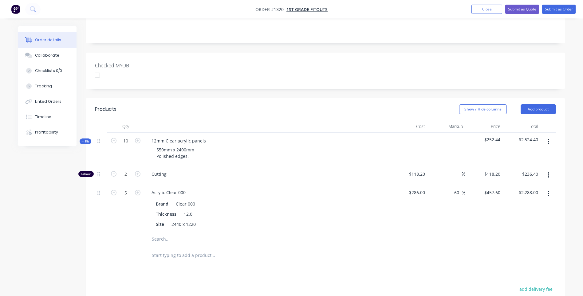
scroll to position [123, 0]
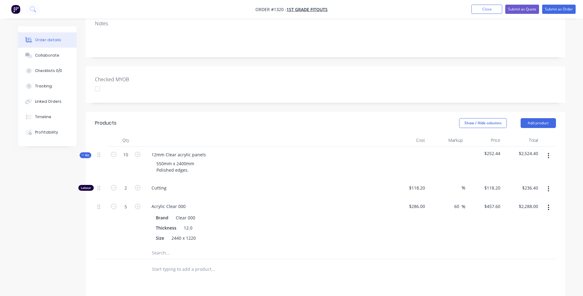
click at [159, 246] on input "text" at bounding box center [213, 252] width 123 height 12
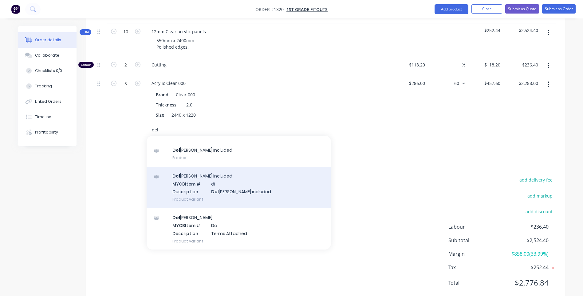
scroll to position [41, 0]
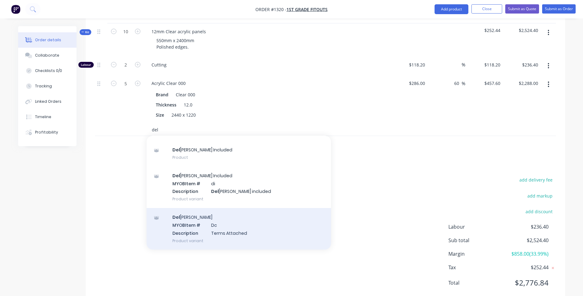
type input "del"
click at [220, 223] on div "Del [PERSON_NAME] MYOB Item # Dc Description Terms Attached Product variant" at bounding box center [239, 229] width 184 height 42
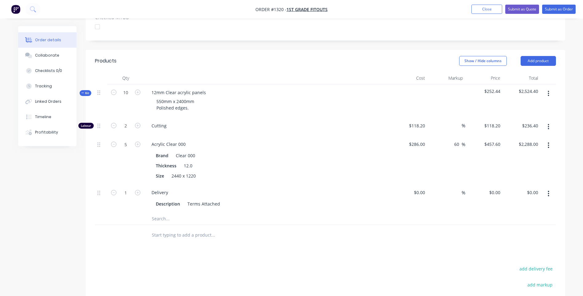
scroll to position [184, 0]
click at [537, 265] on button "add delivery fee" at bounding box center [536, 269] width 40 height 8
type input "261"
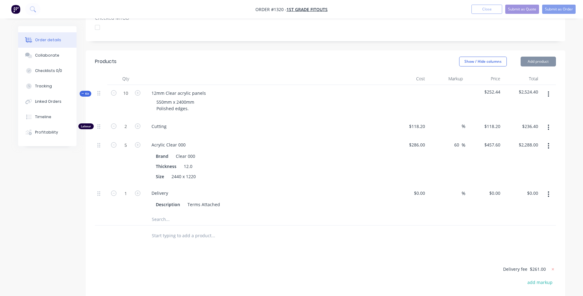
click at [431, 235] on div at bounding box center [325, 235] width 461 height 20
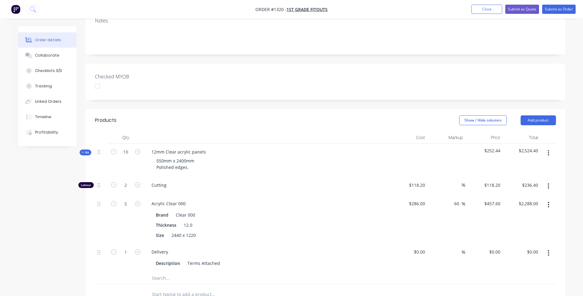
scroll to position [125, 0]
click at [526, 10] on button "Submit as Quote" at bounding box center [522, 9] width 34 height 9
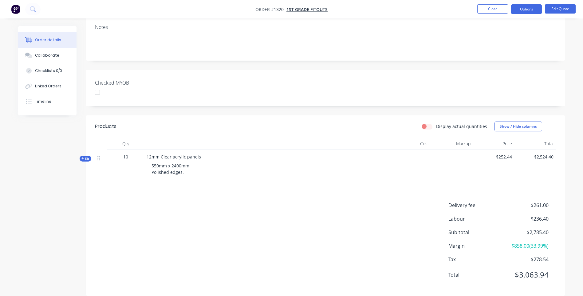
scroll to position [110, 0]
click at [83, 157] on icon at bounding box center [82, 158] width 2 height 2
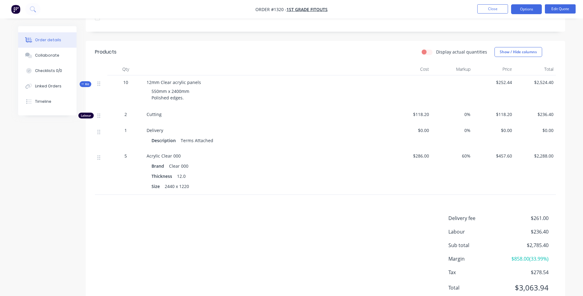
scroll to position [197, 0]
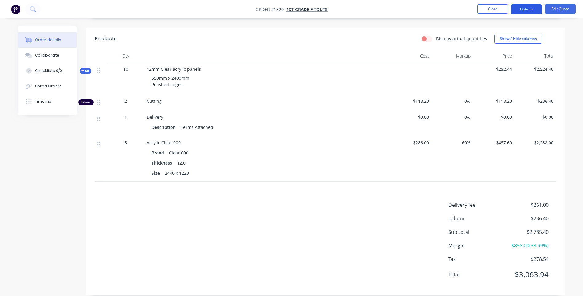
click at [524, 10] on button "Options" at bounding box center [526, 9] width 31 height 10
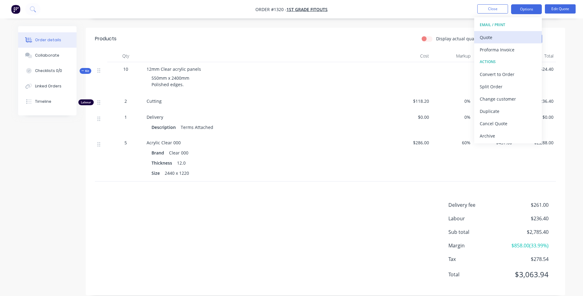
click at [489, 37] on div "Quote" at bounding box center [508, 37] width 57 height 9
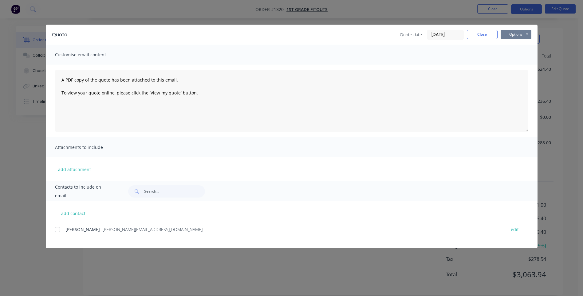
click at [510, 36] on button "Options" at bounding box center [516, 34] width 31 height 9
click at [514, 47] on button "Preview" at bounding box center [520, 45] width 39 height 10
click at [87, 169] on button "add attachment" at bounding box center [74, 168] width 39 height 9
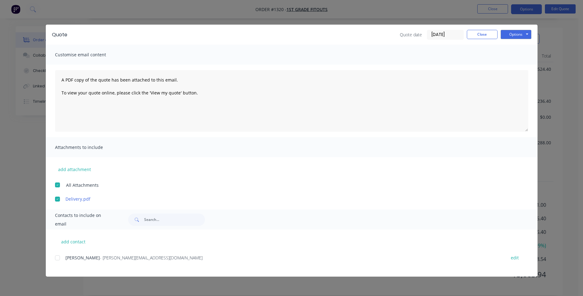
click at [171, 246] on div "add contact [PERSON_NAME] Shirley - [EMAIL_ADDRESS][DOMAIN_NAME] edit" at bounding box center [292, 252] width 492 height 47
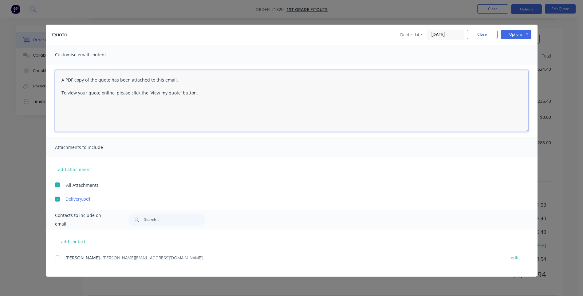
click at [60, 79] on textarea "A PDF copy of the quote has been attached to this email. To view your quote onl…" at bounding box center [291, 100] width 473 height 61
paste textarea "Hi, Please contact us if you have any questions. Regards, [PERSON_NAME] [EMAIL_…"
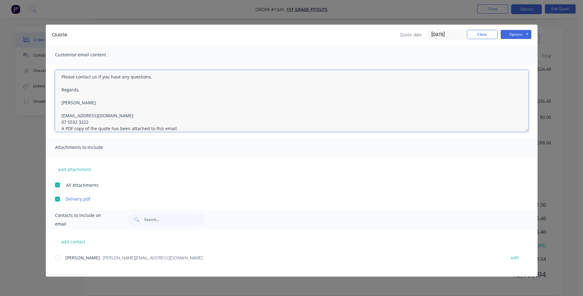
click at [93, 121] on textarea "Hi, Please contact us if you have any questions. Regards, [PERSON_NAME] [EMAIL_…" at bounding box center [291, 100] width 473 height 61
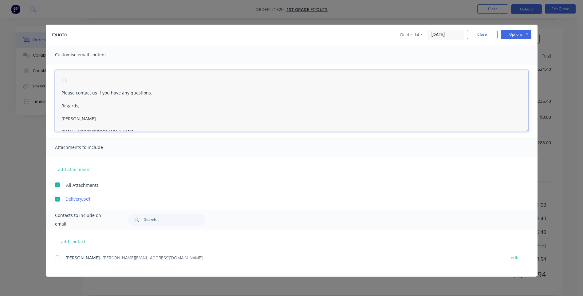
click at [71, 80] on textarea "Hi, Please contact us if you have any questions. Regards, [PERSON_NAME] [EMAIL_…" at bounding box center [291, 100] width 473 height 61
click at [109, 92] on textarea "Hi [PERSON_NAME], Please see attached Please contact us if you have any questio…" at bounding box center [291, 100] width 473 height 61
type textarea "Hi [PERSON_NAME], Please see attached quote. Delivery price is based delivery t…"
